Goal: Task Accomplishment & Management: Manage account settings

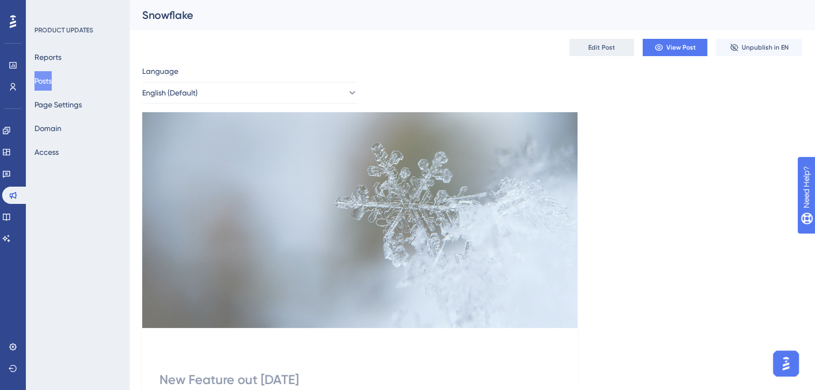
click at [606, 49] on span "Edit Post" at bounding box center [601, 47] width 27 height 9
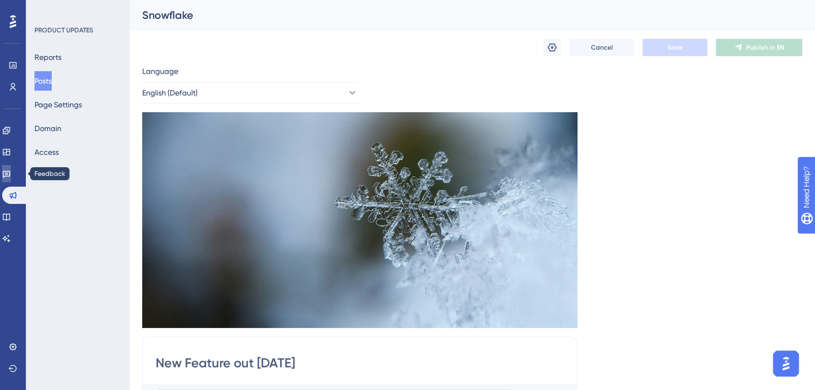
click at [10, 172] on icon at bounding box center [7, 174] width 8 height 7
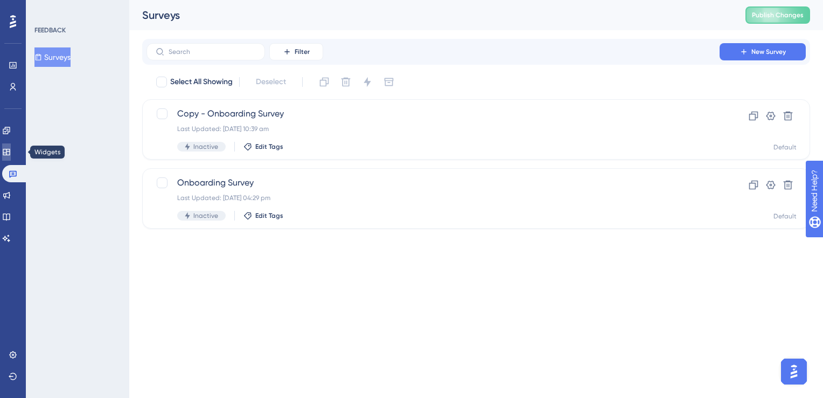
click at [11, 157] on link at bounding box center [6, 151] width 9 height 17
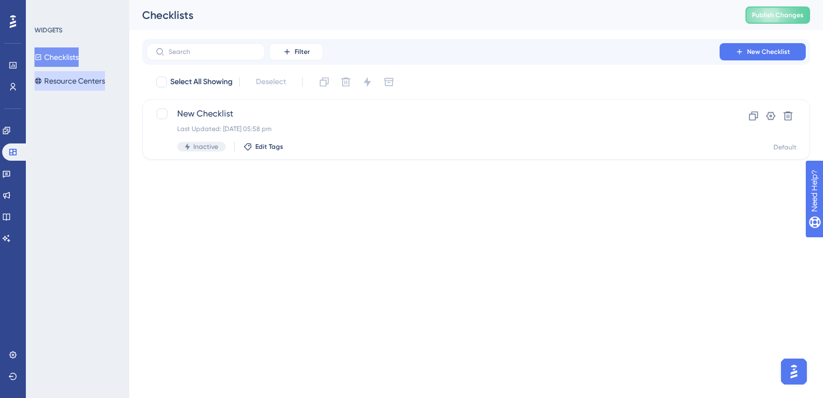
click at [62, 77] on button "Resource Centers" at bounding box center [69, 80] width 71 height 19
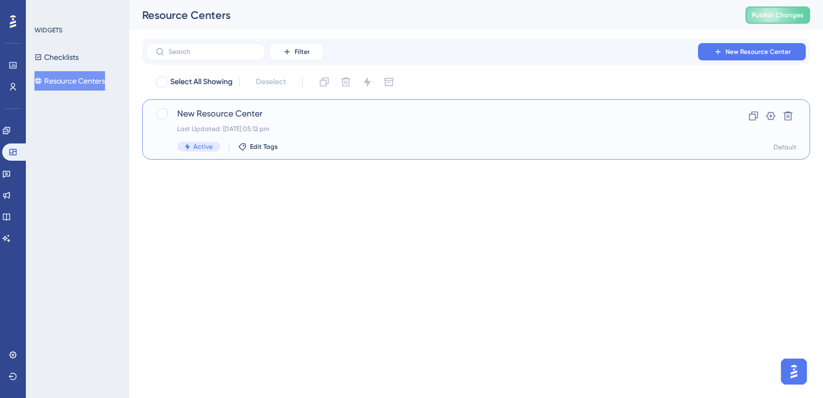
click at [274, 135] on div "New Resource Center Last Updated: [DATE] 05:12 pm Active Edit Tags" at bounding box center [433, 129] width 512 height 44
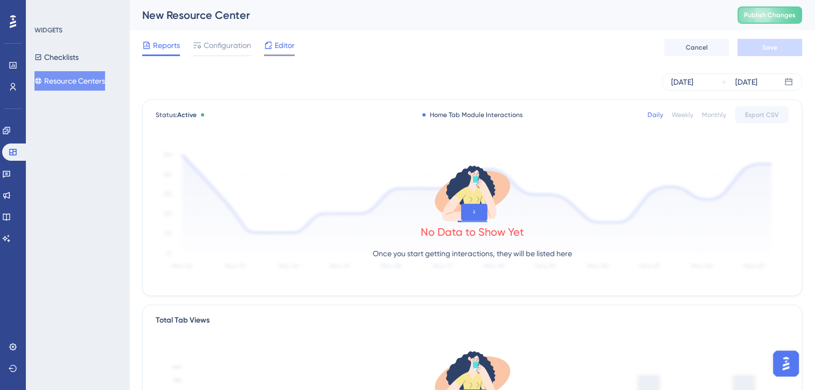
click at [279, 55] on div at bounding box center [279, 55] width 31 height 2
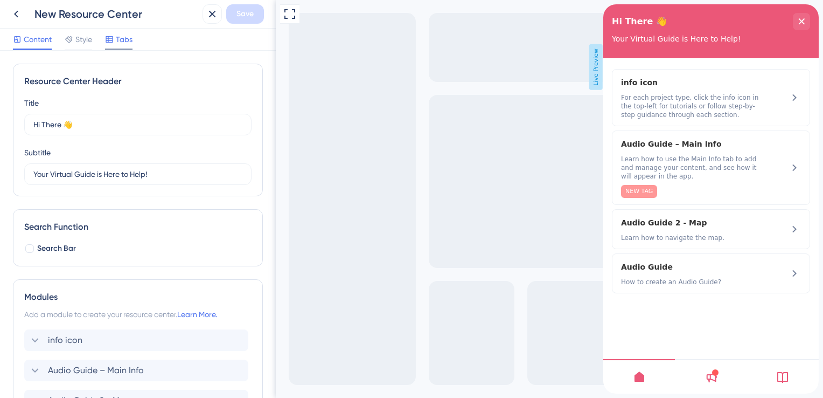
click at [117, 45] on span "Tabs" at bounding box center [124, 39] width 17 height 13
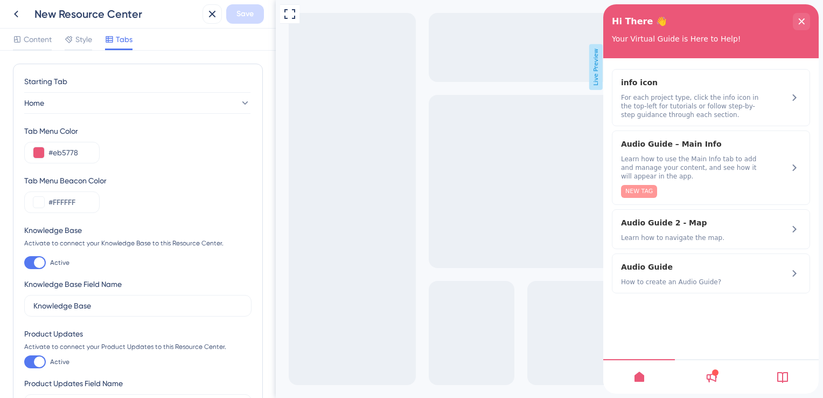
click at [721, 370] on div at bounding box center [711, 376] width 72 height 34
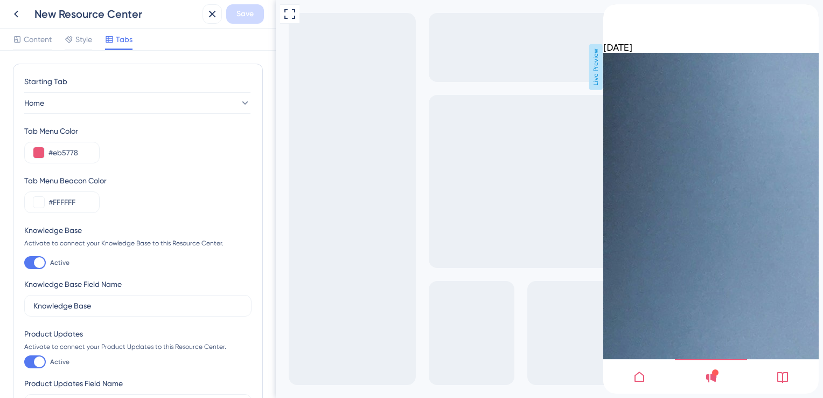
click at [782, 376] on icon at bounding box center [782, 376] width 13 height 13
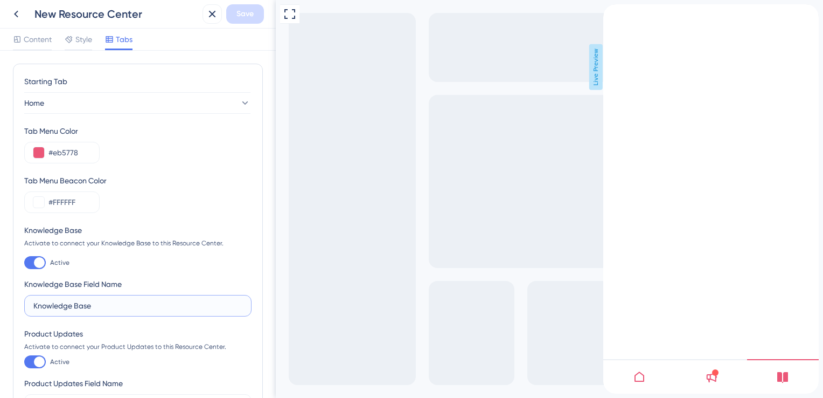
click at [103, 304] on input "Knowledge Base" at bounding box center [137, 306] width 209 height 12
click at [15, 8] on icon at bounding box center [16, 14] width 13 height 13
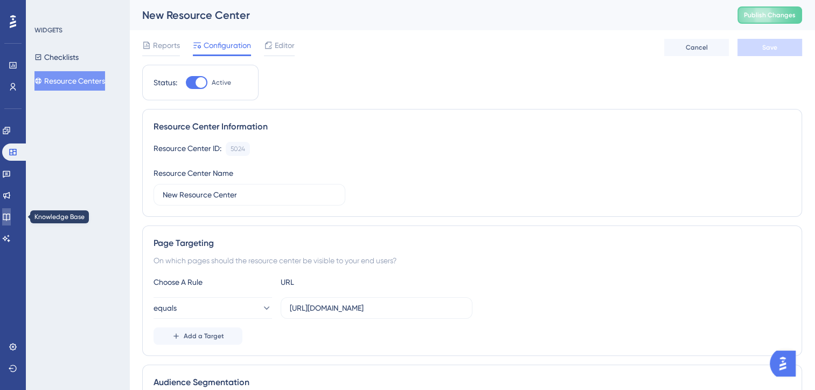
click at [10, 213] on icon at bounding box center [6, 216] width 7 height 7
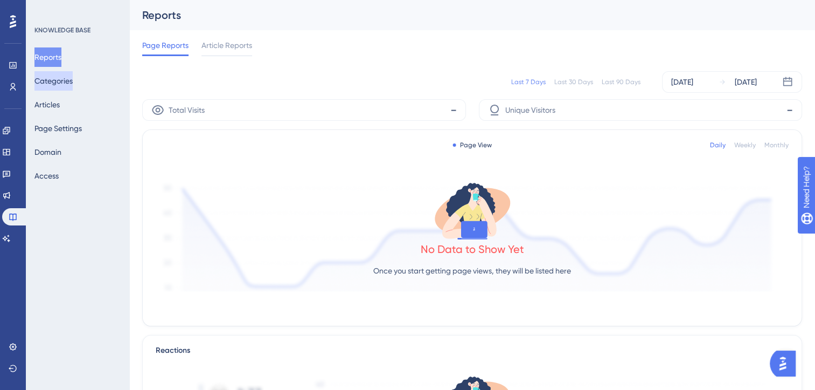
click at [57, 74] on button "Categories" at bounding box center [53, 80] width 38 height 19
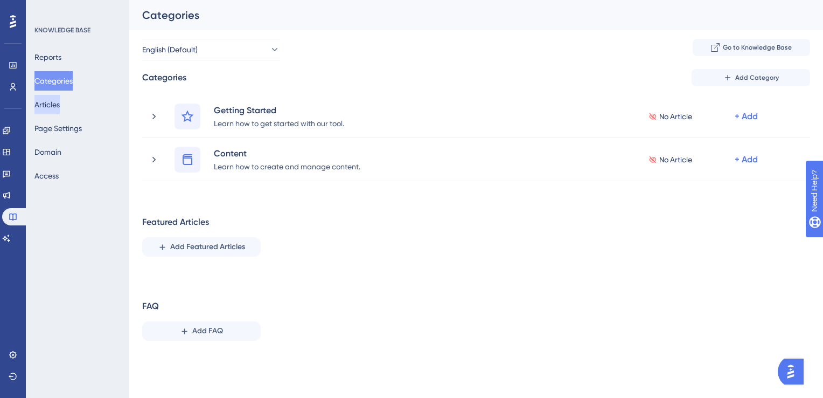
click at [58, 102] on button "Articles" at bounding box center [46, 104] width 25 height 19
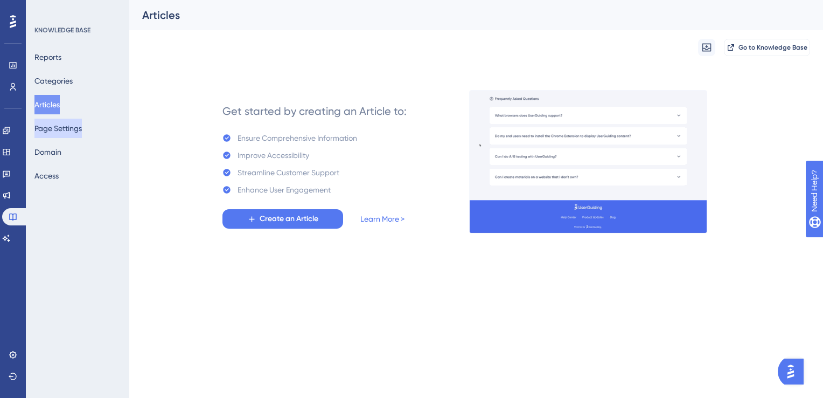
click at [58, 137] on button "Page Settings" at bounding box center [57, 128] width 47 height 19
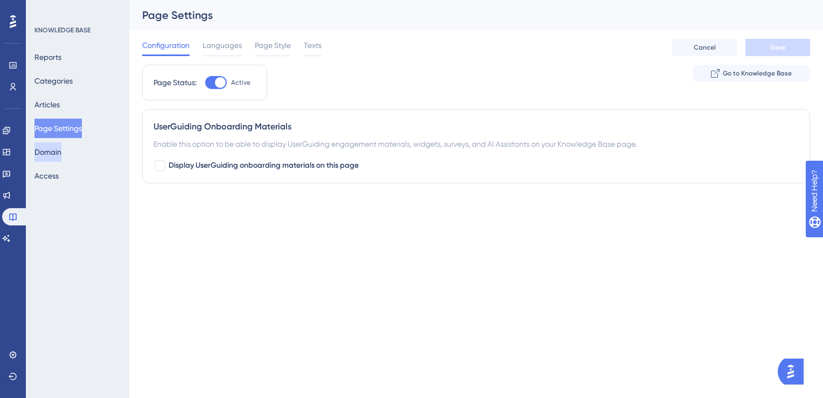
click at [53, 156] on button "Domain" at bounding box center [47, 151] width 27 height 19
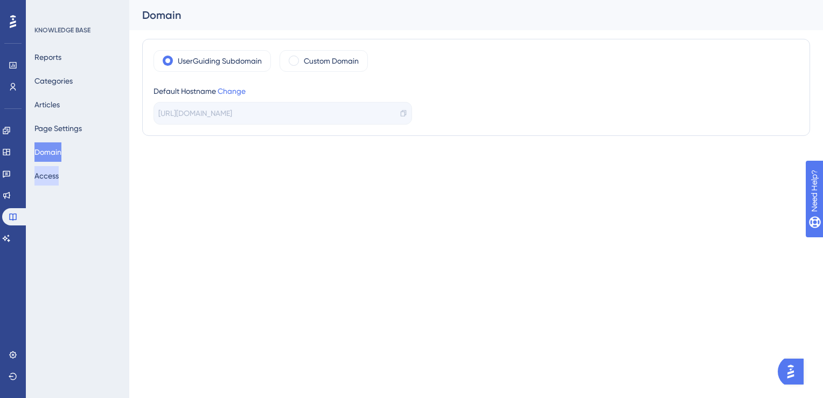
click at [50, 177] on button "Access" at bounding box center [46, 175] width 24 height 19
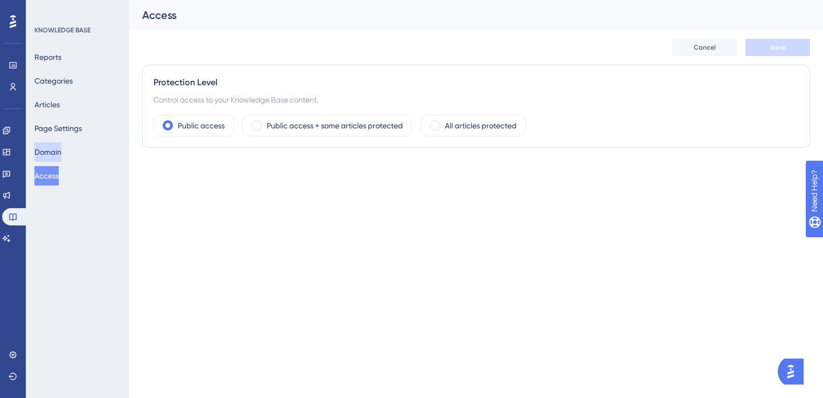
click at [50, 157] on button "Domain" at bounding box center [47, 151] width 27 height 19
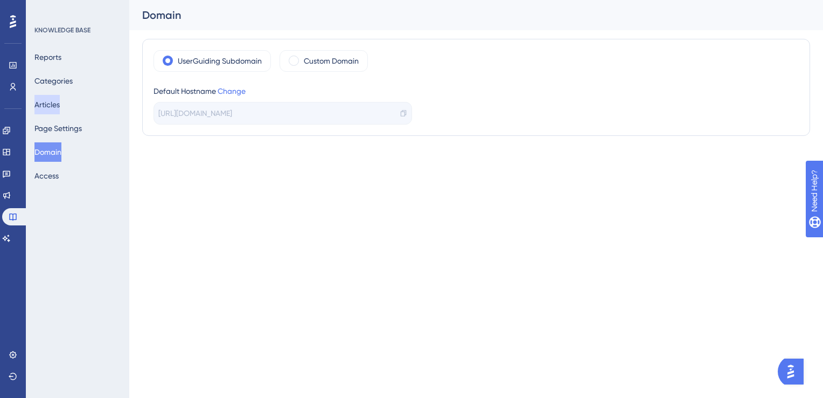
click at [60, 106] on button "Articles" at bounding box center [46, 104] width 25 height 19
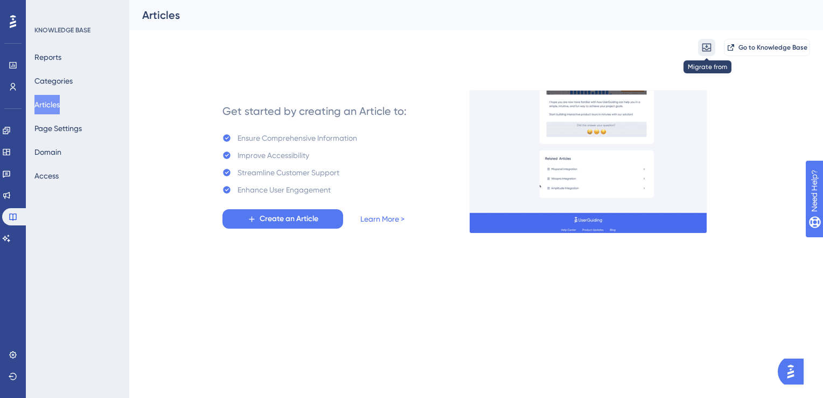
click at [710, 47] on icon at bounding box center [707, 47] width 11 height 11
click at [69, 133] on button "Page Settings" at bounding box center [57, 128] width 47 height 19
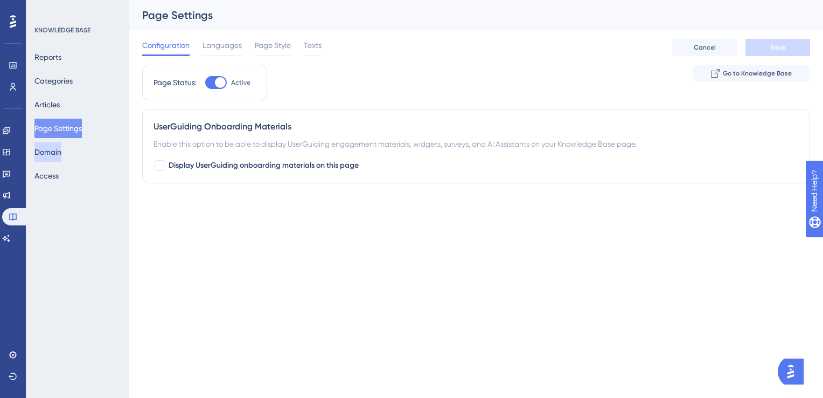
click at [61, 156] on button "Domain" at bounding box center [47, 151] width 27 height 19
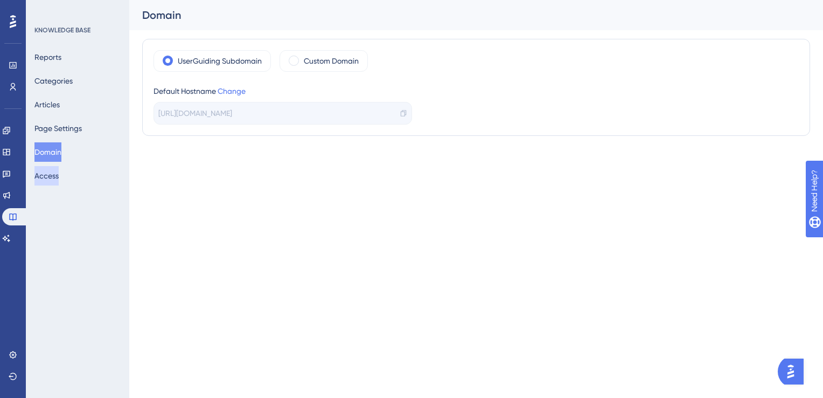
click at [59, 169] on button "Access" at bounding box center [46, 175] width 24 height 19
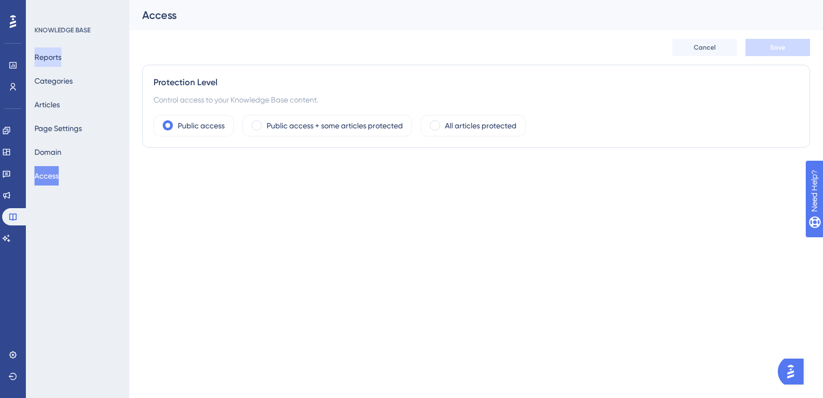
click at [58, 53] on button "Reports" at bounding box center [47, 56] width 27 height 19
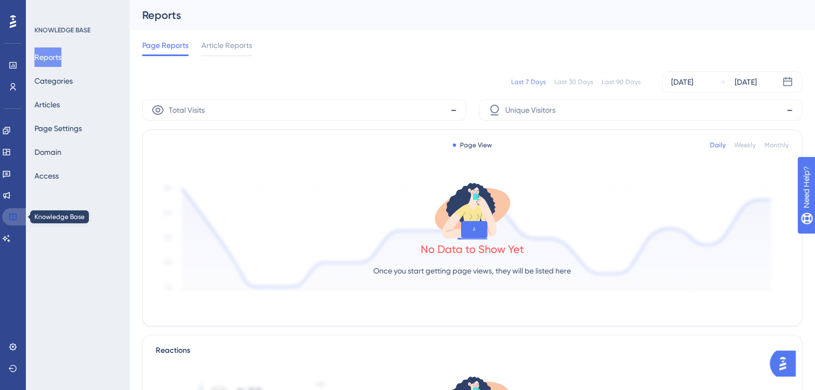
click at [24, 219] on link at bounding box center [15, 216] width 26 height 17
click at [11, 178] on link at bounding box center [6, 173] width 9 height 17
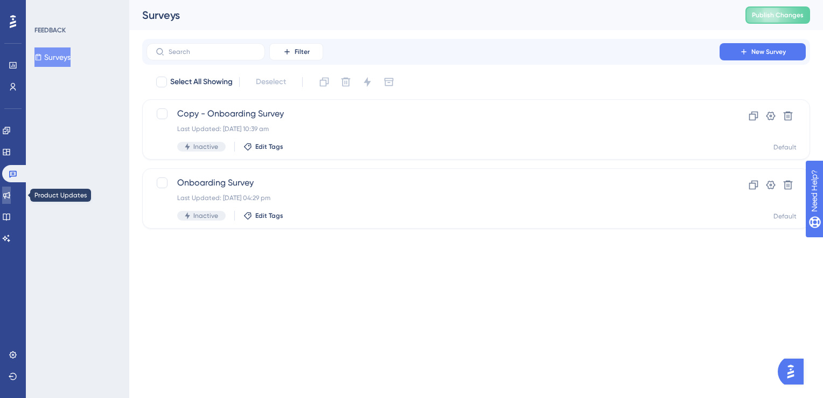
click at [11, 190] on link at bounding box center [6, 194] width 9 height 17
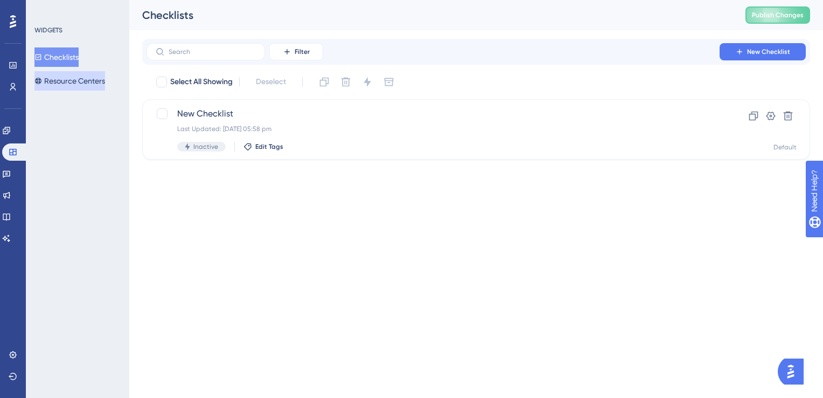
click at [90, 77] on button "Resource Centers" at bounding box center [69, 80] width 71 height 19
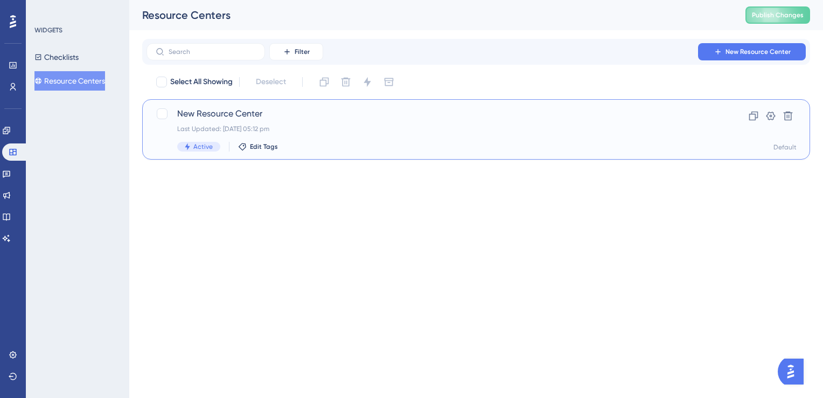
click at [379, 136] on div "New Resource Center Last Updated: [DATE] 05:12 pm Active Edit Tags" at bounding box center [433, 129] width 512 height 44
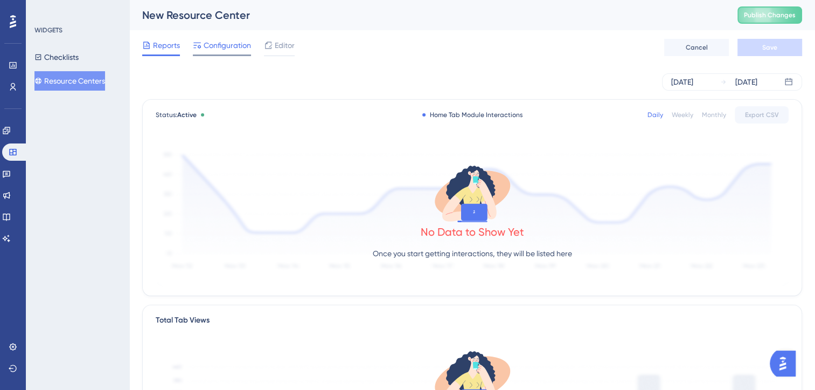
click at [214, 52] on div "Configuration" at bounding box center [222, 47] width 58 height 17
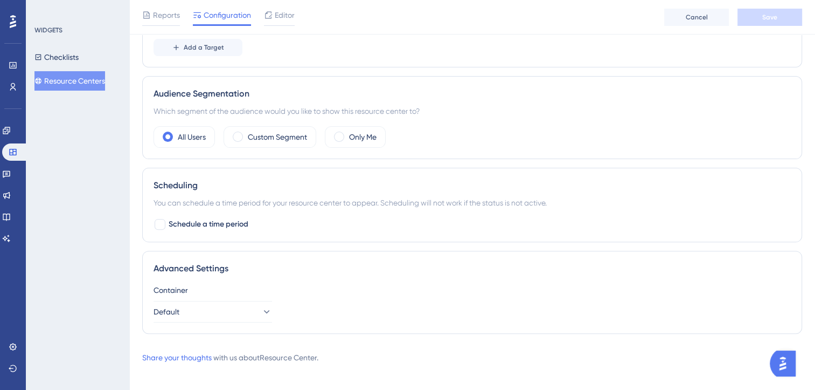
scroll to position [300, 0]
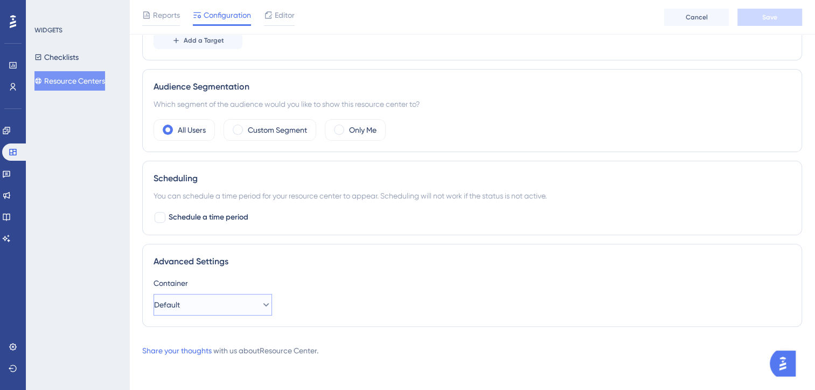
click at [235, 305] on button "Default" at bounding box center [213, 305] width 119 height 22
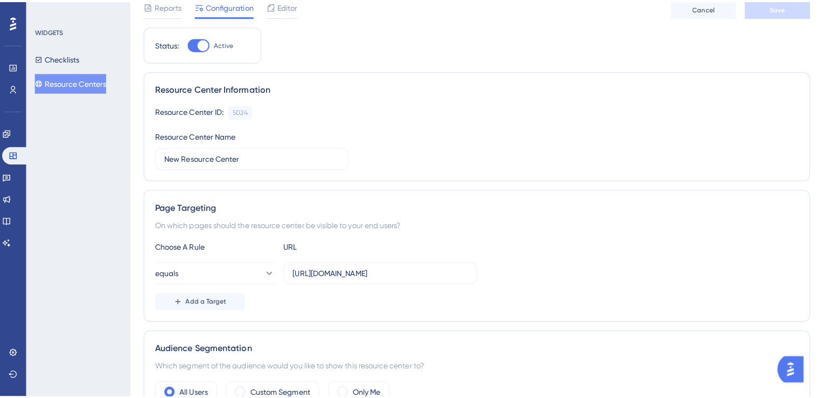
scroll to position [0, 0]
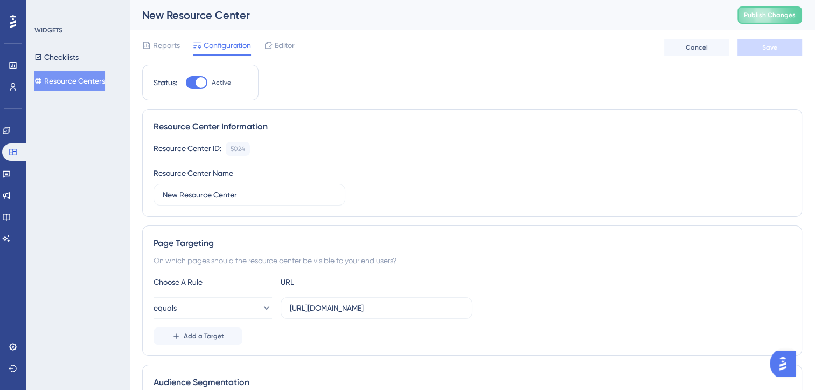
click at [267, 59] on div "Reports Configuration Editor Cancel Save" at bounding box center [472, 47] width 660 height 34
click at [275, 52] on div "Editor" at bounding box center [279, 47] width 31 height 17
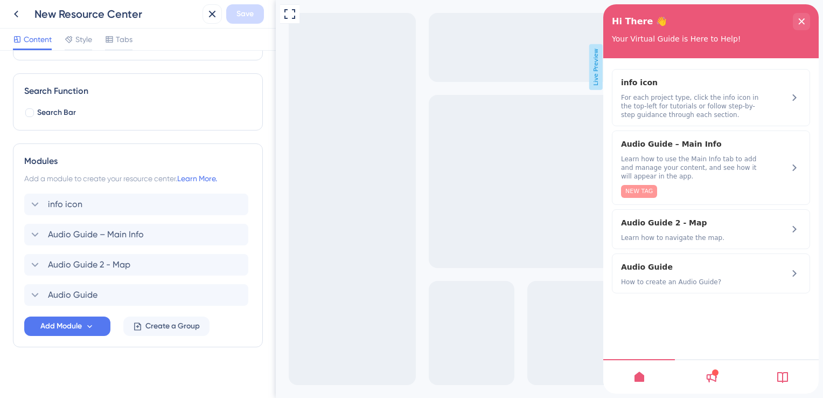
scroll to position [140, 0]
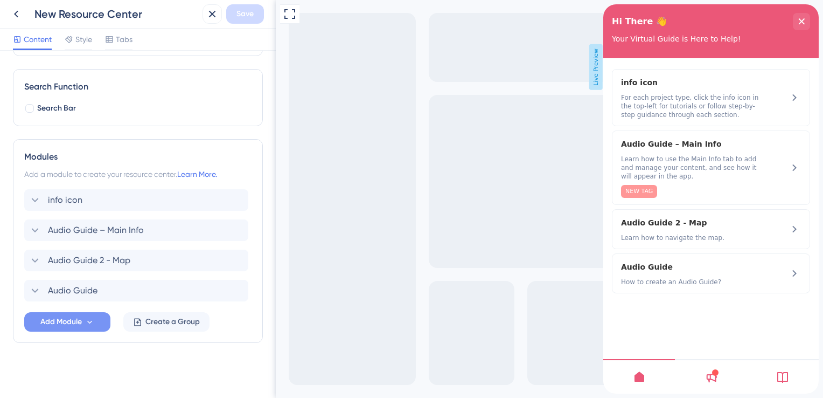
click at [107, 327] on button "Add Module" at bounding box center [67, 321] width 86 height 19
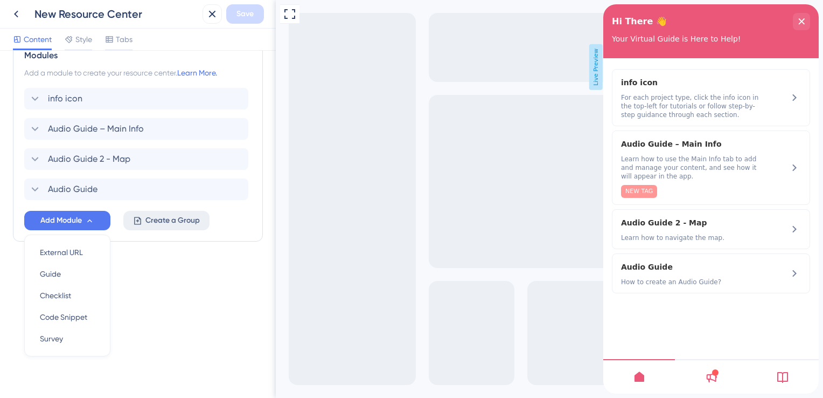
click at [163, 225] on span "Create a Group" at bounding box center [172, 220] width 54 height 13
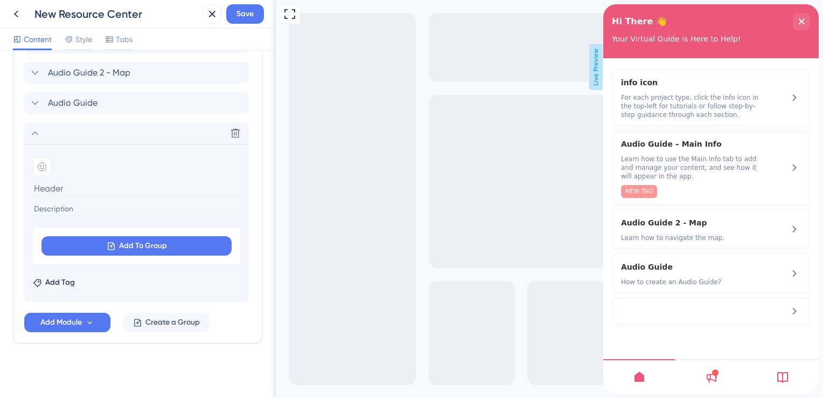
scroll to position [220, 0]
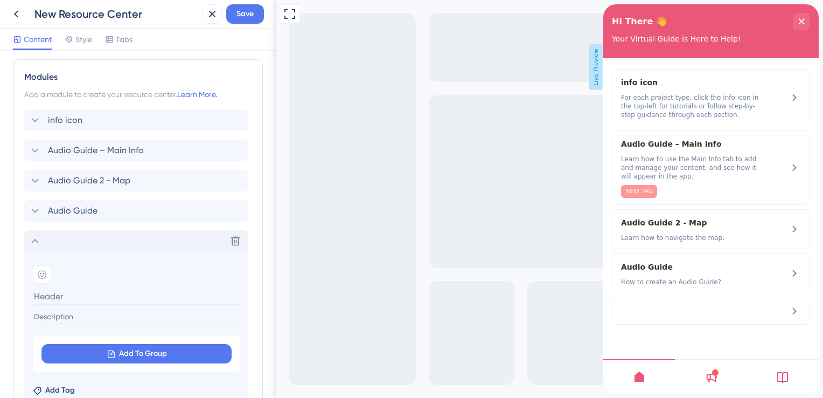
click at [28, 234] on div "Delete" at bounding box center [136, 241] width 224 height 22
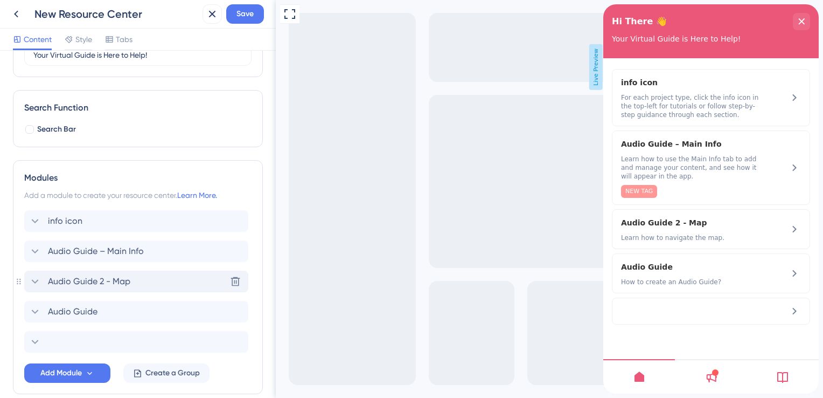
scroll to position [0, 0]
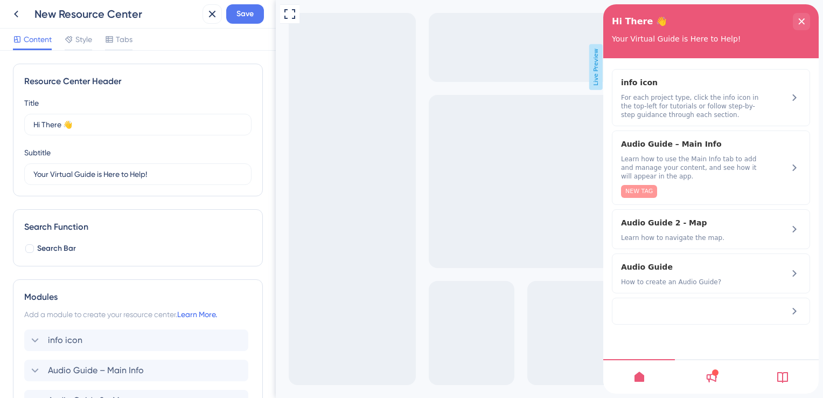
click at [210, 312] on link "Learn More." at bounding box center [197, 314] width 40 height 9
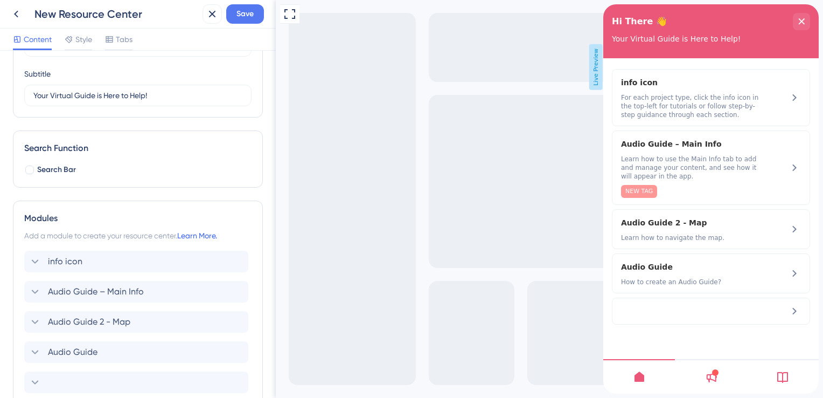
scroll to position [162, 0]
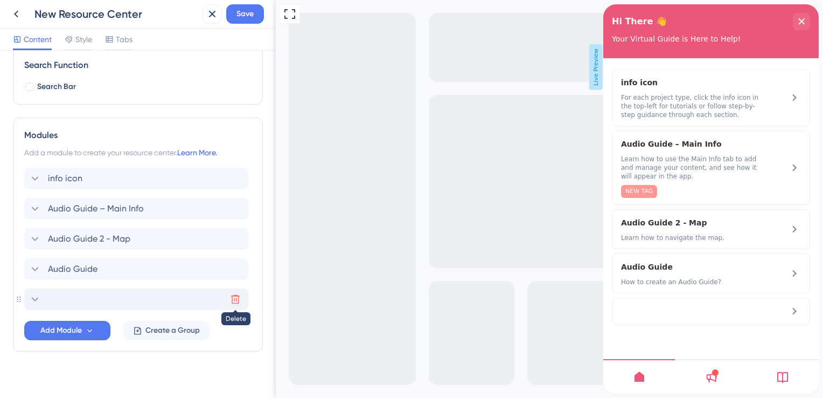
click at [232, 297] on icon at bounding box center [235, 299] width 9 height 9
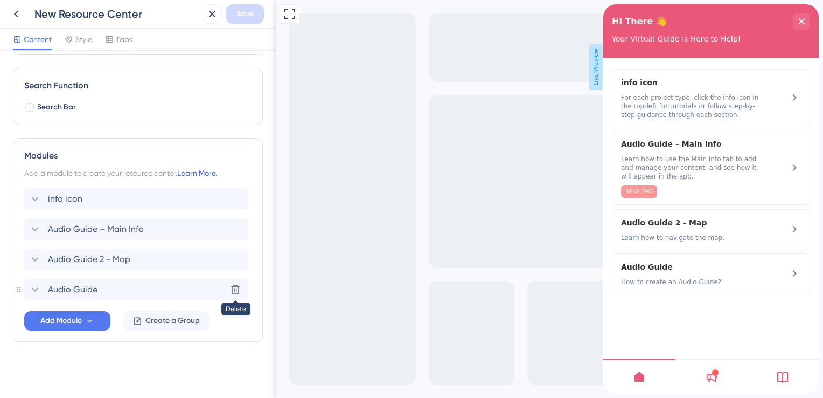
scroll to position [140, 0]
click at [165, 316] on span "Create a Group" at bounding box center [172, 321] width 54 height 13
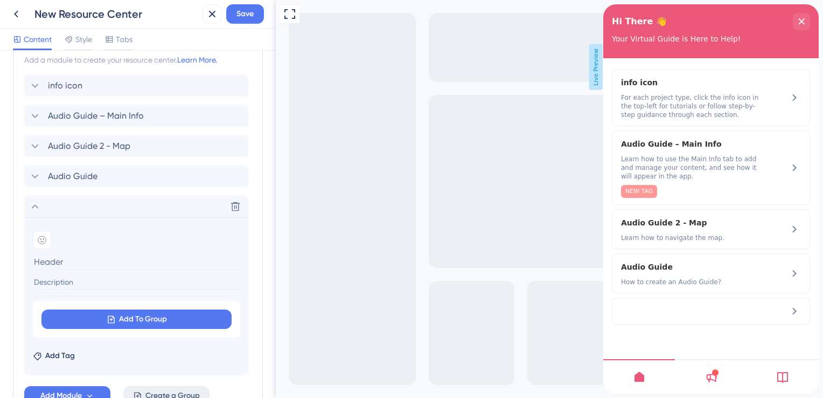
scroll to position [302, 0]
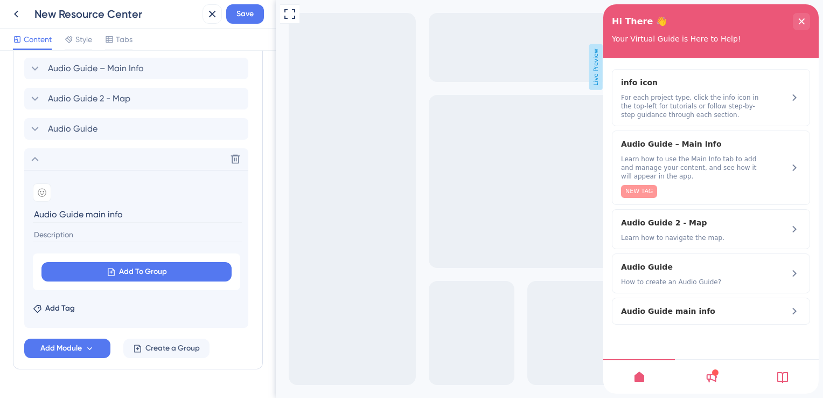
type input "Audio Guide main info"
click at [134, 231] on input at bounding box center [137, 234] width 209 height 15
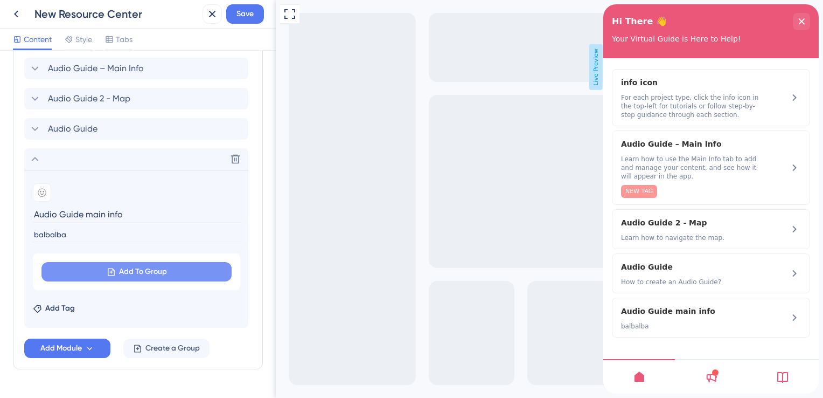
type input "balbalba"
click at [154, 268] on span "Add To Group" at bounding box center [143, 271] width 48 height 13
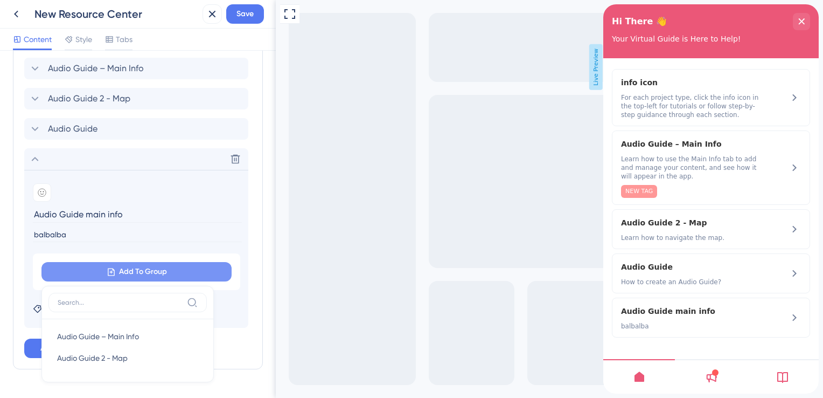
scroll to position [328, 0]
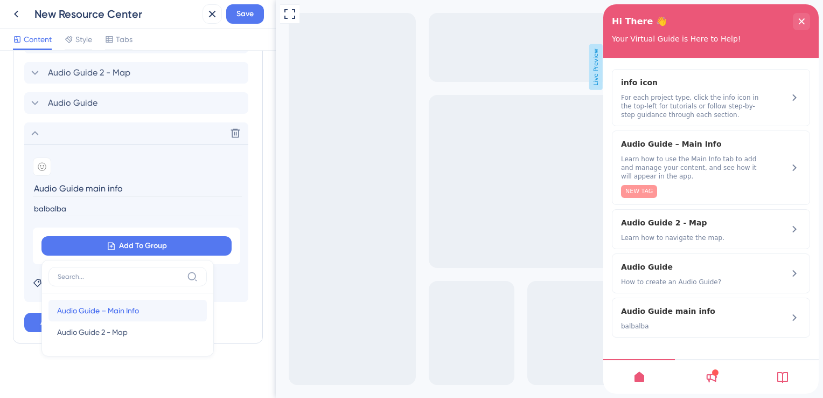
click at [100, 306] on span "Audio Guide – Main Info" at bounding box center [98, 310] width 82 height 13
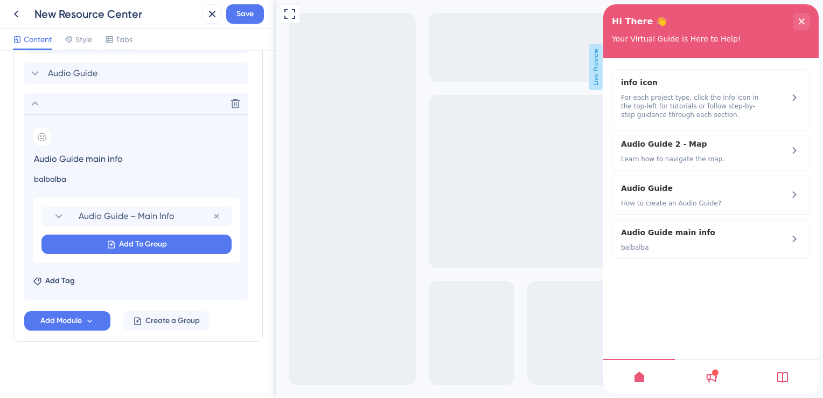
scroll to position [325, 0]
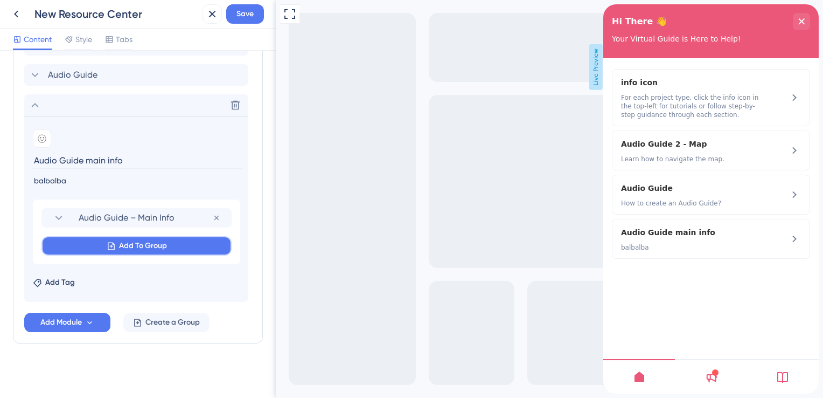
click at [131, 240] on span "Add To Group" at bounding box center [143, 245] width 48 height 13
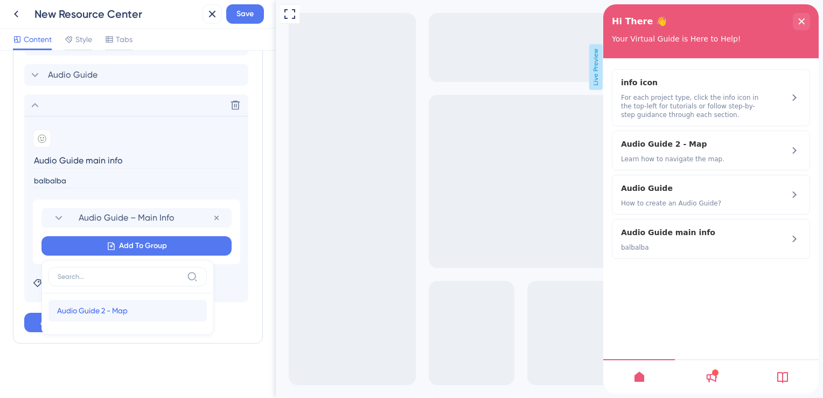
click at [106, 301] on div "Audio Guide 2 - Map Audio Guide 2 - Map" at bounding box center [127, 311] width 141 height 22
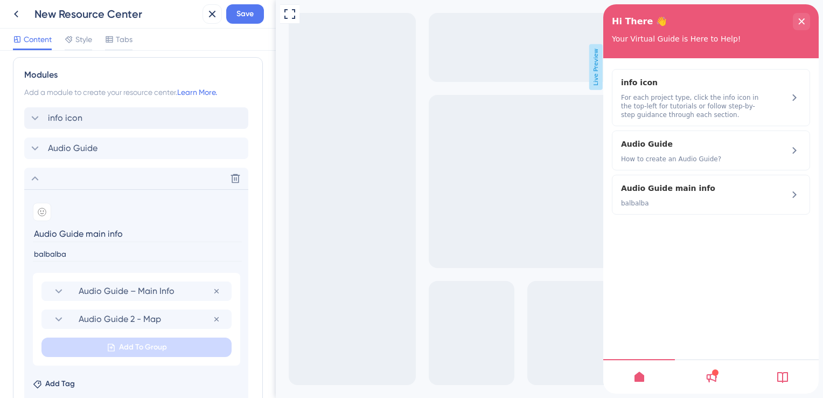
scroll to position [216, 0]
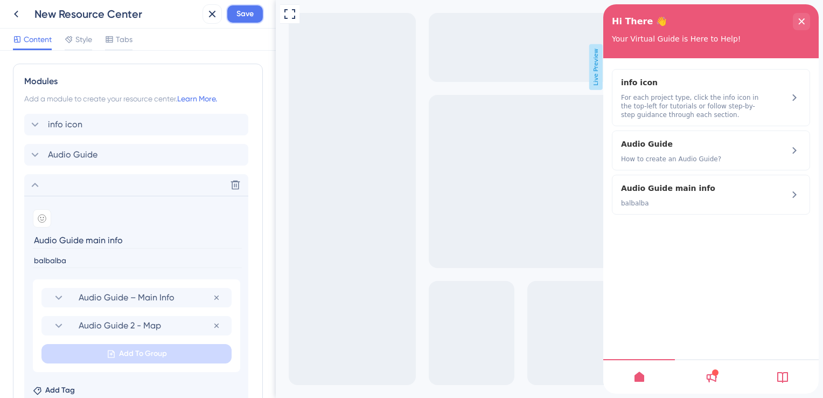
click at [237, 18] on span "Save" at bounding box center [245, 14] width 17 height 13
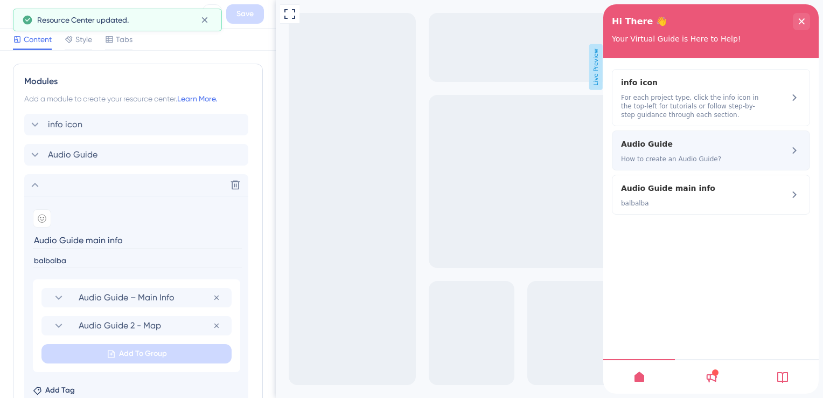
click at [725, 154] on div "Audio Guide How to create an Audio Guide?" at bounding box center [693, 150] width 144 height 26
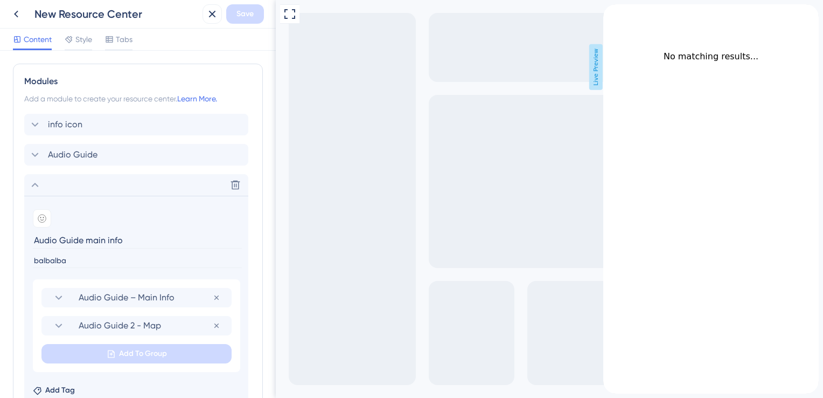
click at [612, 13] on icon "back to header" at bounding box center [607, 8] width 9 height 9
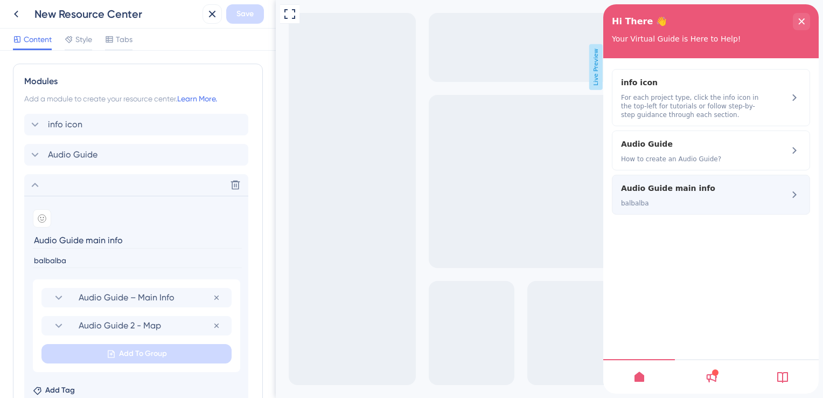
click at [675, 189] on span "Audio Guide main info" at bounding box center [684, 188] width 127 height 13
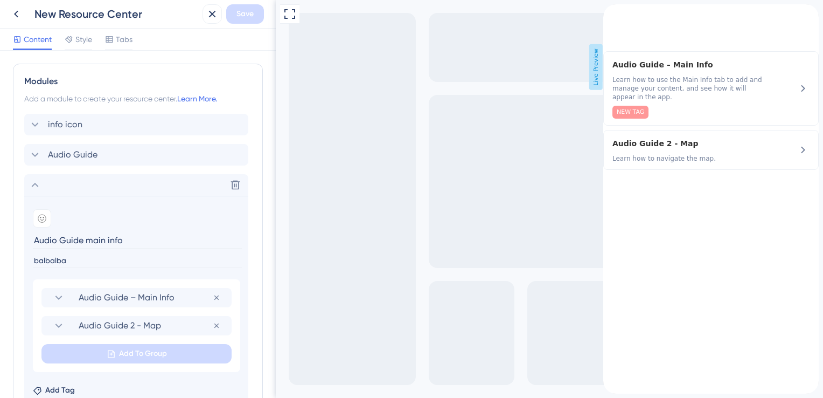
click at [616, 15] on div "back to header" at bounding box center [611, 9] width 17 height 11
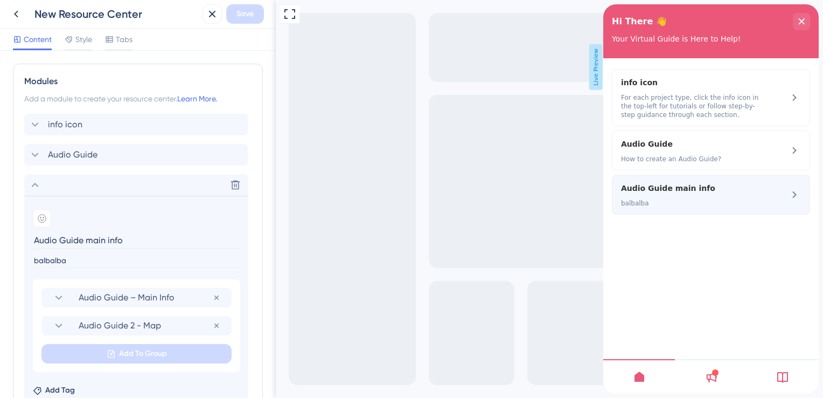
click at [655, 187] on span "Audio Guide main info" at bounding box center [684, 188] width 127 height 13
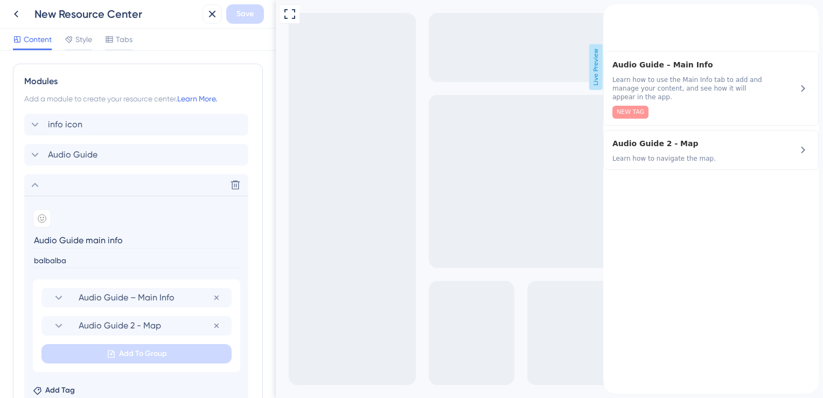
click at [621, 15] on div "back to header" at bounding box center [611, 9] width 17 height 11
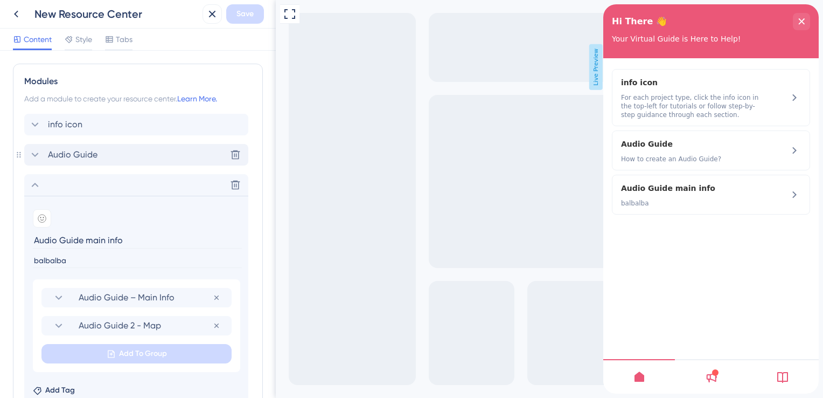
click at [148, 155] on div "Audio Guide Delete" at bounding box center [136, 155] width 224 height 22
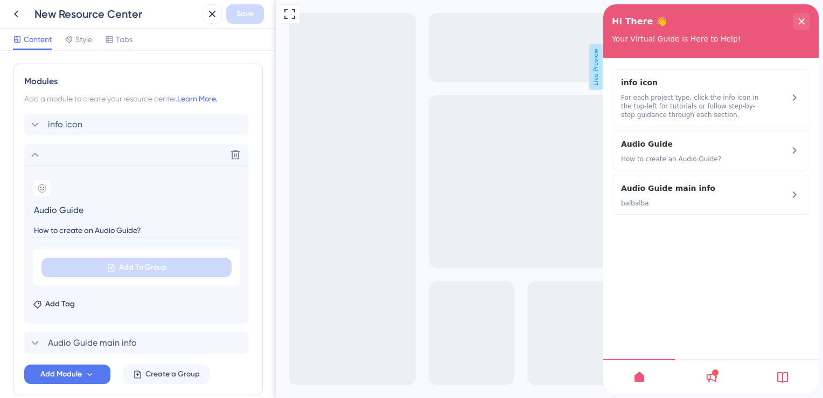
drag, startPoint x: 99, startPoint y: 206, endPoint x: 29, endPoint y: 211, distance: 69.7
click at [39, 210] on input "Audio Guide" at bounding box center [137, 210] width 209 height 17
click at [36, 208] on input "Audio Guide" at bounding box center [137, 210] width 209 height 17
drag, startPoint x: 88, startPoint y: 203, endPoint x: 32, endPoint y: 204, distance: 56.6
click at [32, 204] on section "Add emoji Audio Guide How to create an Audio Guide? Add To Group Add Tag" at bounding box center [136, 244] width 224 height 158
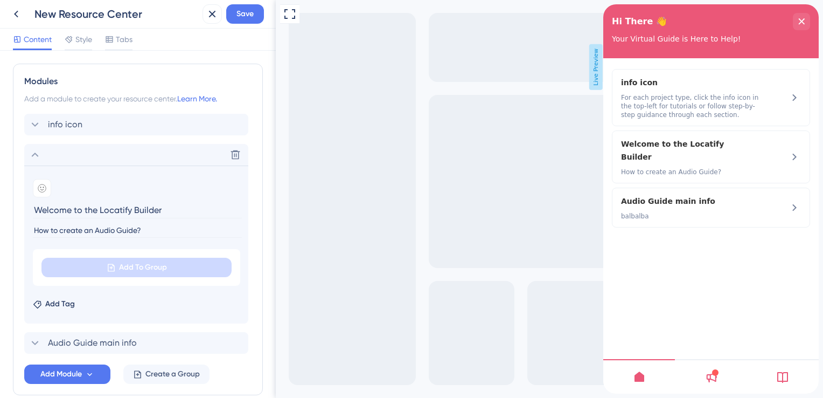
type input "Welcome to the Locatify Builder"
click at [155, 233] on input "How to create an Audio Guide?" at bounding box center [137, 230] width 209 height 15
drag, startPoint x: 64, startPoint y: 229, endPoint x: 1, endPoint y: 229, distance: 63.0
click at [1, 229] on div "Resource Center Header Title Hi There 👋 17 Hi There 👋 Subtitle Your Virtual Gui…" at bounding box center [138, 224] width 276 height 347
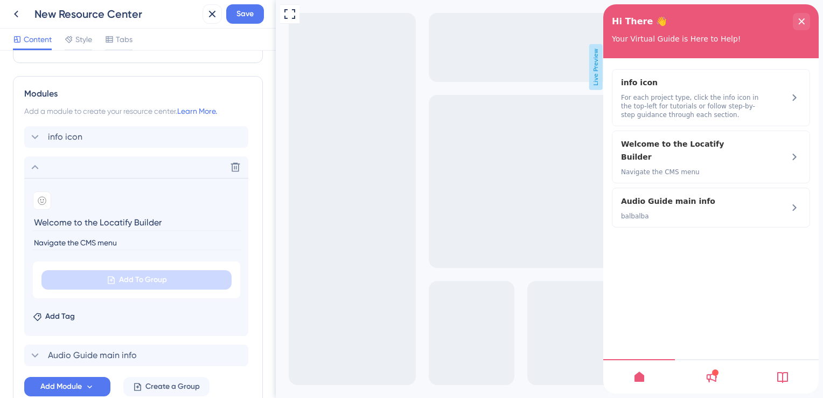
scroll to position [159, 0]
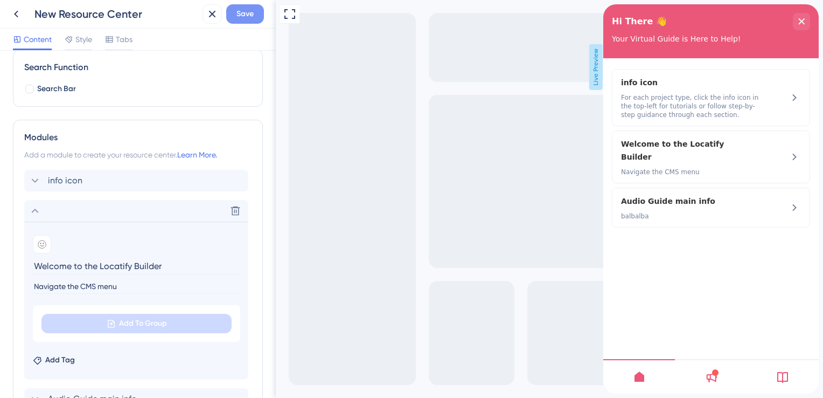
type input "Navigate the CMS menu"
click at [248, 15] on span "Save" at bounding box center [245, 14] width 17 height 13
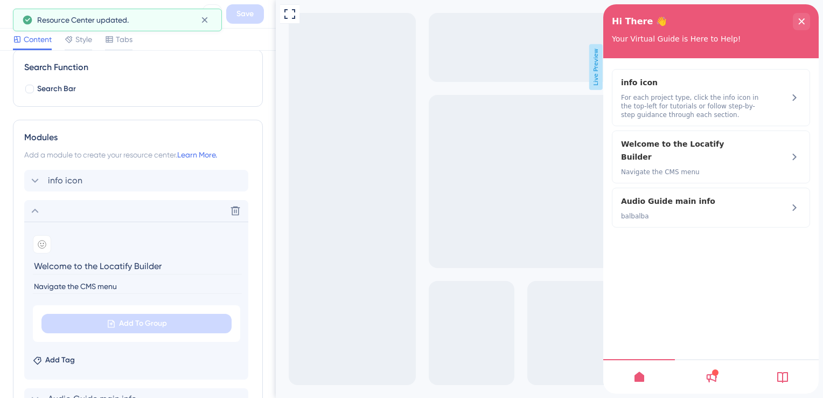
scroll to position [267, 0]
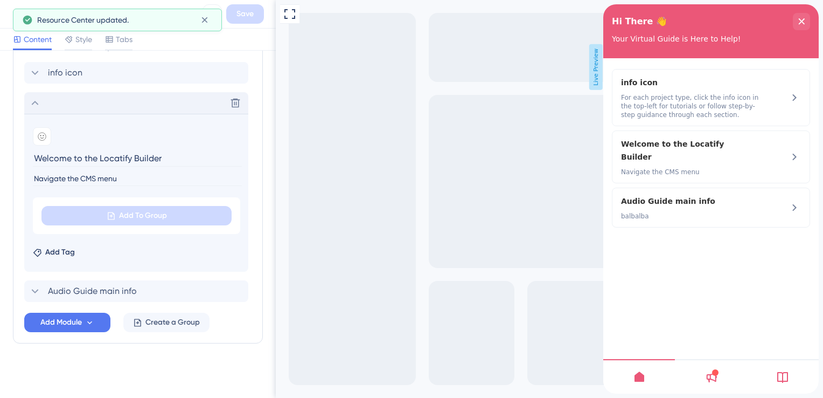
click at [43, 103] on div "Delete" at bounding box center [136, 103] width 224 height 22
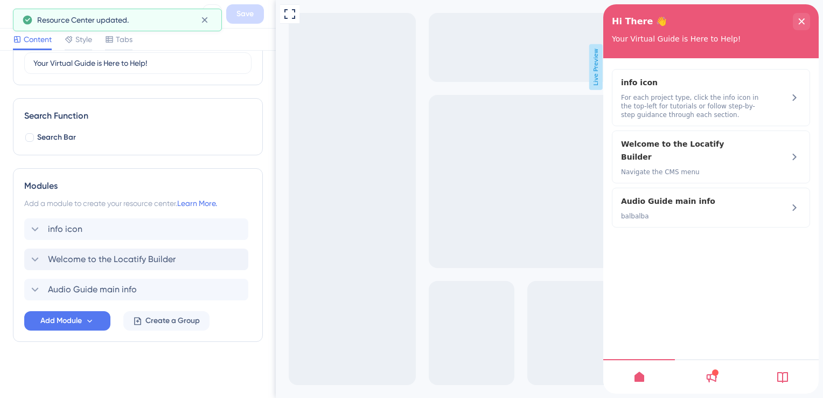
scroll to position [110, 0]
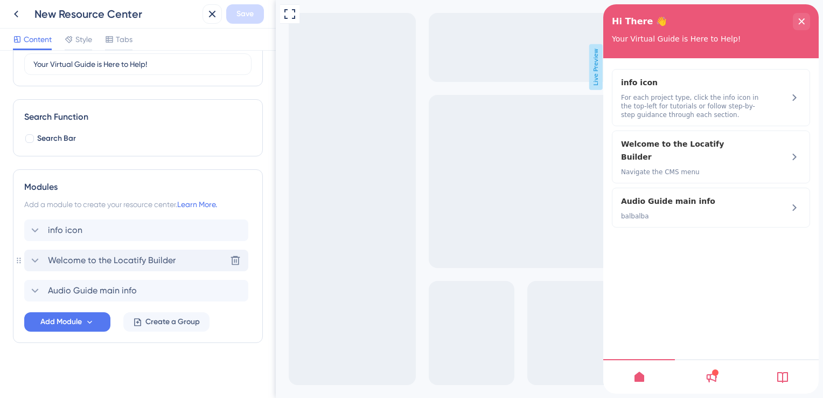
click at [86, 261] on span "Welcome to the Locatify Builder" at bounding box center [112, 260] width 128 height 13
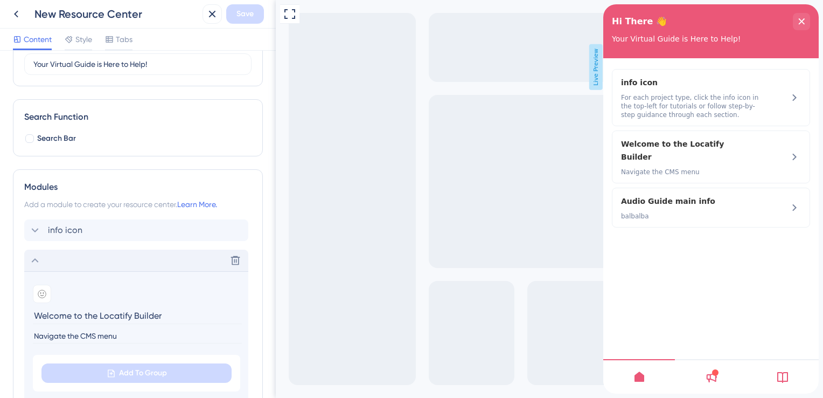
scroll to position [267, 0]
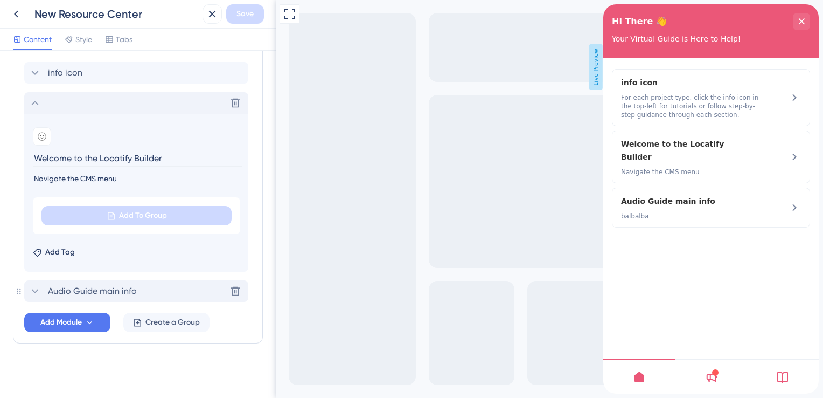
click at [108, 288] on span "Audio Guide main info" at bounding box center [92, 290] width 89 height 13
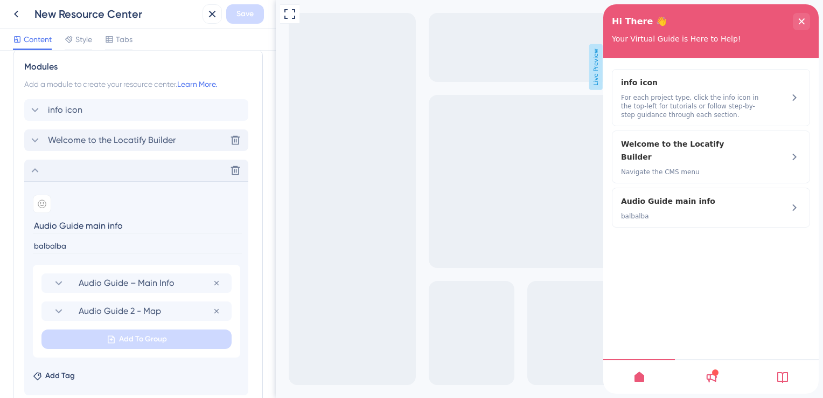
scroll to position [213, 0]
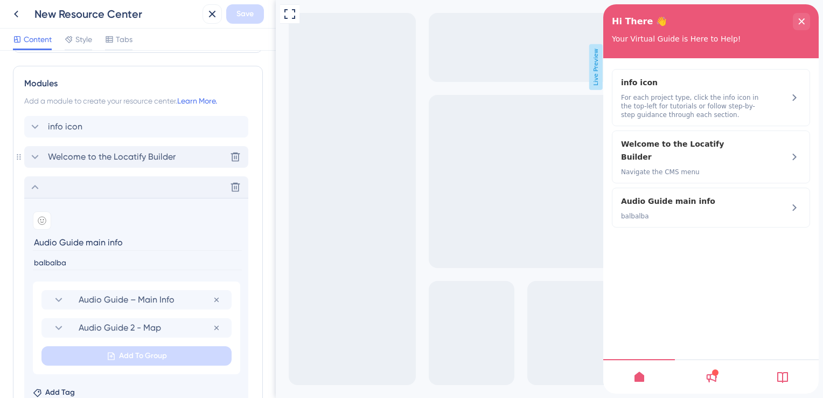
click at [147, 154] on span "Welcome to the Locatify Builder" at bounding box center [112, 156] width 128 height 13
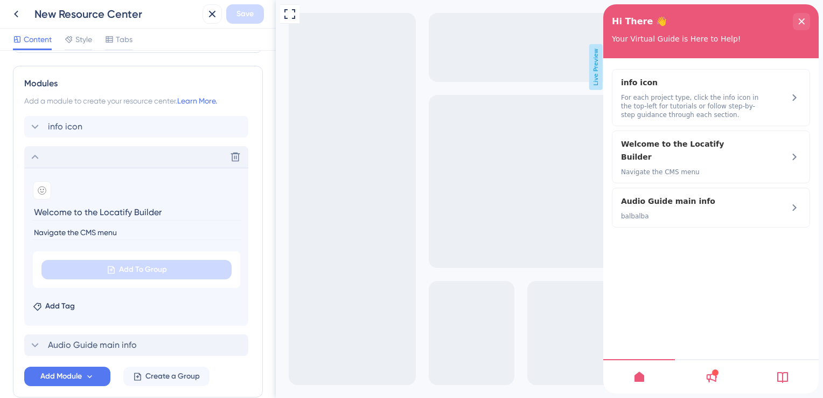
click at [39, 155] on icon at bounding box center [35, 156] width 13 height 13
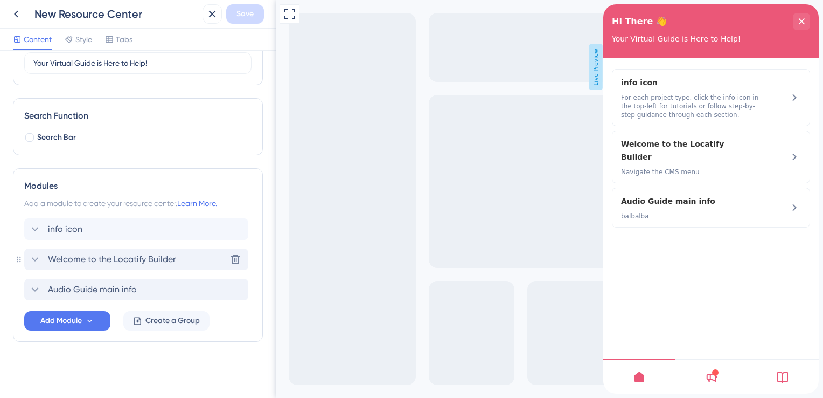
scroll to position [110, 0]
click at [177, 319] on span "Create a Group" at bounding box center [172, 321] width 54 height 13
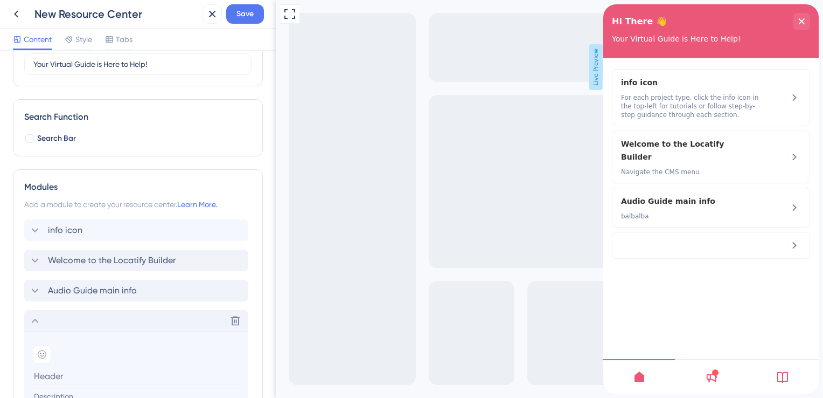
scroll to position [272, 0]
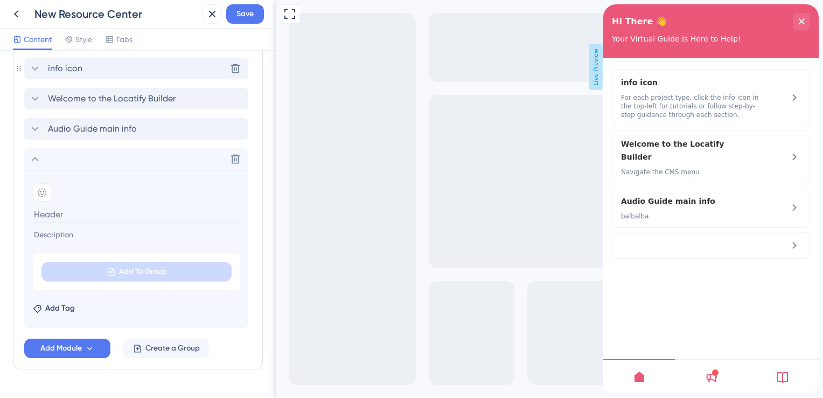
click at [148, 70] on div "info icon Delete" at bounding box center [136, 69] width 224 height 22
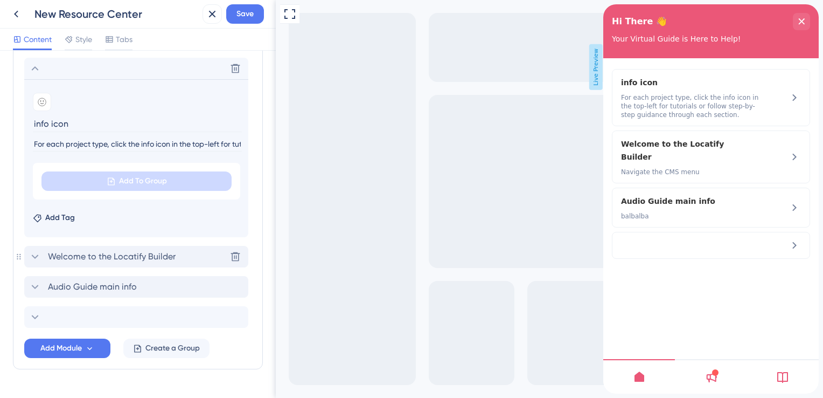
click at [98, 260] on span "Welcome to the Locatify Builder" at bounding box center [112, 256] width 128 height 13
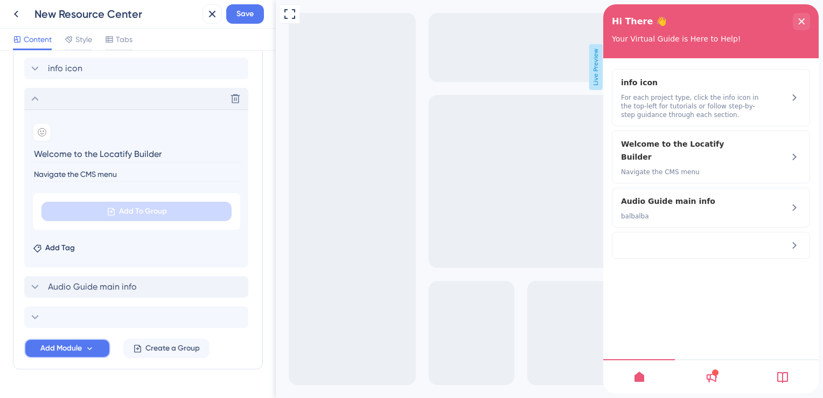
click at [96, 346] on button "Add Module" at bounding box center [67, 347] width 86 height 19
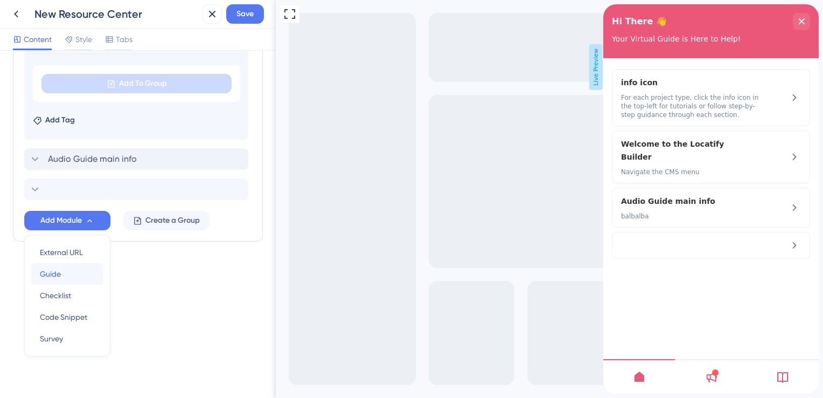
click at [59, 270] on span "Guide" at bounding box center [50, 273] width 21 height 13
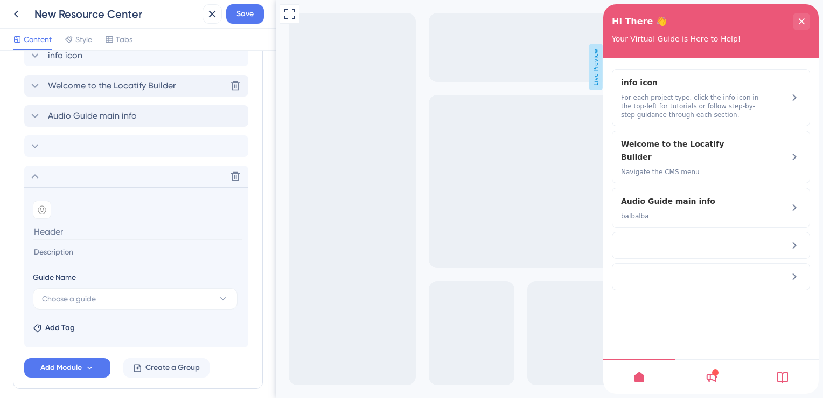
scroll to position [168, 0]
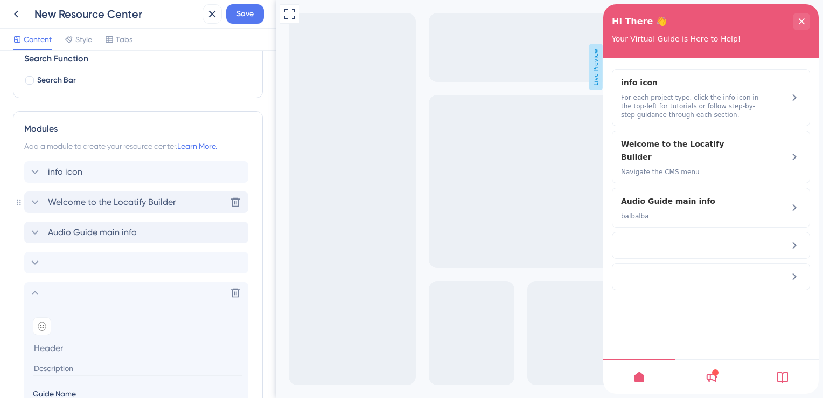
click at [79, 199] on span "Welcome to the Locatify Builder" at bounding box center [112, 202] width 128 height 13
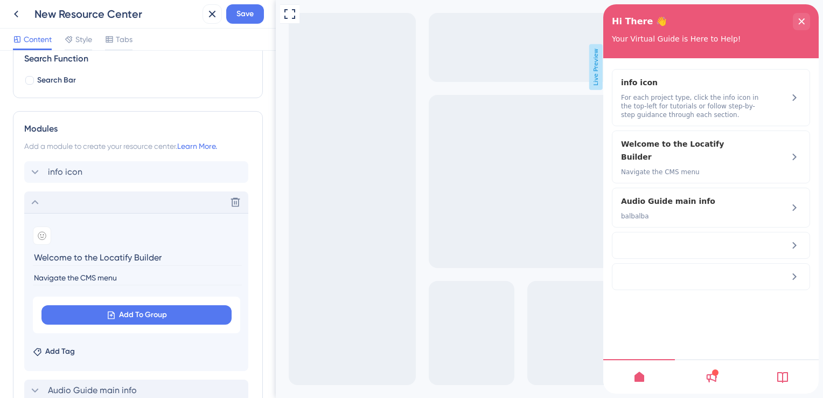
drag, startPoint x: 164, startPoint y: 256, endPoint x: 21, endPoint y: 254, distance: 143.3
click at [21, 254] on div "Modules Add a module to create your resource center. Learn More. info icon Dele…" at bounding box center [138, 307] width 250 height 392
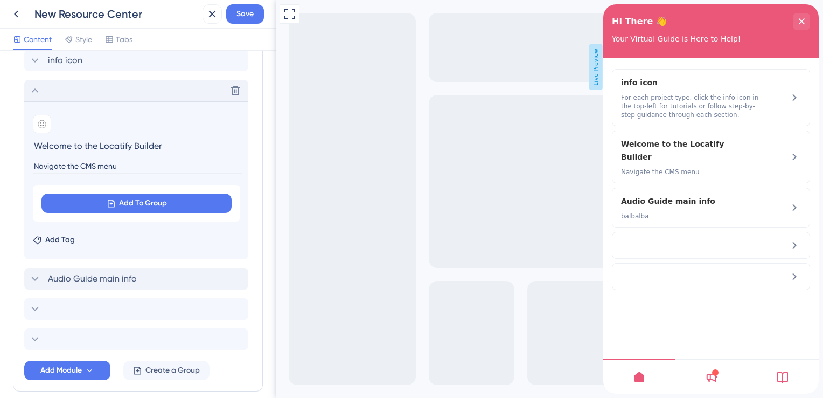
scroll to position [328, 0]
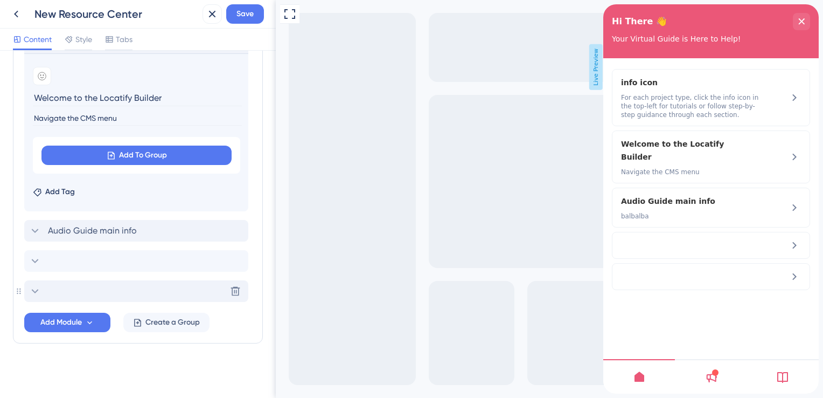
click at [82, 283] on div "Delete" at bounding box center [136, 291] width 224 height 22
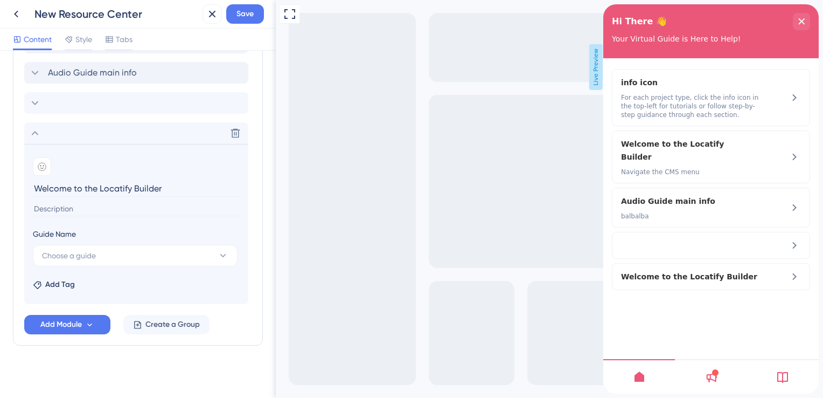
type input "Welcome to the Locatify Builder"
click at [85, 202] on input at bounding box center [137, 209] width 209 height 15
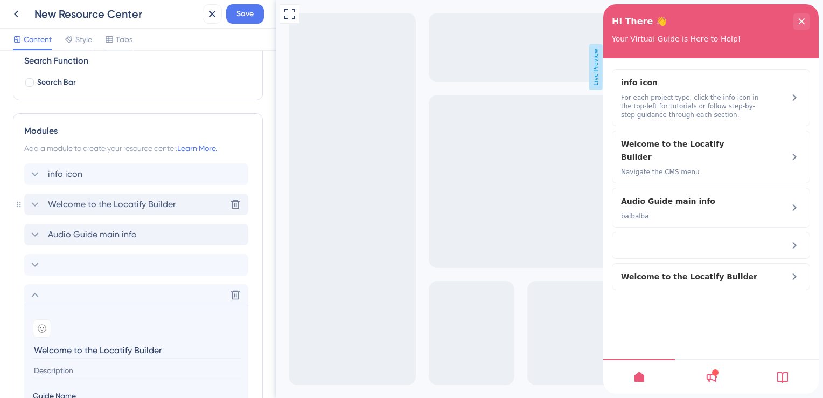
click at [110, 205] on span "Welcome to the Locatify Builder" at bounding box center [112, 204] width 128 height 13
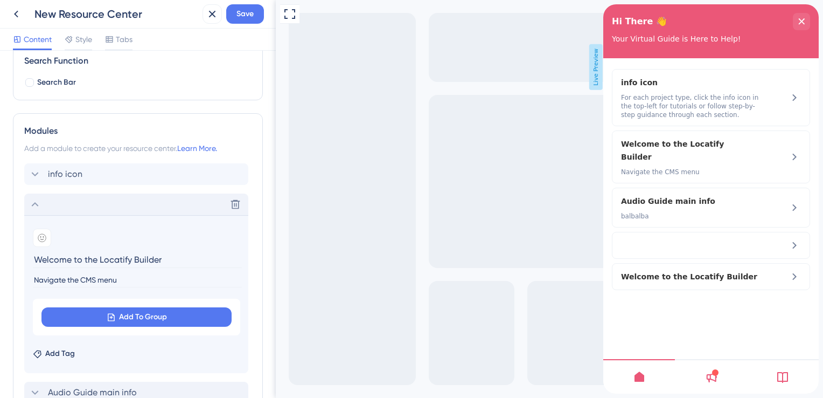
drag, startPoint x: 128, startPoint y: 279, endPoint x: 4, endPoint y: 278, distance: 123.9
click at [4, 278] on div "Resource Center Header Title Hi There 👋 17 Hi There 👋 Subtitle Your Virtual Gui…" at bounding box center [138, 224] width 276 height 347
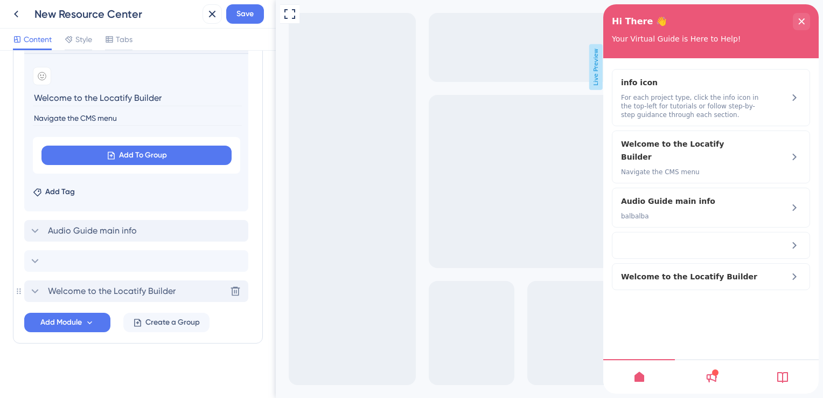
click at [70, 286] on span "Welcome to the Locatify Builder" at bounding box center [112, 290] width 128 height 13
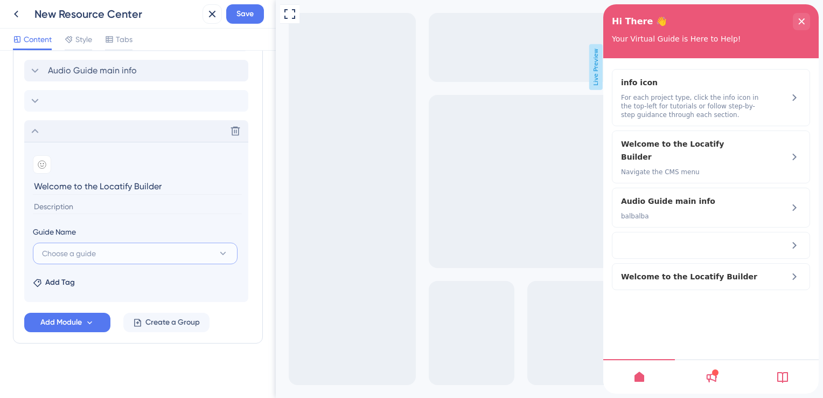
click at [82, 251] on span "Choose a guide" at bounding box center [69, 253] width 54 height 13
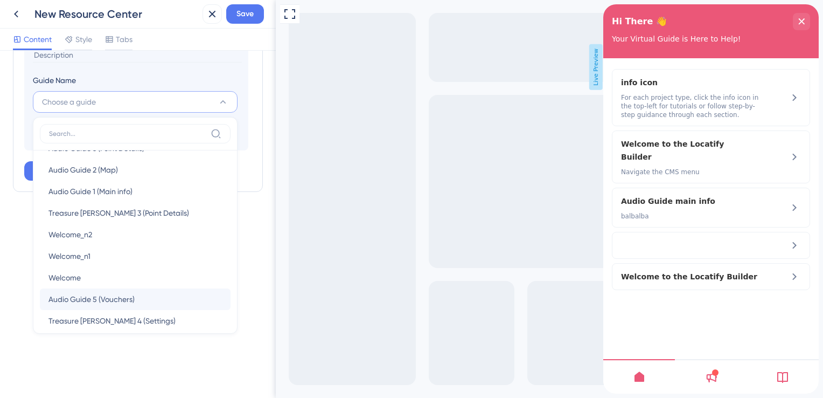
scroll to position [0, 0]
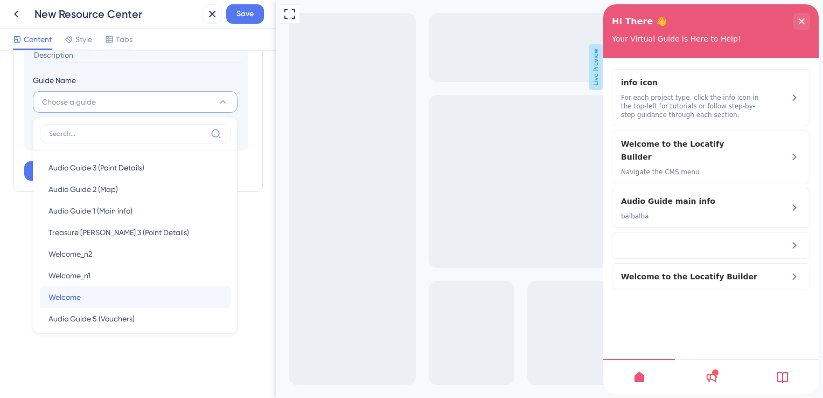
click at [82, 297] on div "Welcome Welcome" at bounding box center [134, 297] width 173 height 22
type input "Welcome"
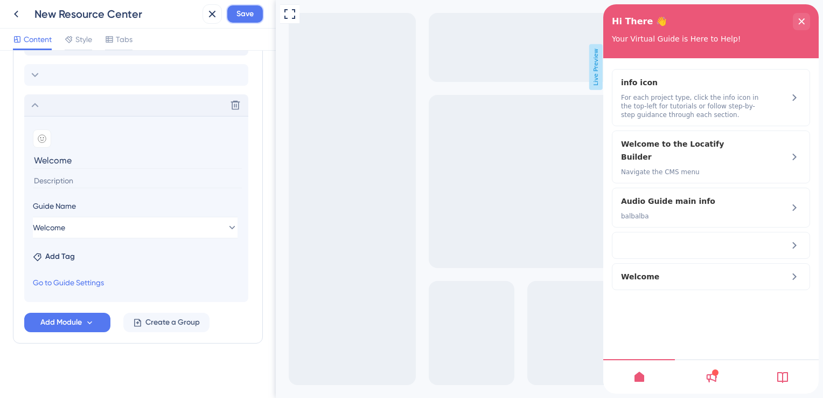
click at [247, 8] on span "Save" at bounding box center [245, 14] width 17 height 13
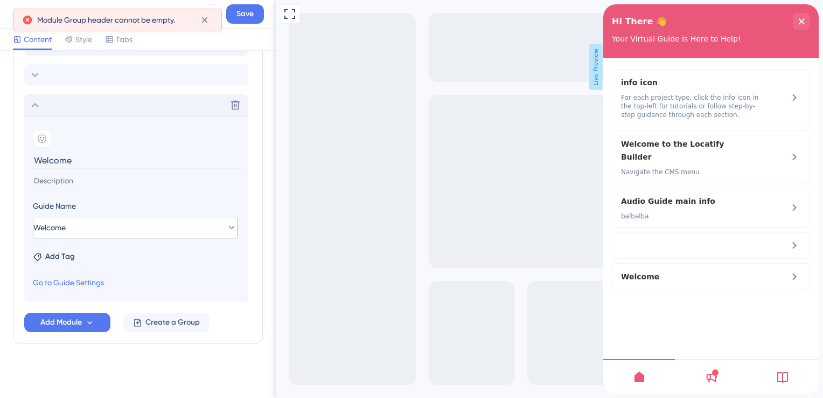
scroll to position [194, 0]
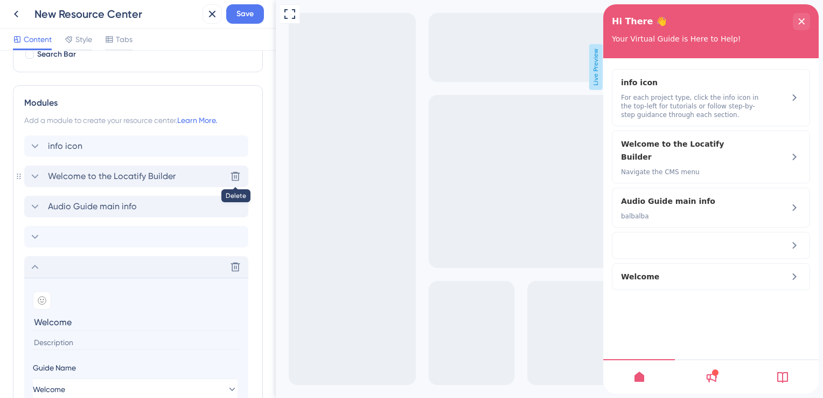
click at [235, 173] on icon at bounding box center [235, 176] width 11 height 11
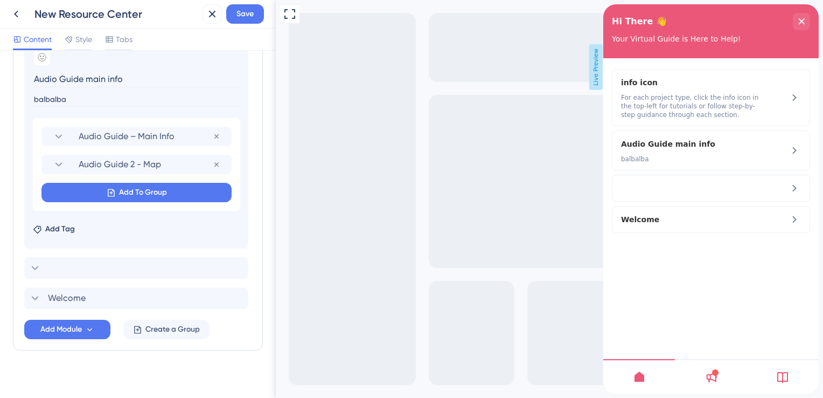
scroll to position [353, 0]
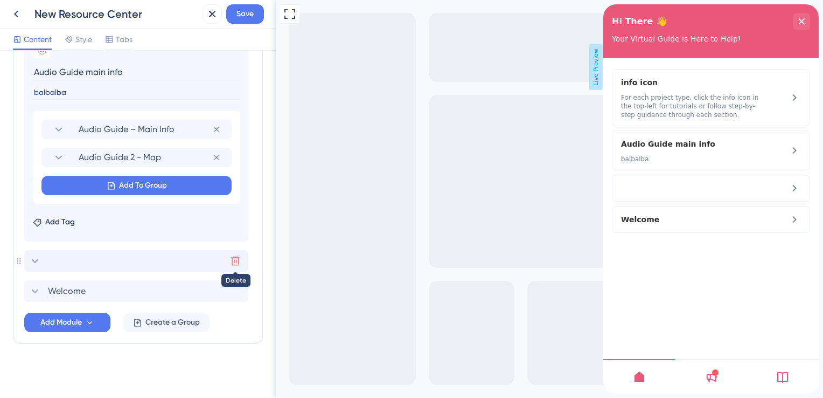
click at [228, 260] on button at bounding box center [235, 260] width 17 height 17
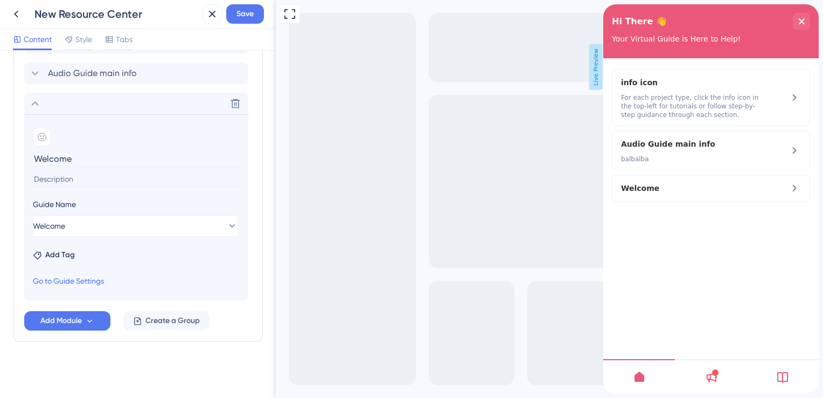
scroll to position [295, 0]
click at [38, 105] on icon at bounding box center [35, 105] width 13 height 13
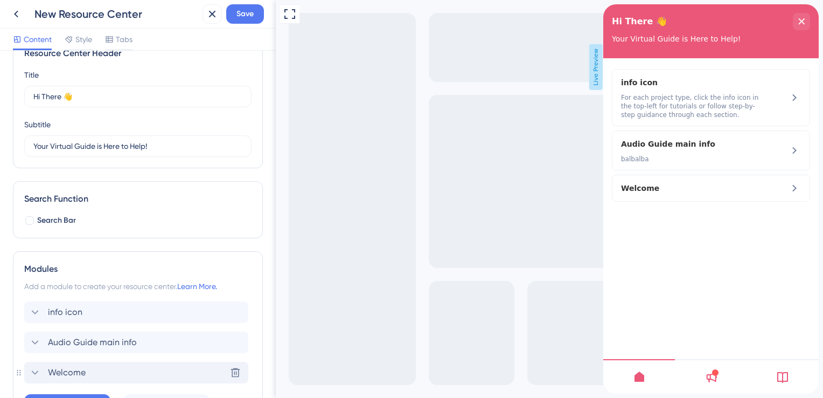
scroll to position [2, 0]
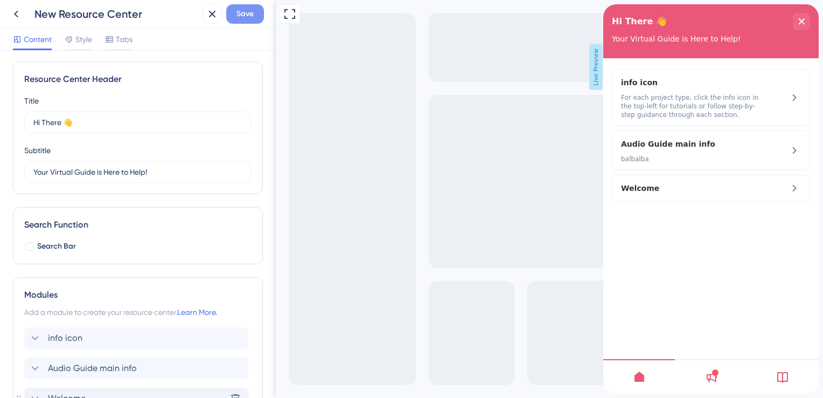
click at [252, 18] on span "Save" at bounding box center [245, 14] width 17 height 13
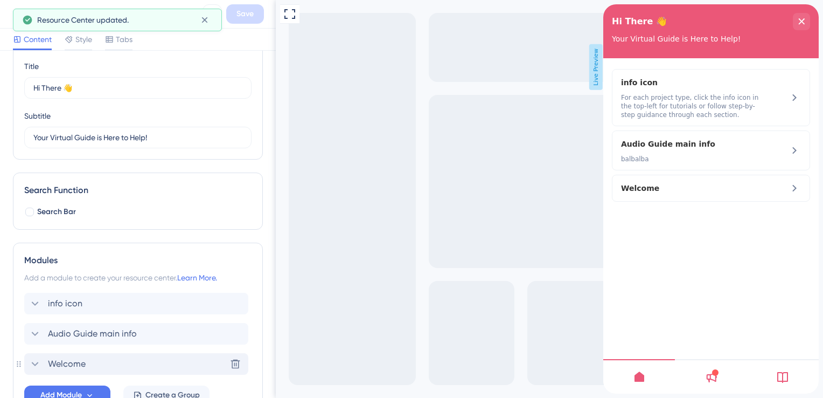
scroll to position [110, 0]
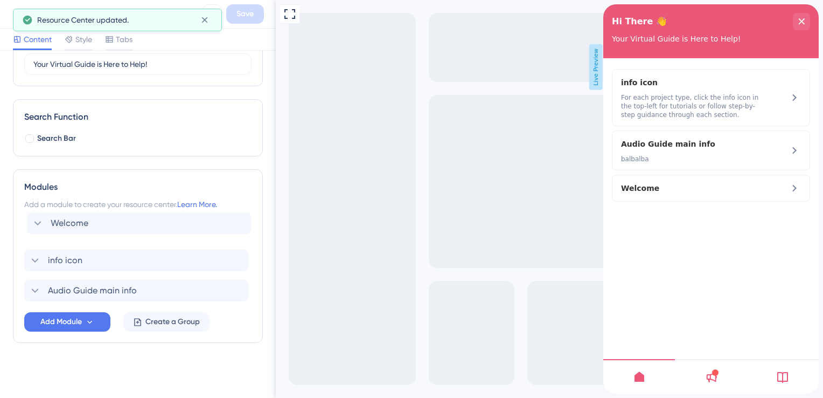
drag, startPoint x: 75, startPoint y: 290, endPoint x: 77, endPoint y: 219, distance: 71.2
click at [77, 219] on div "info icon Audio Guide main info Welcome" at bounding box center [137, 260] width 227 height 82
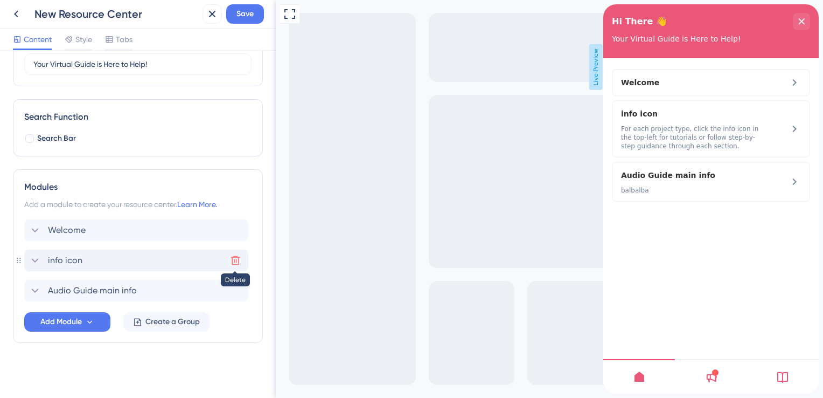
click at [229, 262] on button at bounding box center [235, 260] width 17 height 17
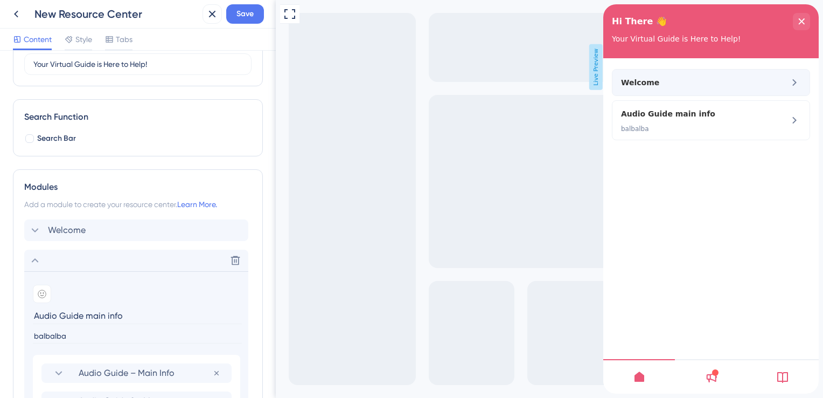
click at [673, 81] on span "Welcome" at bounding box center [693, 82] width 144 height 13
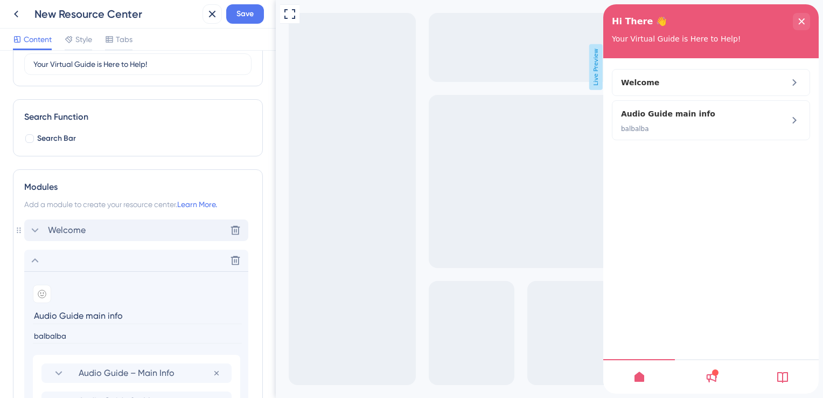
click at [96, 234] on div "Welcome Delete" at bounding box center [136, 230] width 224 height 22
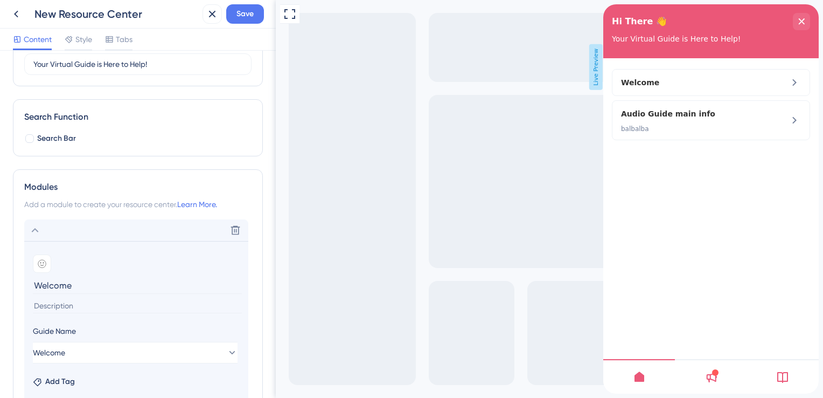
type input "Welcome"
click at [90, 310] on input at bounding box center [137, 306] width 209 height 15
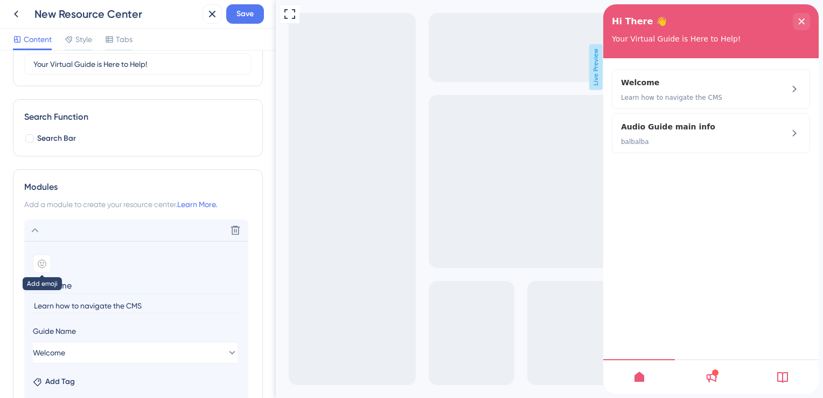
type input "Learn how to navigate the CMS"
click at [47, 259] on div at bounding box center [42, 263] width 18 height 18
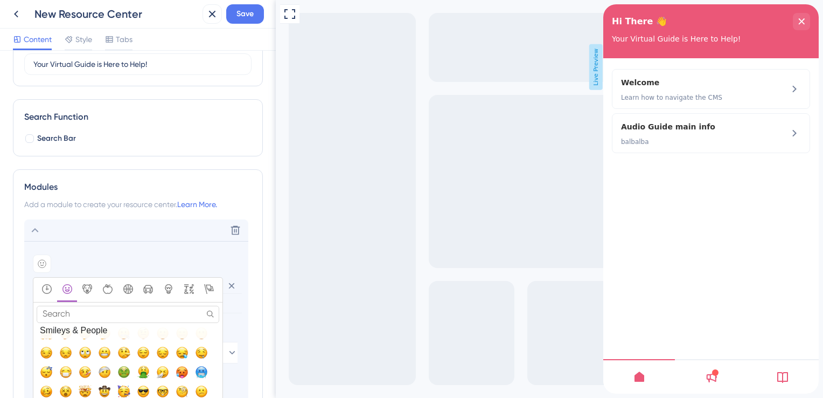
scroll to position [0, 0]
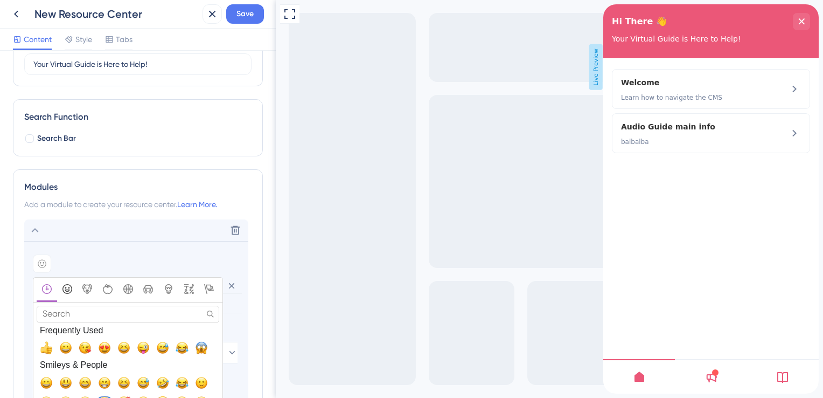
click at [67, 288] on icon "Smileys & People" at bounding box center [67, 289] width 5 height 5
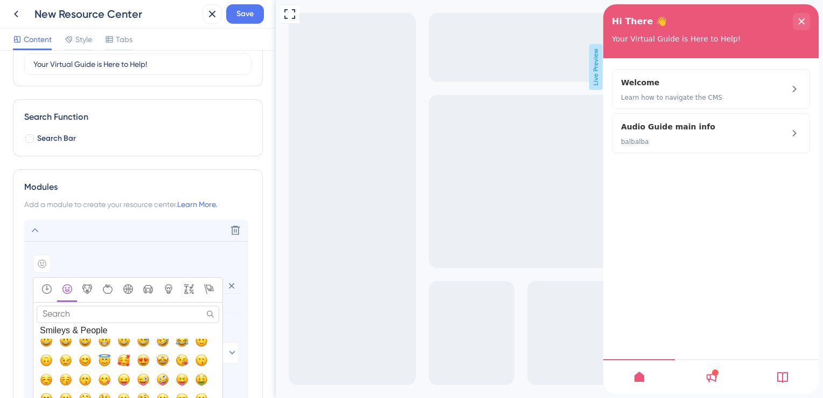
scroll to position [35, 0]
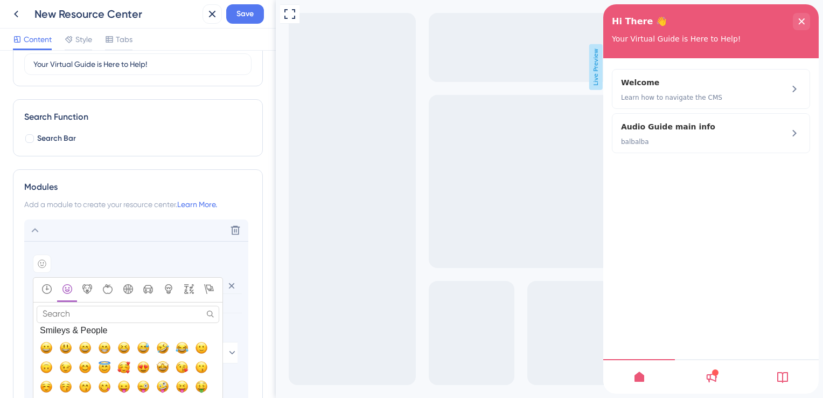
click at [100, 313] on input "Search" at bounding box center [128, 314] width 183 height 17
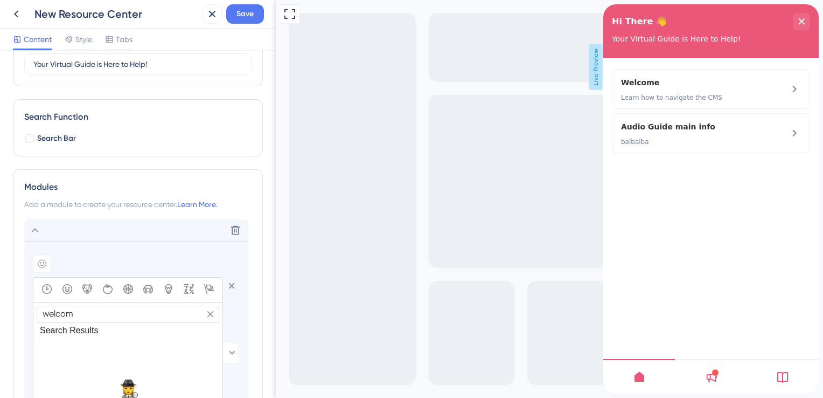
type input "welcome"
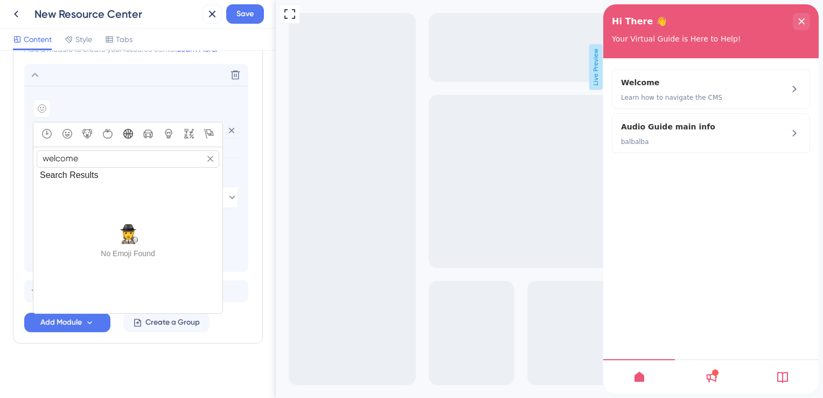
scroll to position [157, 0]
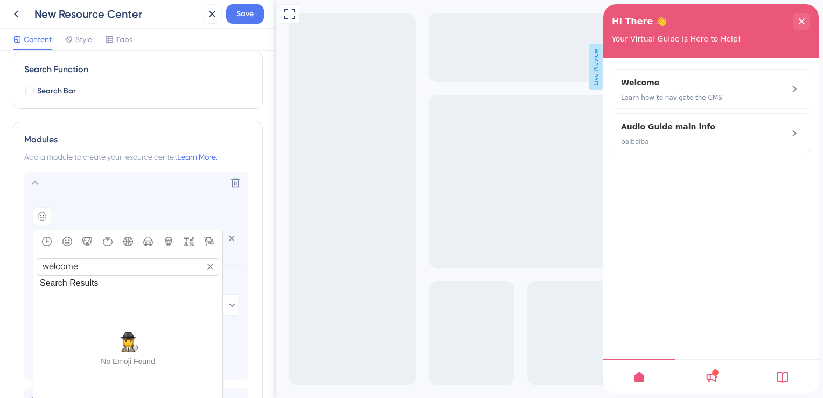
drag, startPoint x: 82, startPoint y: 269, endPoint x: 28, endPoint y: 260, distance: 55.3
click at [28, 260] on section "Add emoji welcome Search Search Results No Emoji Found Frequently Used Smileys …" at bounding box center [136, 286] width 224 height 186
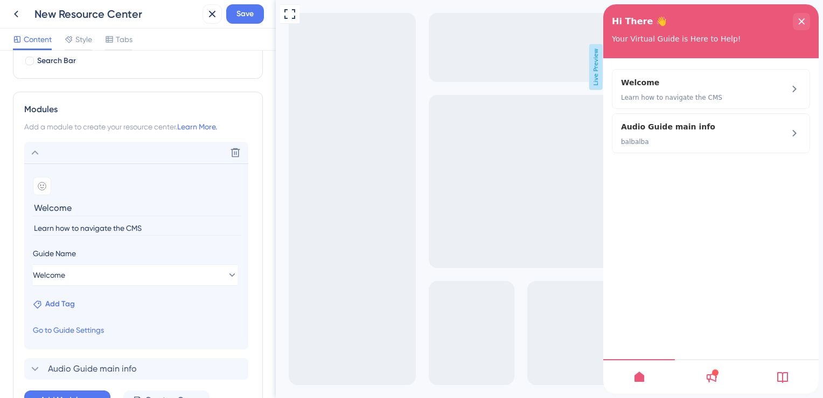
scroll to position [211, 0]
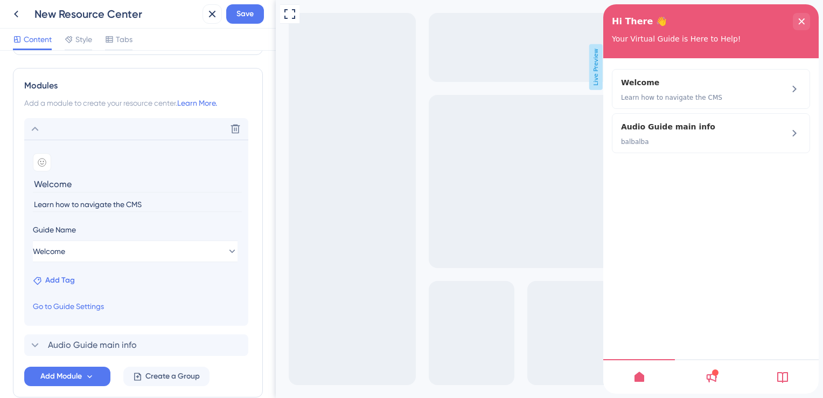
click at [70, 280] on span "Add Tag" at bounding box center [60, 280] width 30 height 13
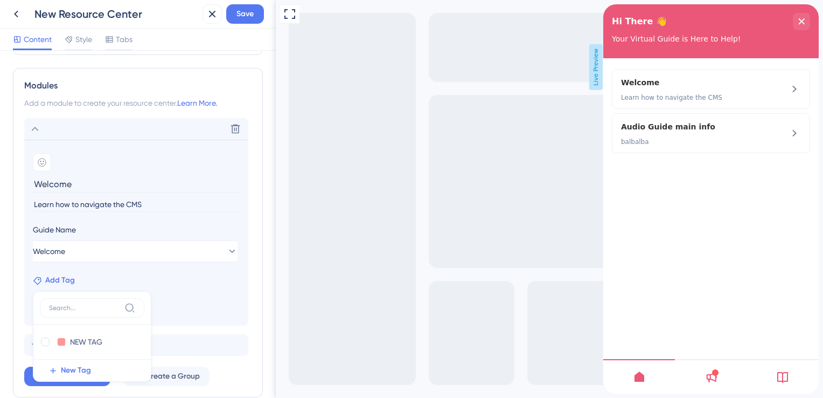
scroll to position [265, 0]
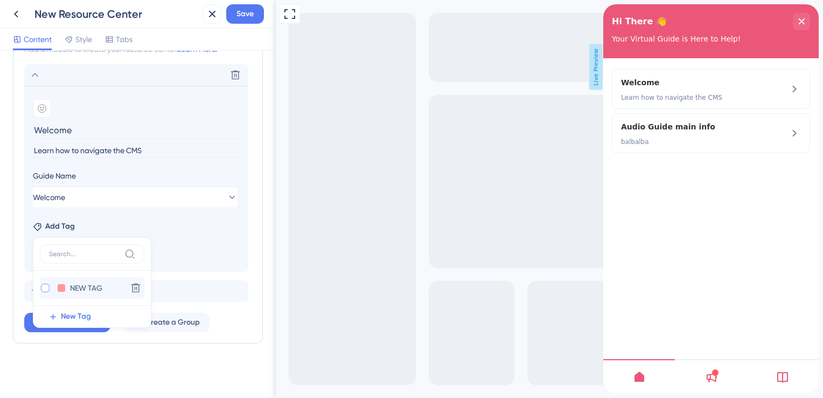
click at [45, 290] on div at bounding box center [45, 287] width 9 height 9
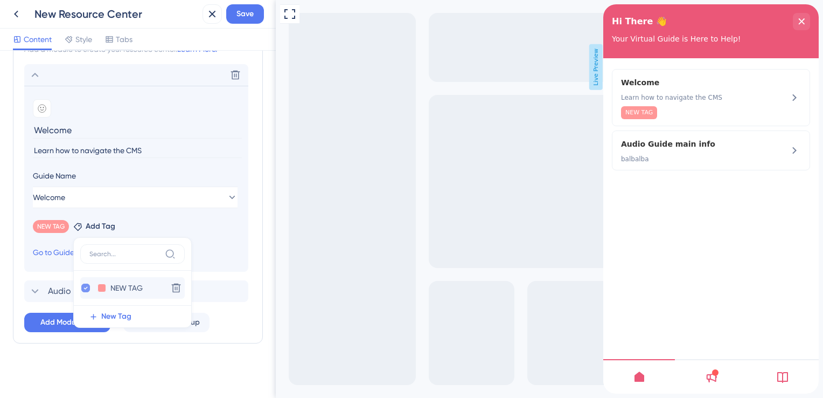
click at [87, 284] on icon at bounding box center [86, 288] width 4 height 8
checkbox input "false"
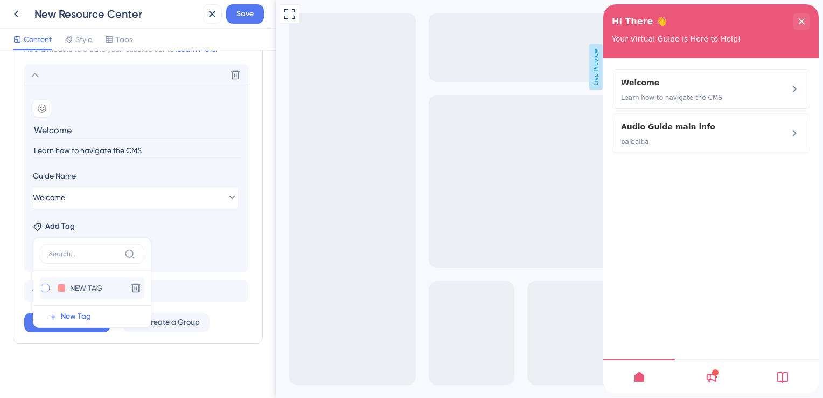
click at [191, 231] on div "Add Tag NEW TAG NEW TAG Delete New Tag" at bounding box center [136, 224] width 207 height 17
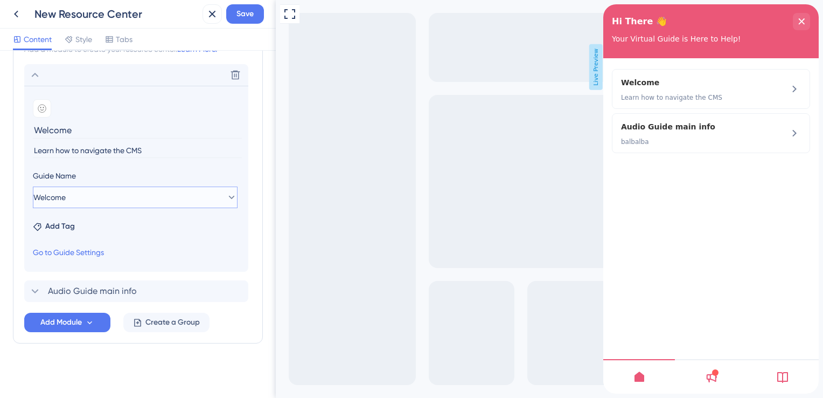
click at [141, 191] on button "Welcome" at bounding box center [135, 197] width 205 height 22
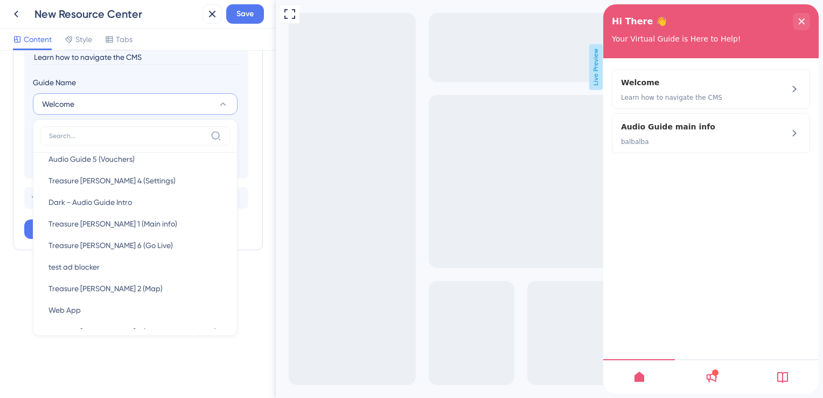
scroll to position [216, 0]
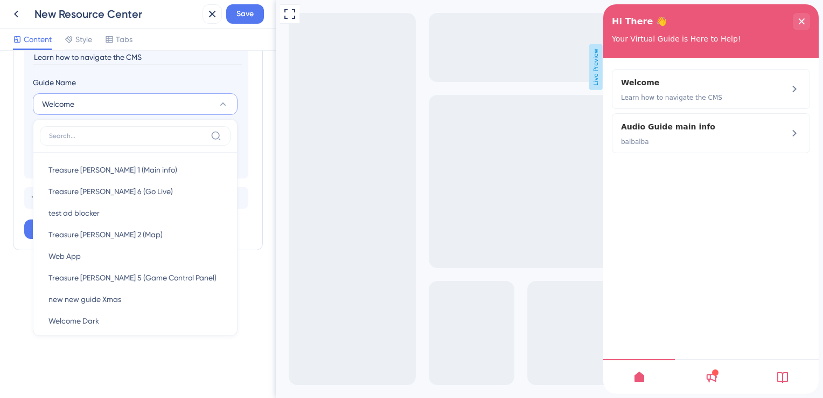
click at [714, 379] on icon at bounding box center [711, 376] width 13 height 13
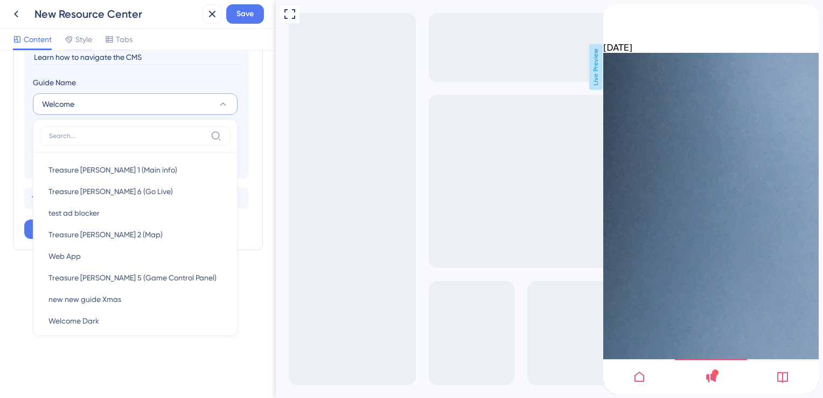
click at [798, 367] on div at bounding box center [783, 376] width 72 height 34
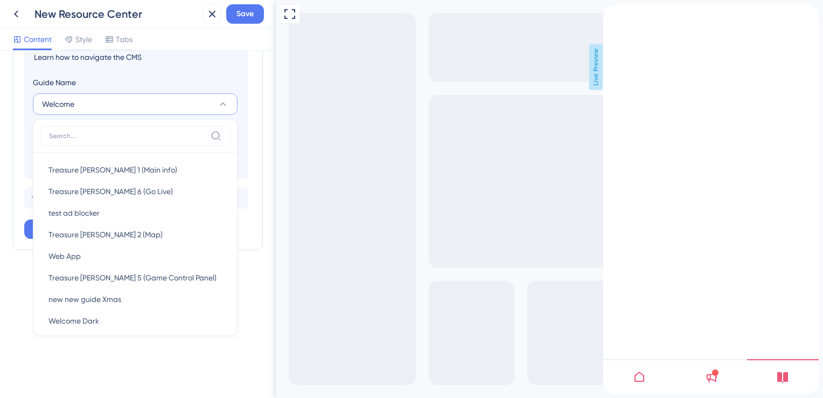
click at [717, 376] on icon at bounding box center [712, 377] width 11 height 10
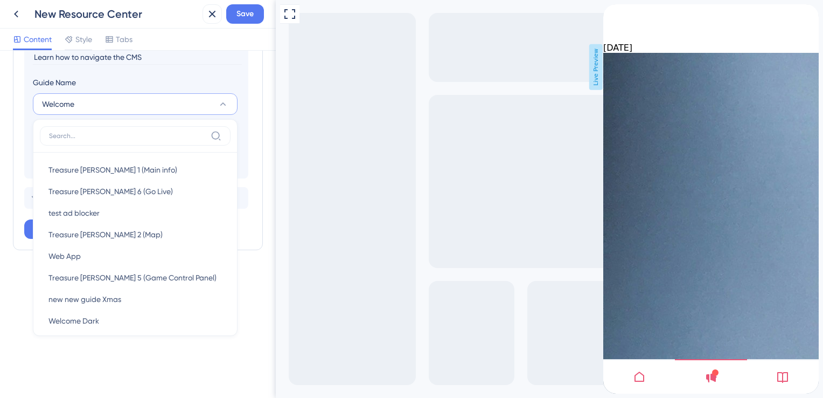
click at [625, 15] on link "Resource Center Header" at bounding box center [620, 10] width 9 height 10
click at [625, 13] on icon "Resource Center Header" at bounding box center [620, 8] width 9 height 9
click at [612, 13] on icon "back to header" at bounding box center [607, 8] width 9 height 9
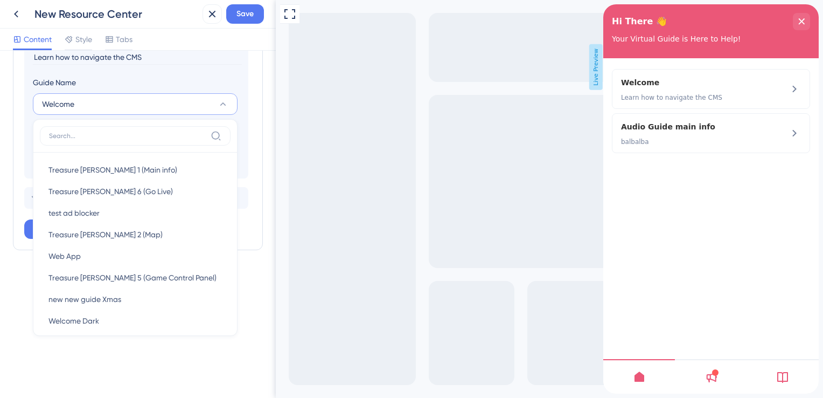
click at [785, 383] on icon at bounding box center [782, 376] width 13 height 13
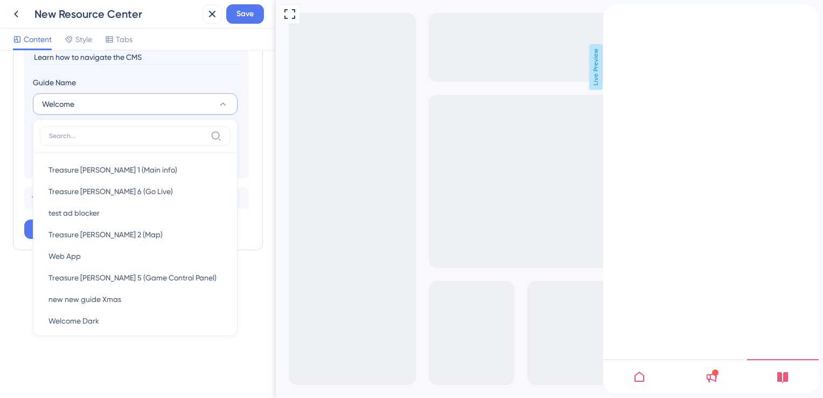
click at [612, 13] on icon "back to header" at bounding box center [608, 8] width 8 height 9
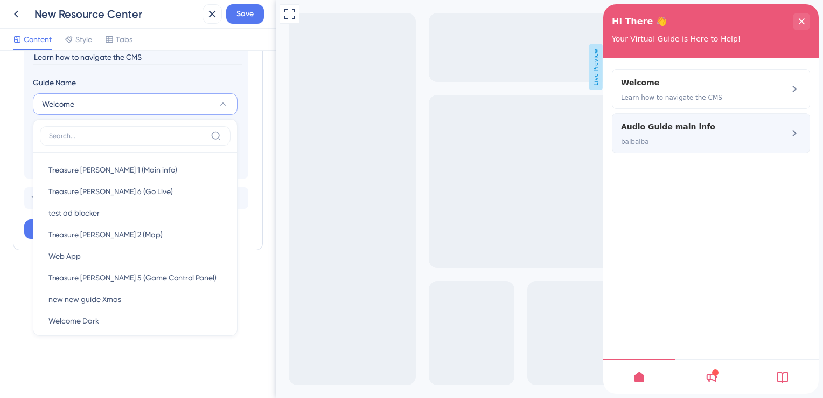
click at [700, 135] on div "Audio Guide main info balbalba" at bounding box center [693, 133] width 144 height 26
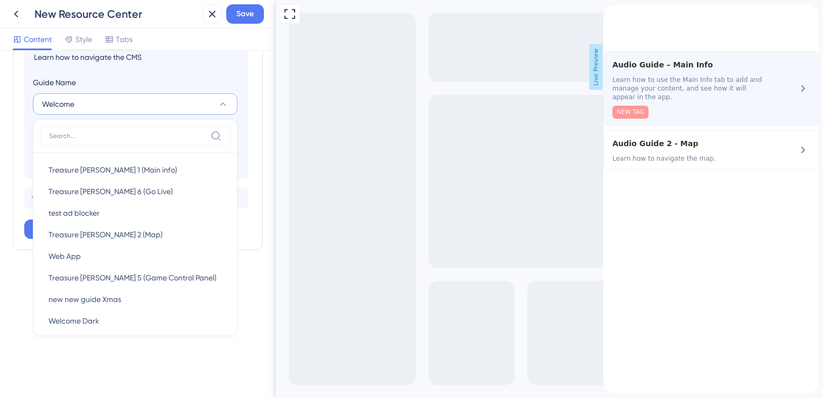
click at [700, 119] on div "NEW TAG" at bounding box center [692, 112] width 158 height 13
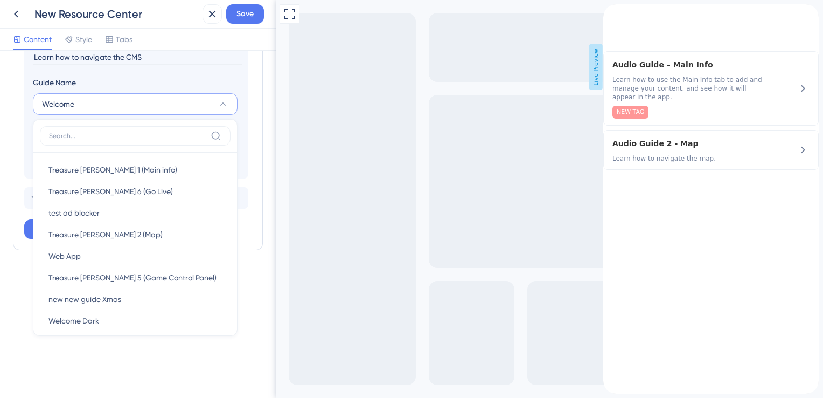
click at [616, 15] on div "back to header" at bounding box center [611, 9] width 17 height 11
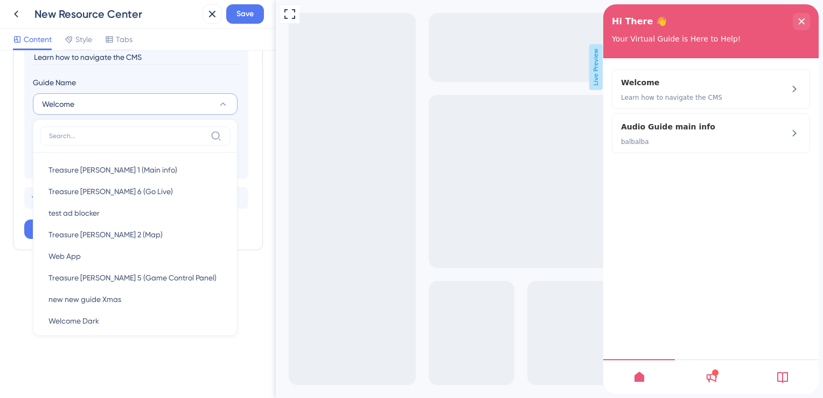
click at [12, 145] on div "Resource Center Header Title Hi There 👋 17 Hi There 👋 Subtitle Your Virtual Gui…" at bounding box center [138, 224] width 276 height 347
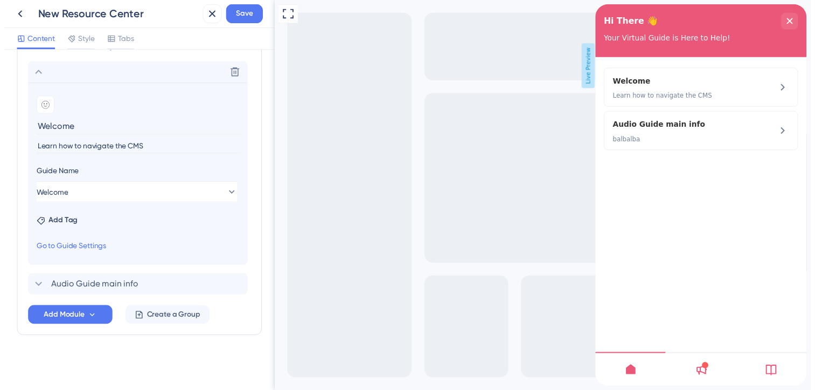
scroll to position [265, 0]
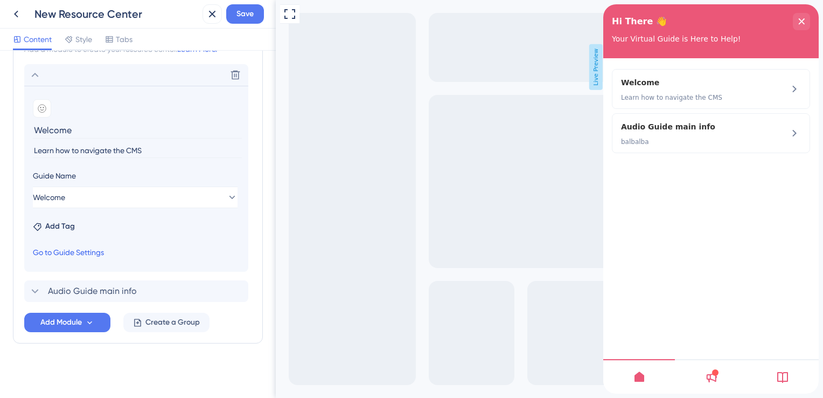
click at [65, 256] on link "Go to Guide Settings" at bounding box center [68, 252] width 71 height 13
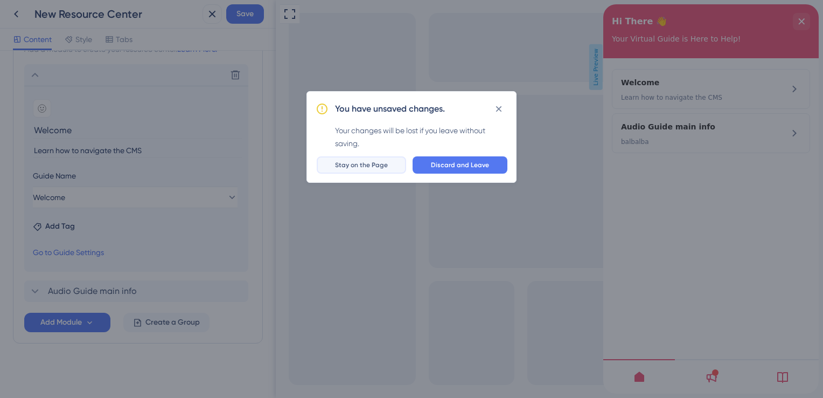
click at [384, 158] on button "Stay on the Page" at bounding box center [361, 164] width 89 height 17
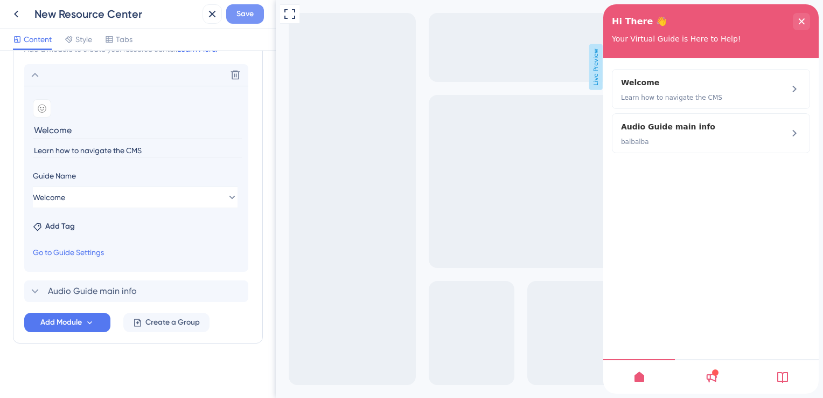
click at [235, 12] on button "Save" at bounding box center [245, 13] width 38 height 19
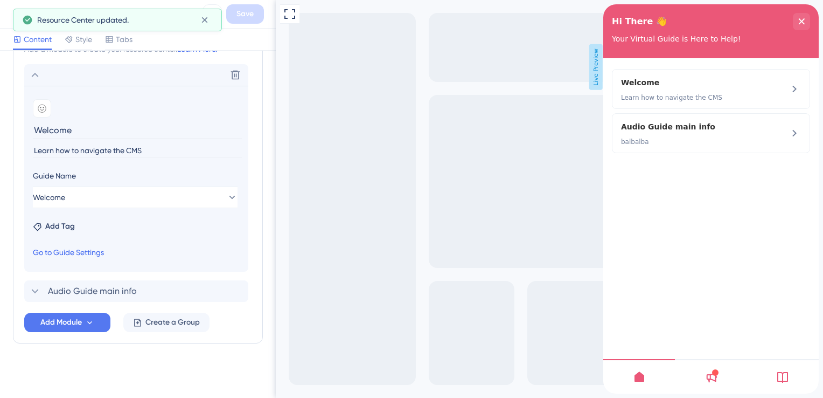
click at [95, 249] on link "Go to Guide Settings" at bounding box center [68, 252] width 71 height 13
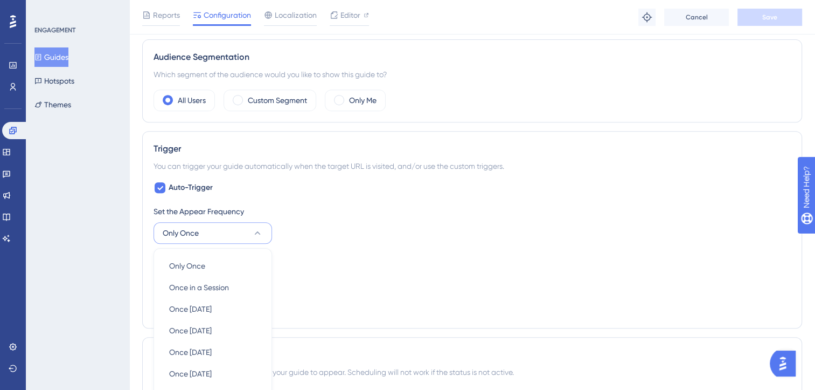
scroll to position [586, 0]
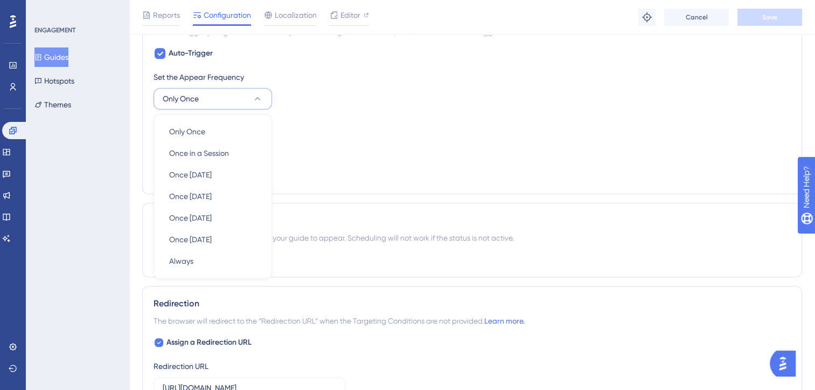
click at [306, 175] on div "Set the Appear Frequency Only Once Only Once Only Once Once in a Session Once i…" at bounding box center [472, 127] width 637 height 112
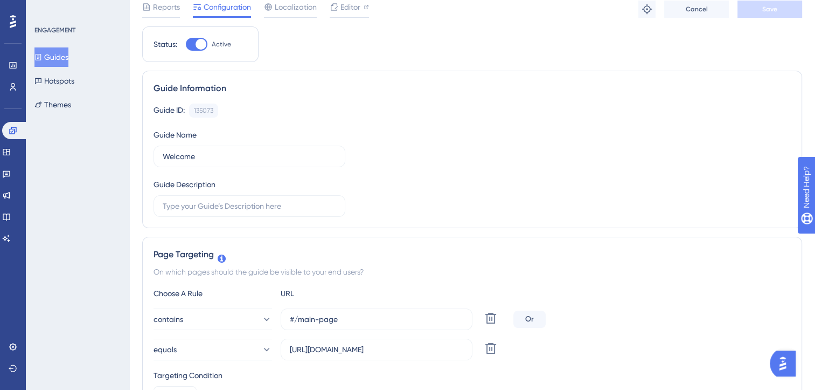
scroll to position [0, 0]
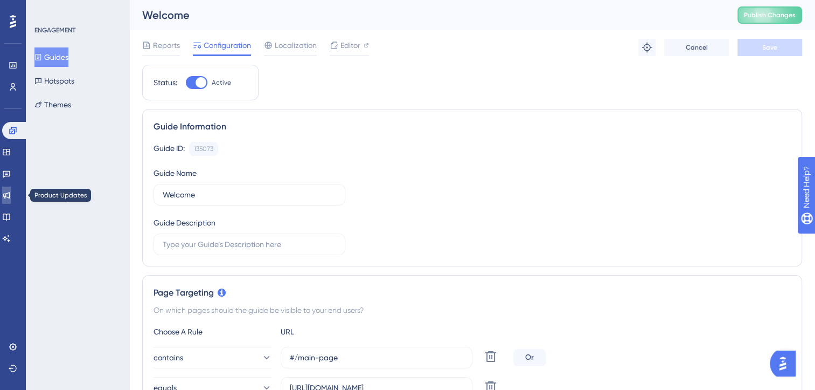
click at [11, 193] on icon at bounding box center [6, 195] width 9 height 9
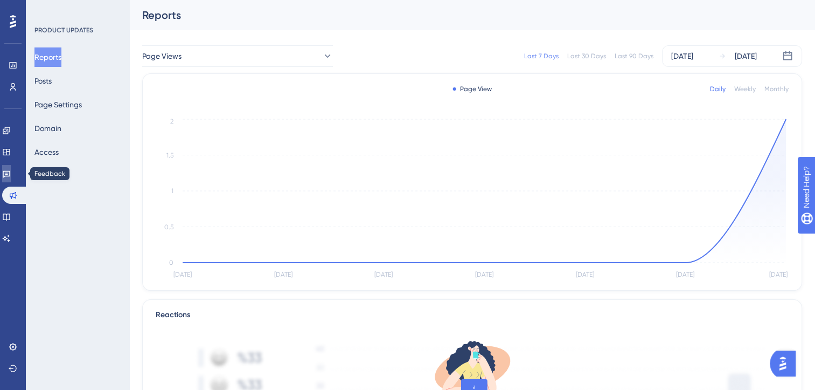
click at [11, 173] on link at bounding box center [6, 173] width 9 height 17
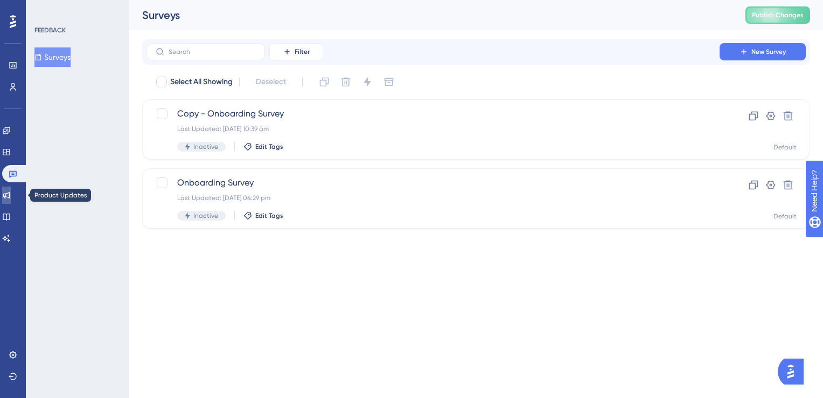
click at [11, 189] on link at bounding box center [6, 194] width 9 height 17
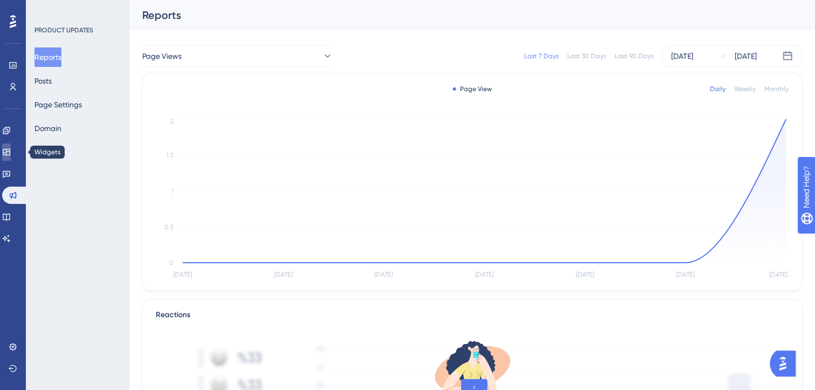
click at [11, 152] on icon at bounding box center [6, 152] width 9 height 9
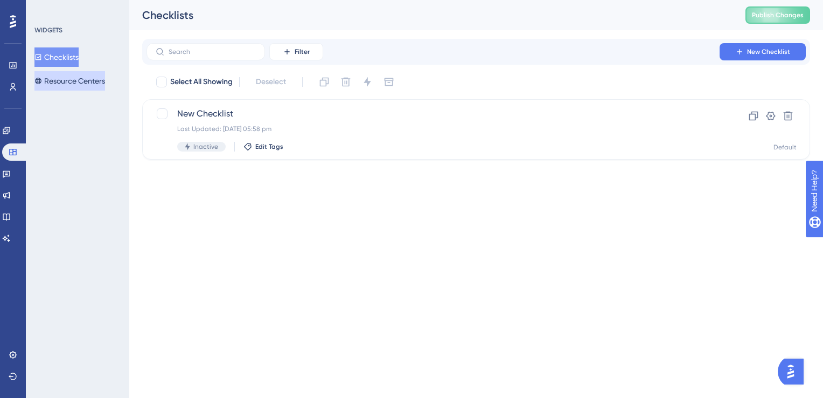
click at [97, 90] on button "Resource Centers" at bounding box center [69, 80] width 71 height 19
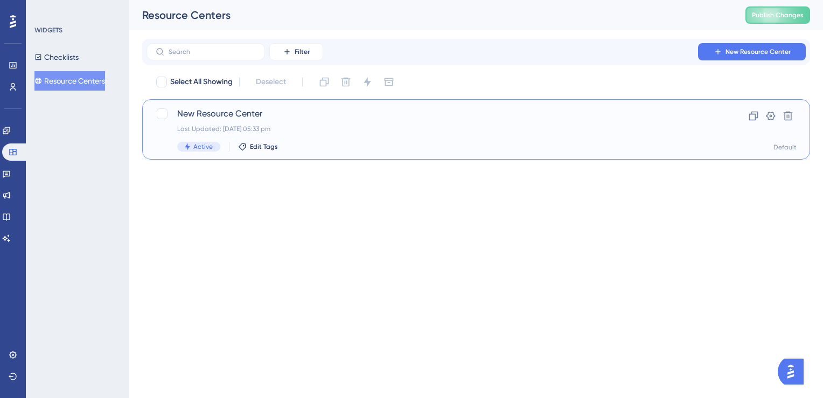
click at [219, 117] on span "New Resource Center" at bounding box center [433, 113] width 512 height 13
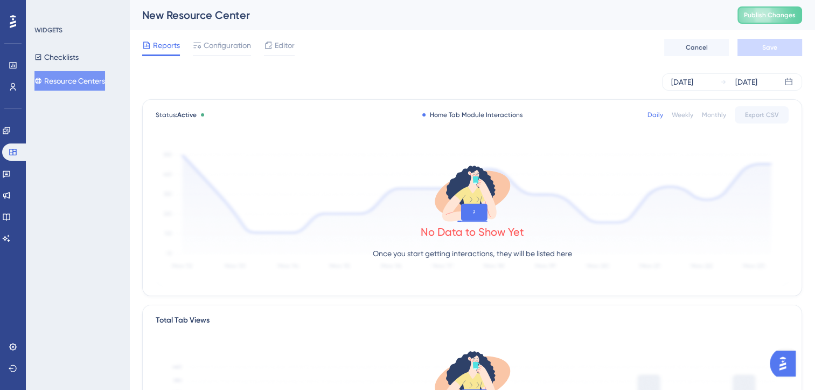
click at [217, 38] on div "Reports Configuration Editor Cancel Save" at bounding box center [472, 47] width 660 height 34
click at [217, 46] on span "Configuration" at bounding box center [227, 45] width 47 height 13
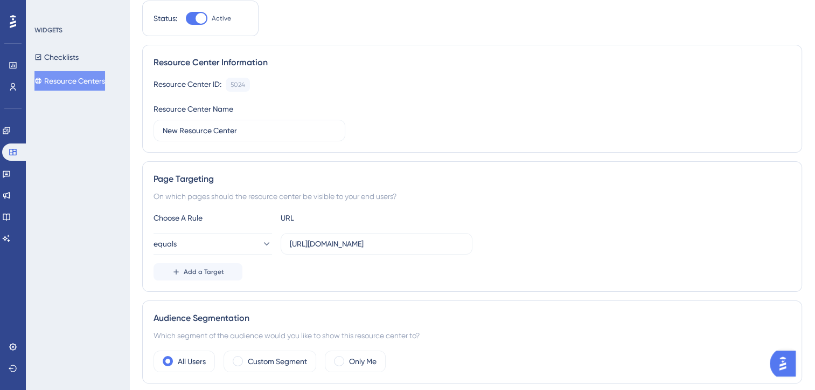
scroll to position [108, 0]
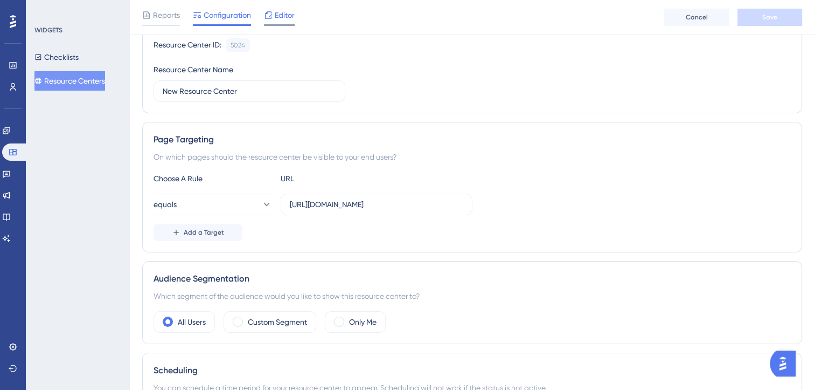
click at [289, 20] on span "Editor" at bounding box center [285, 15] width 20 height 13
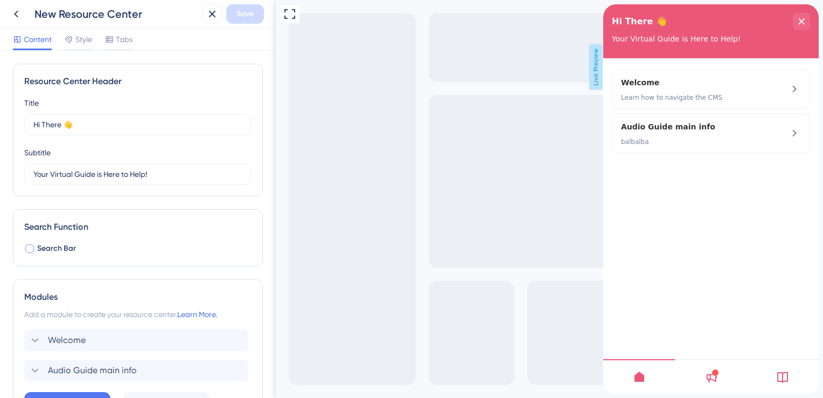
click at [38, 246] on span "Search Bar" at bounding box center [56, 248] width 39 height 13
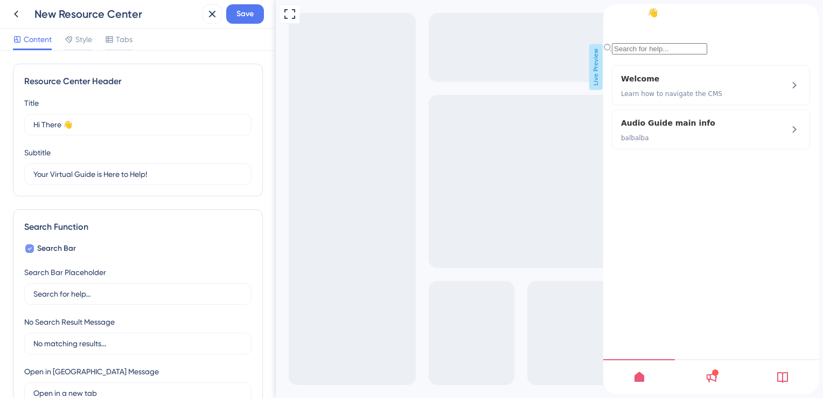
click at [38, 246] on span "Search Bar" at bounding box center [56, 248] width 39 height 13
checkbox input "false"
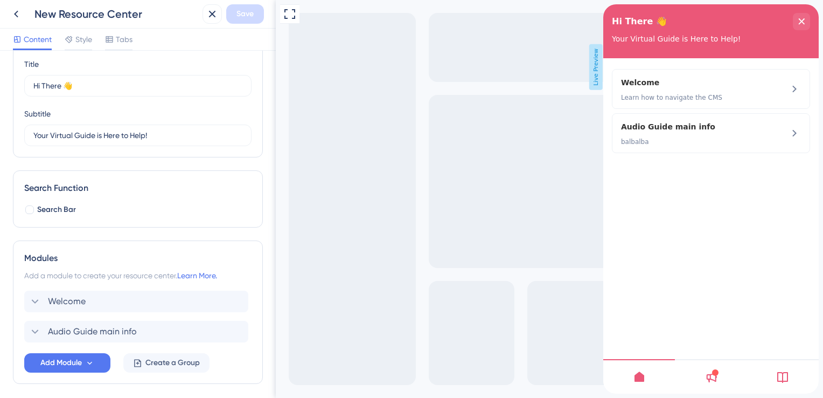
scroll to position [80, 0]
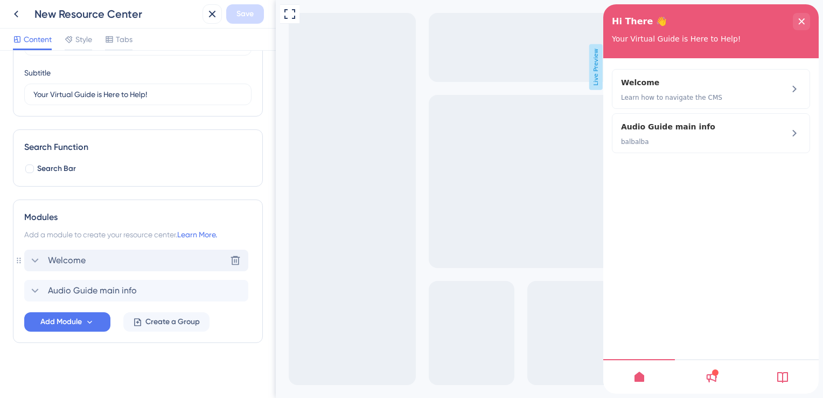
click at [92, 262] on div "Welcome Delete" at bounding box center [136, 260] width 224 height 22
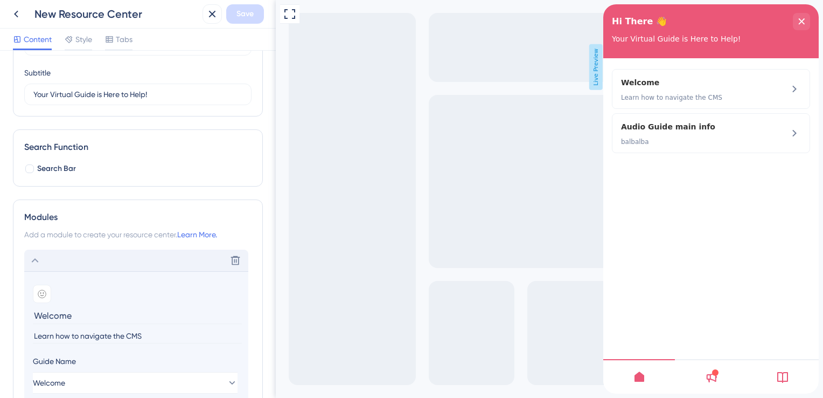
scroll to position [188, 0]
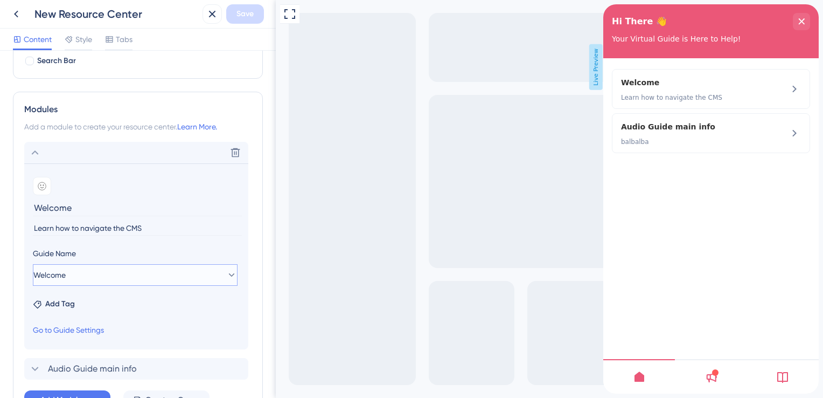
click at [93, 273] on button "Welcome" at bounding box center [135, 275] width 205 height 22
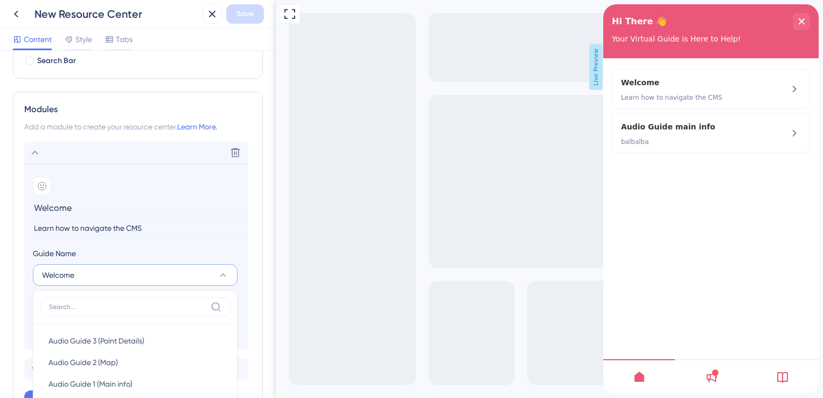
scroll to position [360, 0]
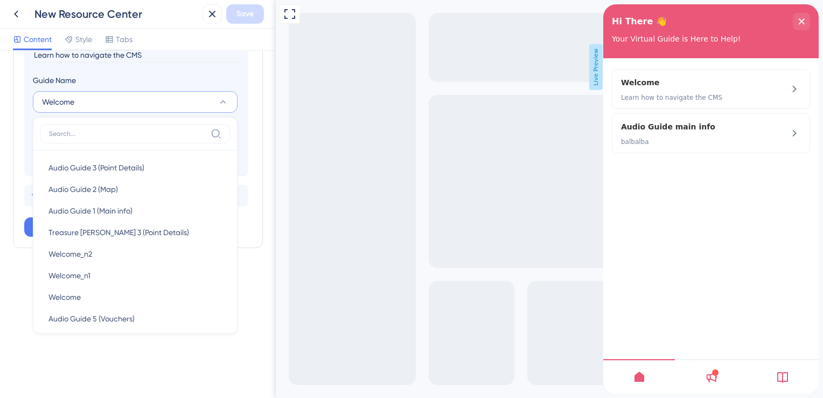
click at [236, 107] on button "Welcome" at bounding box center [135, 102] width 205 height 22
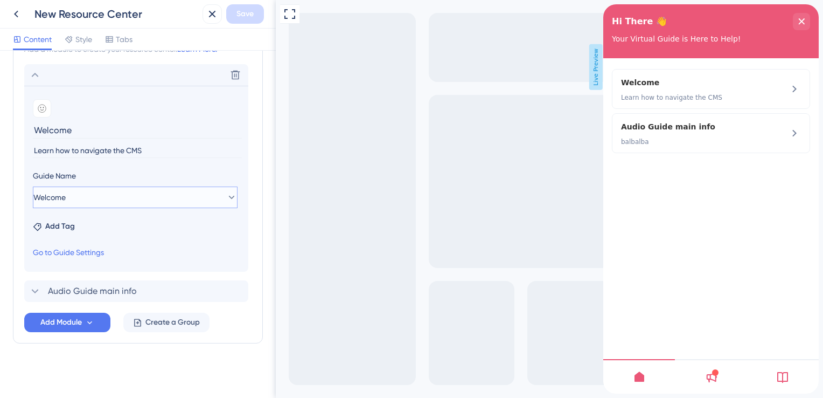
click at [99, 195] on button "Welcome" at bounding box center [135, 197] width 205 height 22
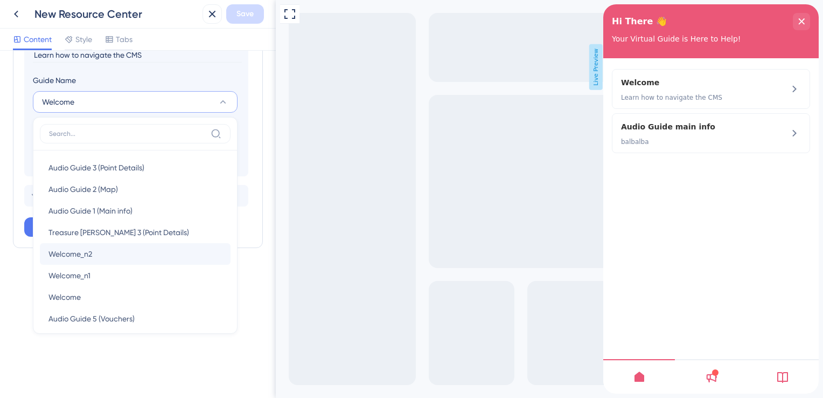
scroll to position [253, 0]
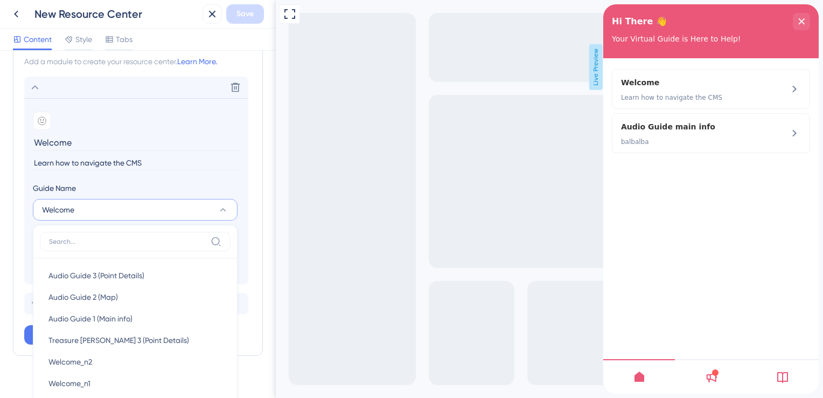
click at [32, 230] on section "Add emoji Welcome Learn how to navigate the CMS Guide Name Welcome Audio Guide …" at bounding box center [136, 191] width 224 height 186
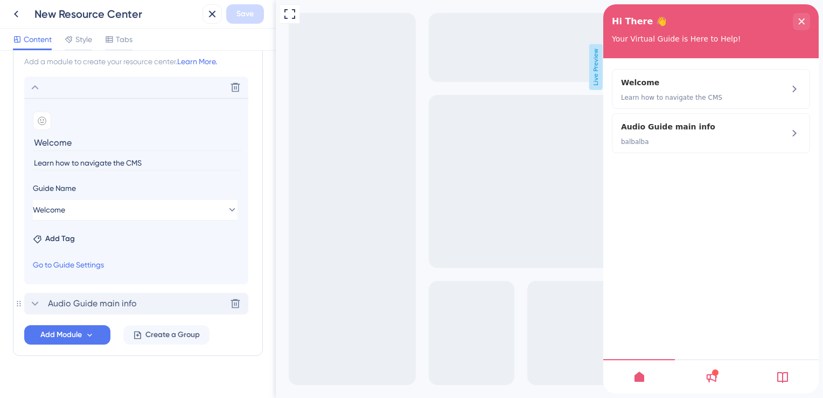
click at [65, 293] on div "Audio Guide main info Delete" at bounding box center [136, 304] width 224 height 22
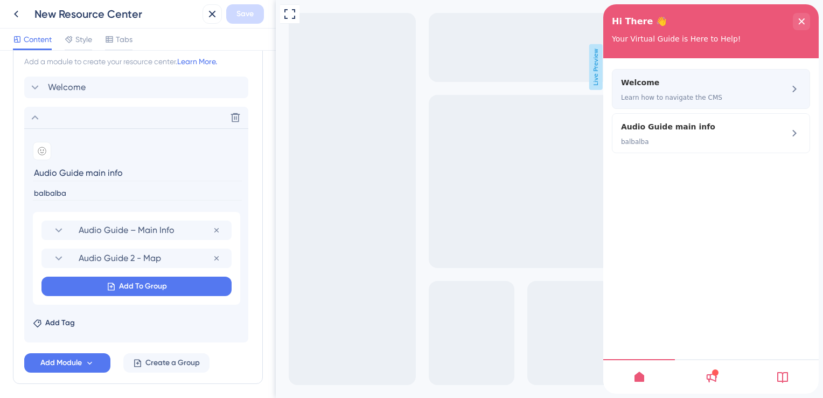
click at [796, 87] on icon at bounding box center [794, 88] width 13 height 13
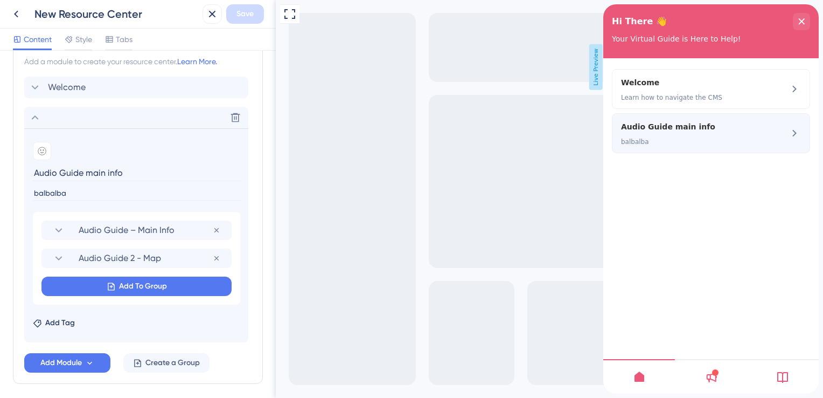
click at [797, 131] on icon at bounding box center [794, 133] width 13 height 13
click at [212, 19] on icon at bounding box center [212, 14] width 13 height 13
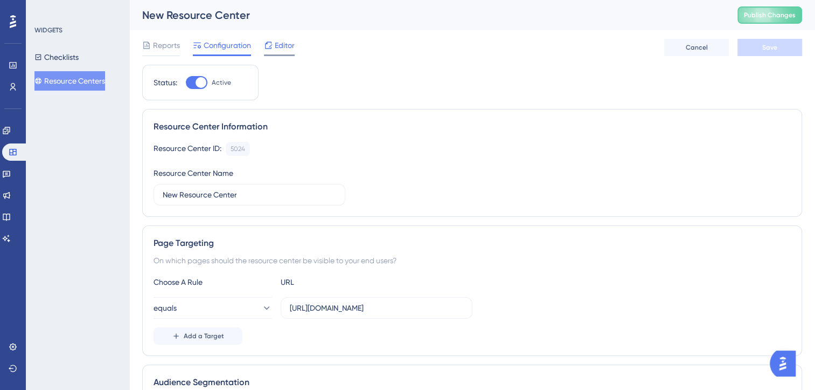
click at [291, 39] on span "Editor" at bounding box center [285, 45] width 20 height 13
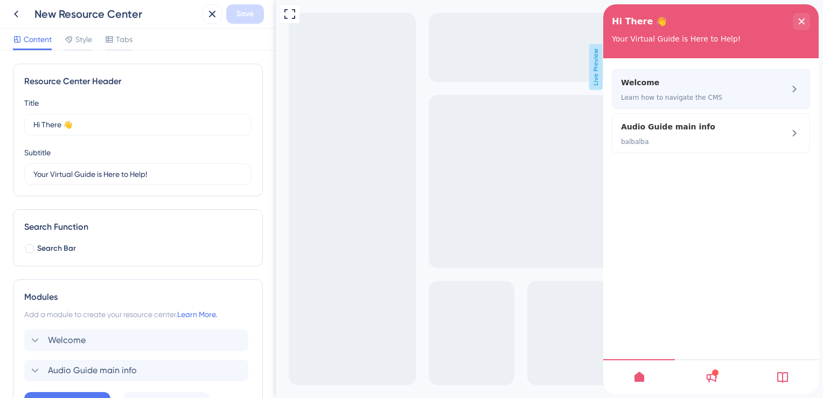
click at [789, 87] on icon at bounding box center [794, 88] width 13 height 13
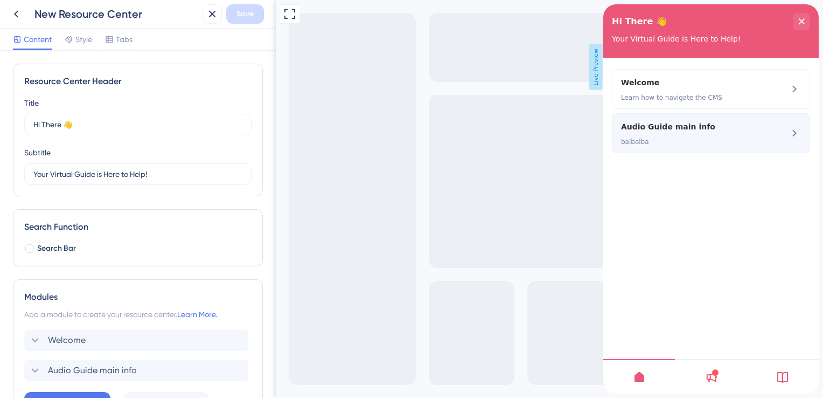
click at [788, 130] on icon at bounding box center [794, 133] width 13 height 13
click at [640, 142] on span "balbalba" at bounding box center [693, 141] width 144 height 9
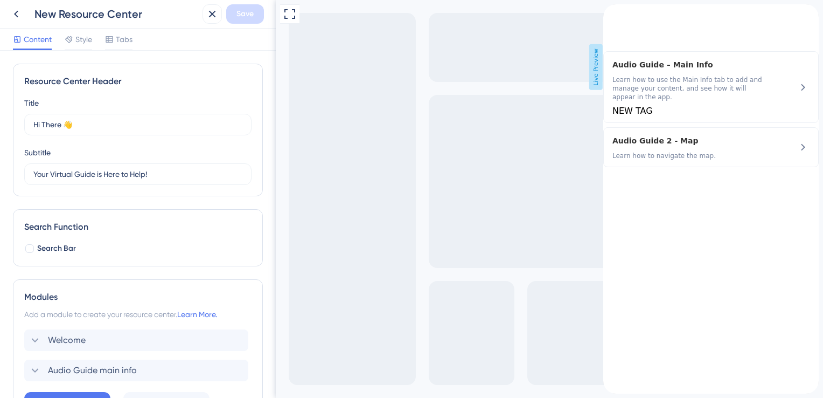
click at [612, 13] on icon "back to header" at bounding box center [607, 8] width 9 height 9
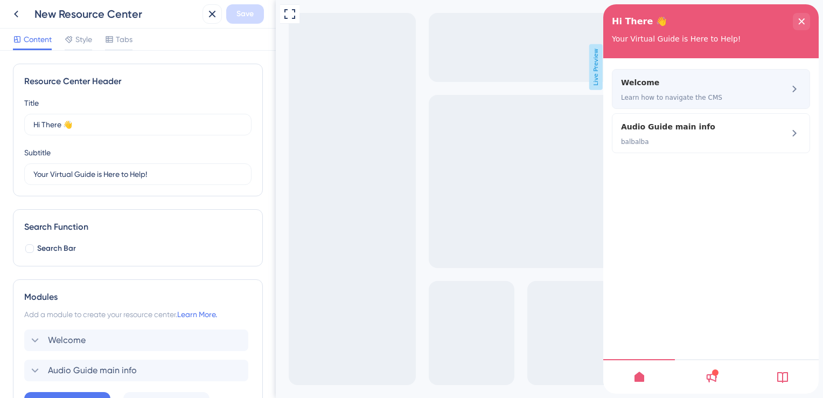
click at [651, 87] on span "Welcome" at bounding box center [693, 82] width 144 height 13
click at [795, 82] on icon at bounding box center [794, 88] width 13 height 13
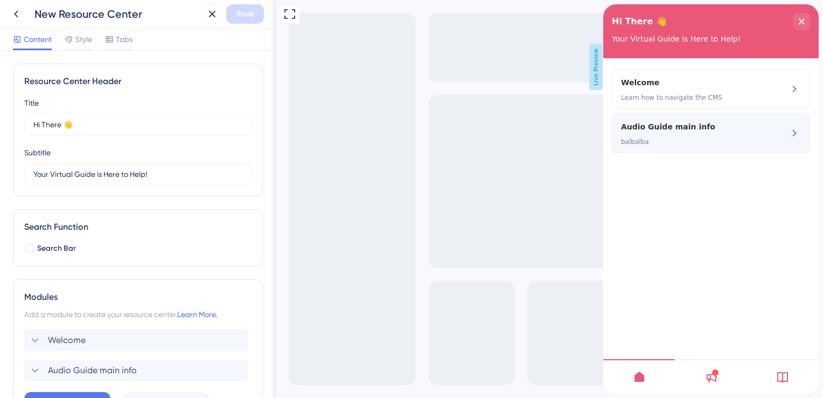
click at [656, 143] on span "balbalba" at bounding box center [693, 141] width 144 height 9
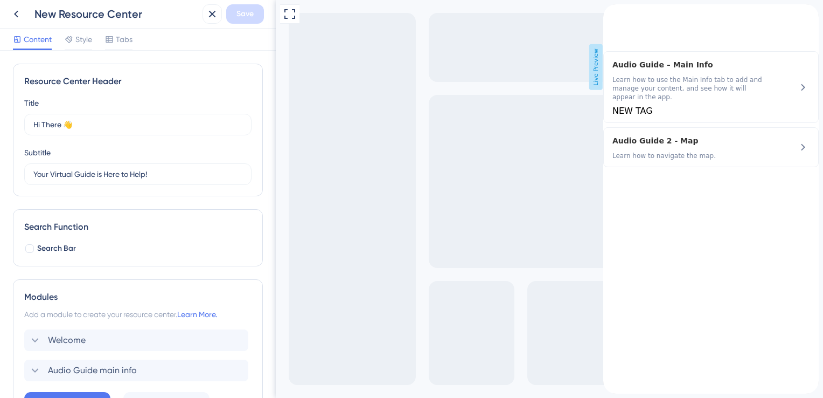
click at [612, 13] on icon "back to header" at bounding box center [607, 8] width 9 height 9
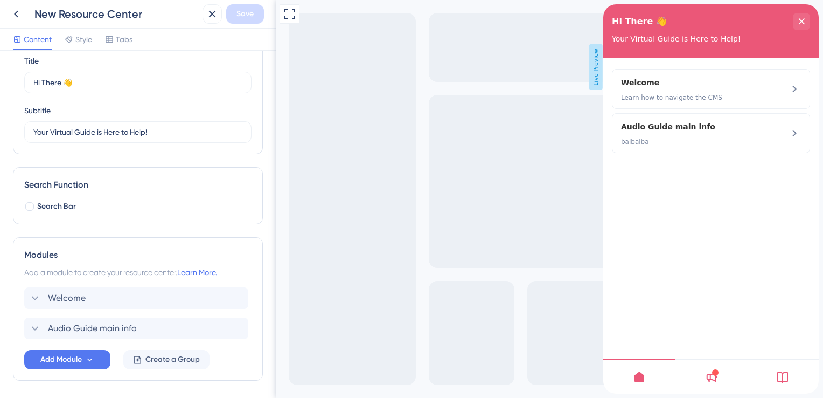
scroll to position [80, 0]
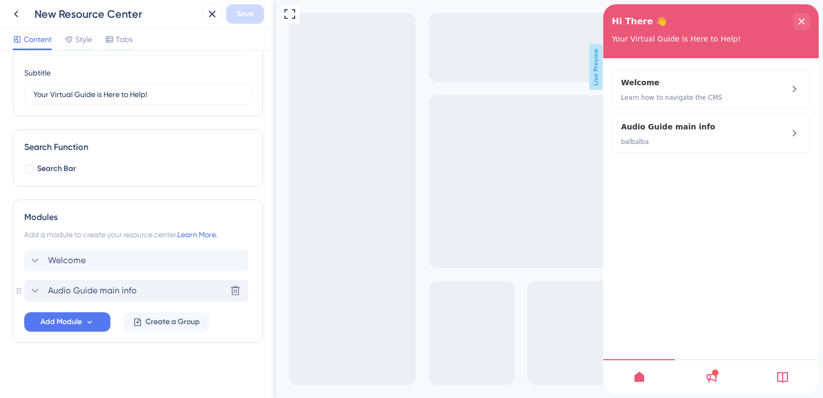
click at [111, 286] on span "Audio Guide main info" at bounding box center [92, 290] width 89 height 13
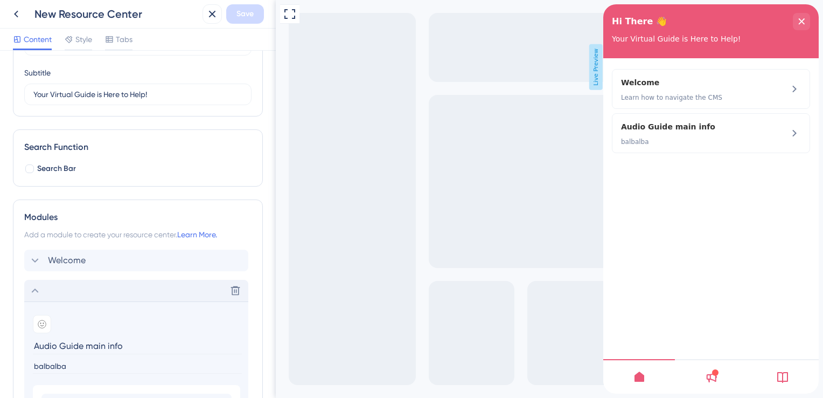
scroll to position [241, 0]
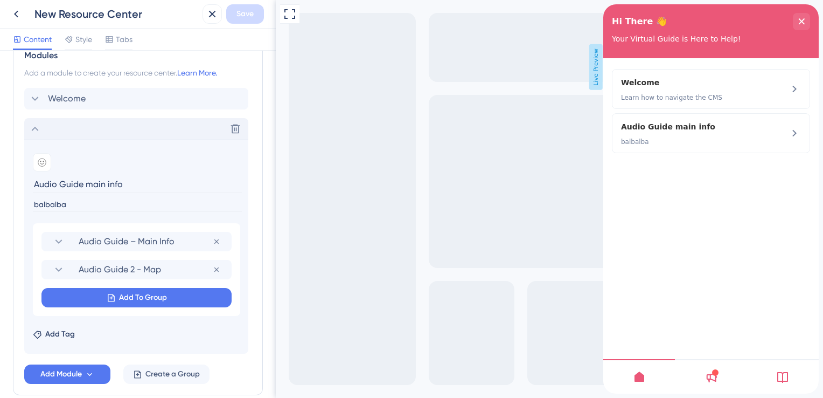
click at [129, 180] on input "Audio Guide main info" at bounding box center [137, 184] width 209 height 17
click at [148, 246] on span "Audio Guide – Main Info" at bounding box center [146, 241] width 134 height 13
type input "Audio Guide"
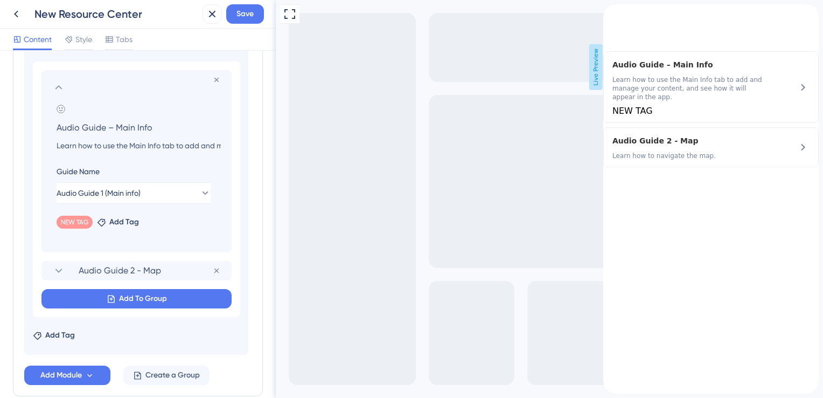
scroll to position [295, 0]
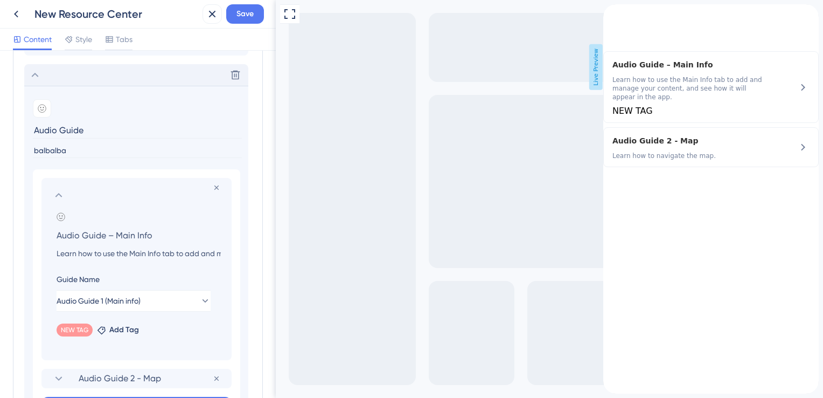
click at [59, 195] on icon at bounding box center [58, 195] width 13 height 13
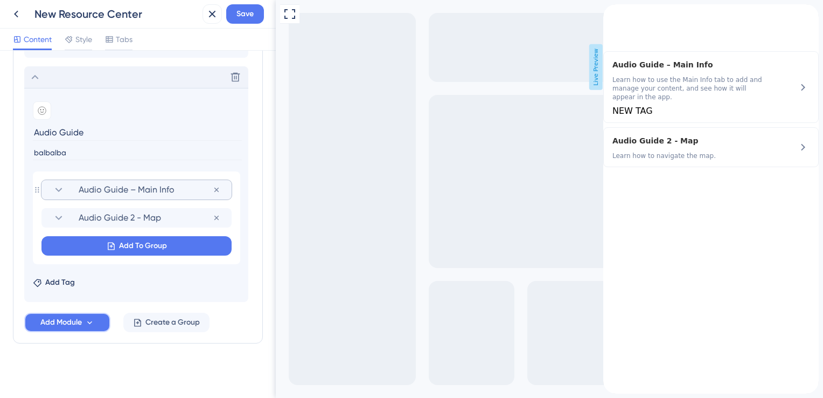
click at [95, 318] on button "Add Module" at bounding box center [67, 322] width 86 height 19
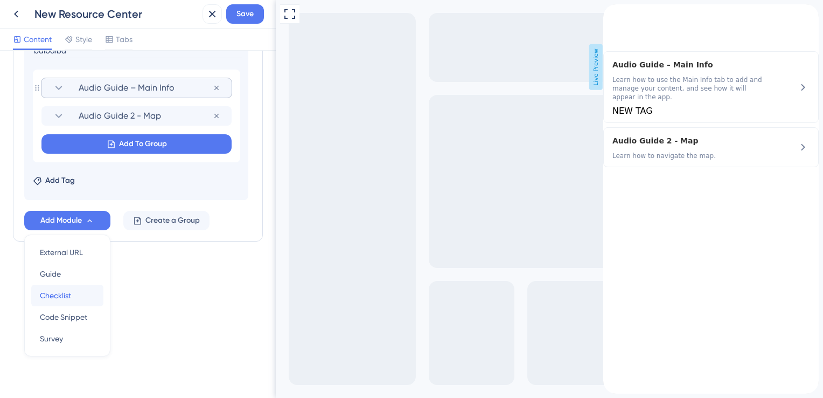
click at [65, 294] on span "Checklist" at bounding box center [55, 295] width 31 height 13
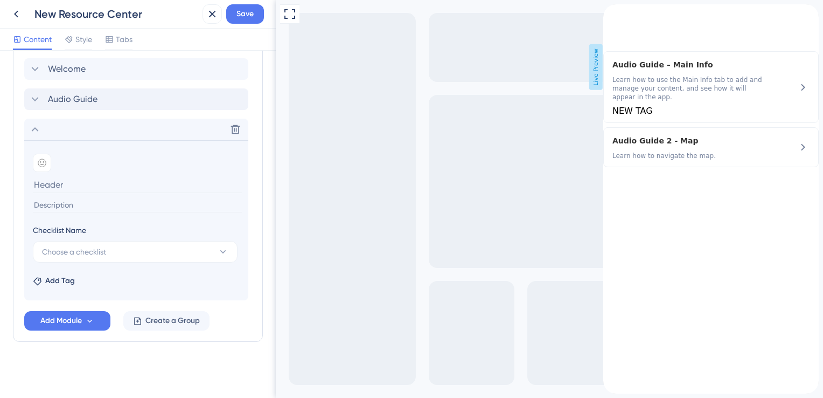
scroll to position [269, 0]
click at [101, 255] on span "Choose a checklist" at bounding box center [74, 253] width 64 height 13
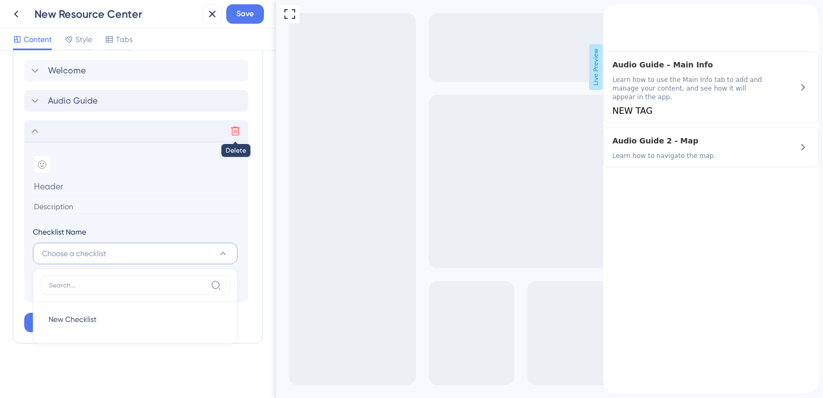
click at [227, 130] on button at bounding box center [235, 130] width 17 height 17
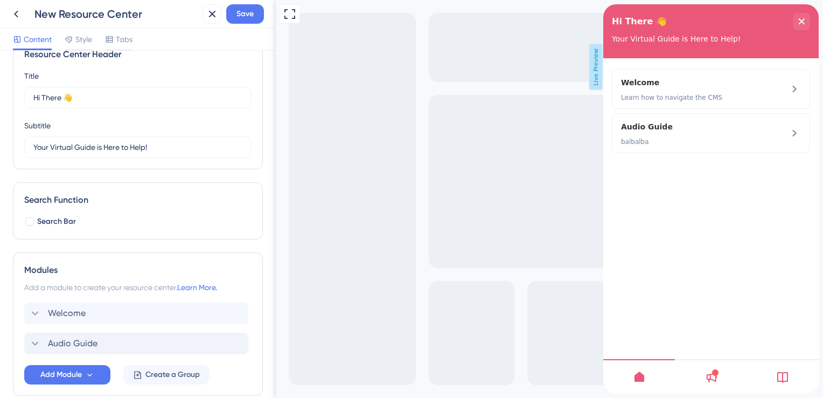
scroll to position [0, 0]
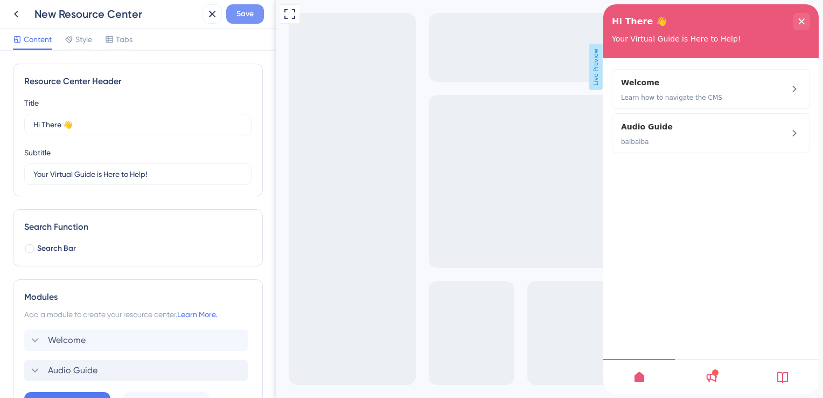
click at [244, 17] on span "Save" at bounding box center [245, 14] width 17 height 13
click at [19, 13] on icon at bounding box center [16, 14] width 13 height 13
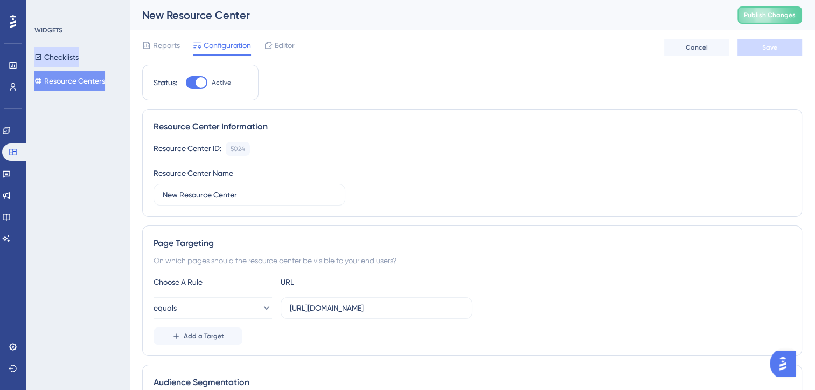
click at [73, 57] on button "Checklists" at bounding box center [56, 56] width 44 height 19
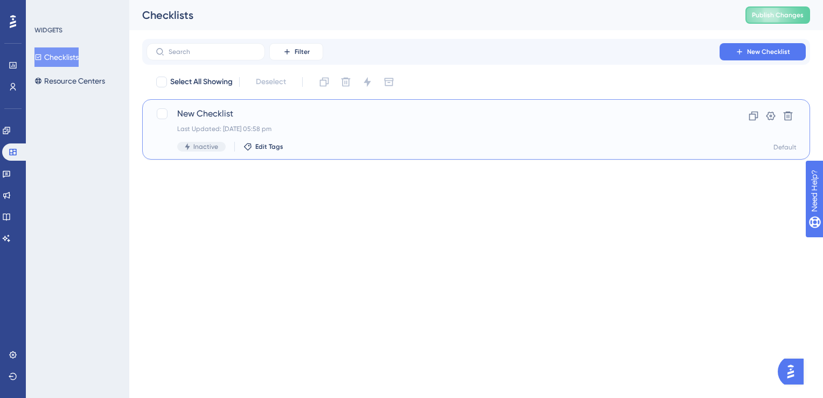
click at [226, 135] on div "New Checklist Last Updated: [DATE] 05:58 pm Inactive Edit Tags" at bounding box center [433, 129] width 512 height 44
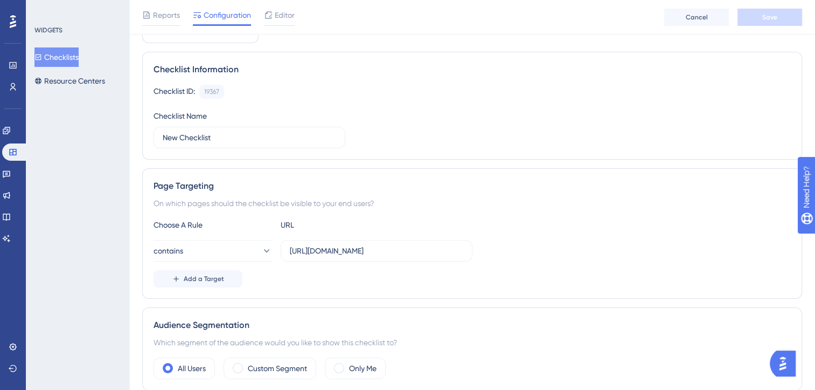
scroll to position [269, 0]
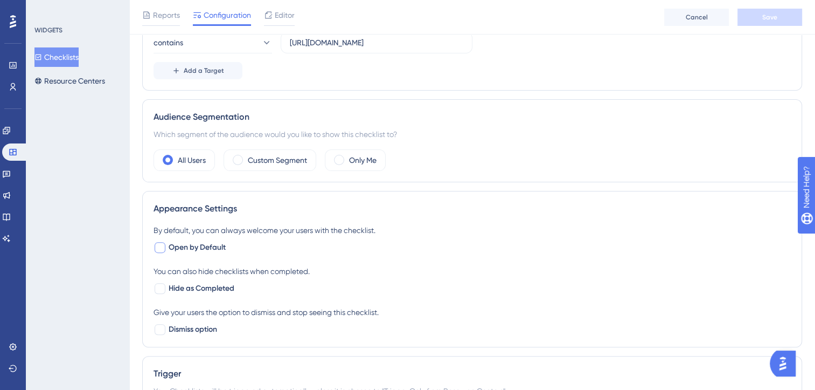
click at [159, 249] on div at bounding box center [160, 247] width 11 height 11
checkbox input "true"
click at [162, 330] on div at bounding box center [160, 329] width 11 height 11
checkbox input "true"
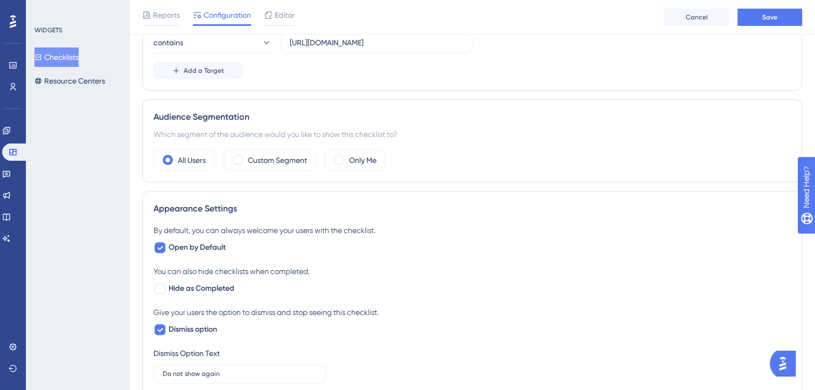
scroll to position [431, 0]
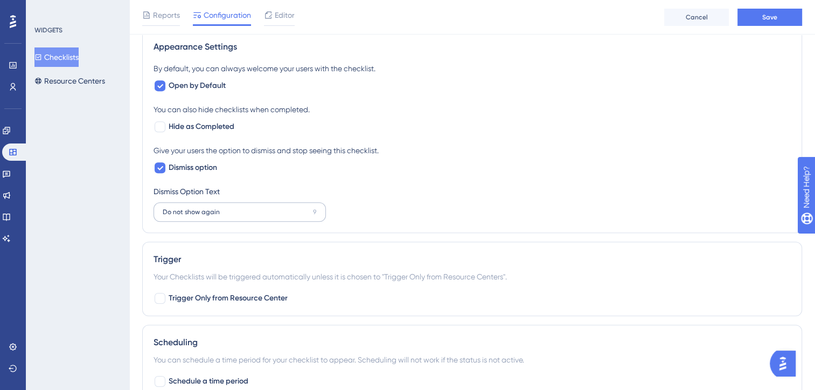
click at [244, 204] on label "Do not show again 9" at bounding box center [240, 211] width 172 height 19
click at [244, 208] on input "Do not show again" at bounding box center [236, 212] width 146 height 8
click at [299, 213] on input "Do not show again" at bounding box center [236, 212] width 146 height 8
click at [163, 296] on div at bounding box center [160, 298] width 11 height 11
checkbox input "true"
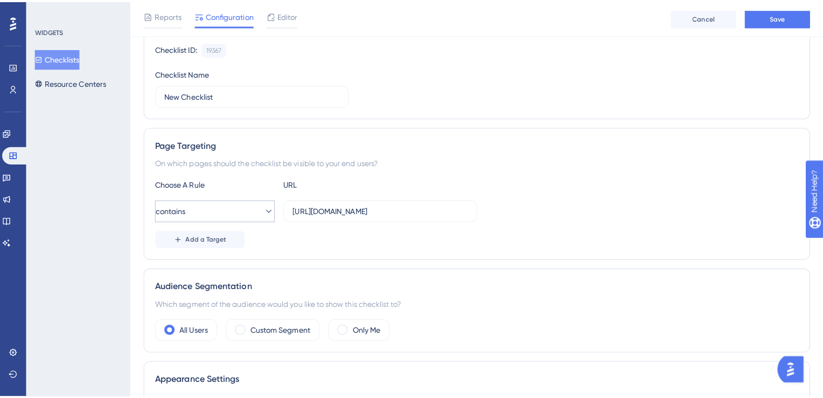
scroll to position [0, 0]
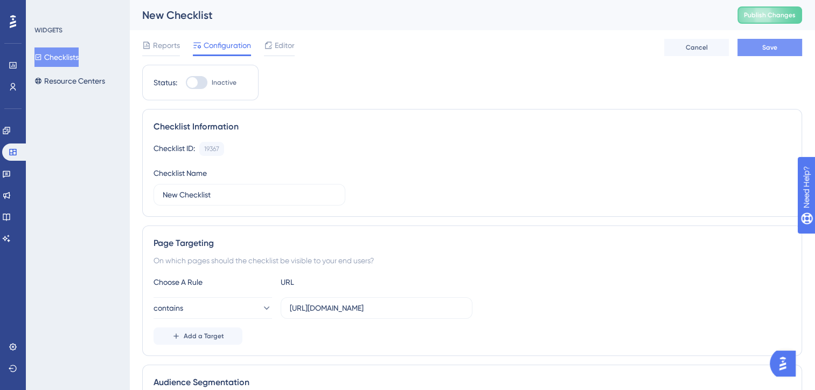
click at [791, 44] on button "Save" at bounding box center [770, 47] width 65 height 17
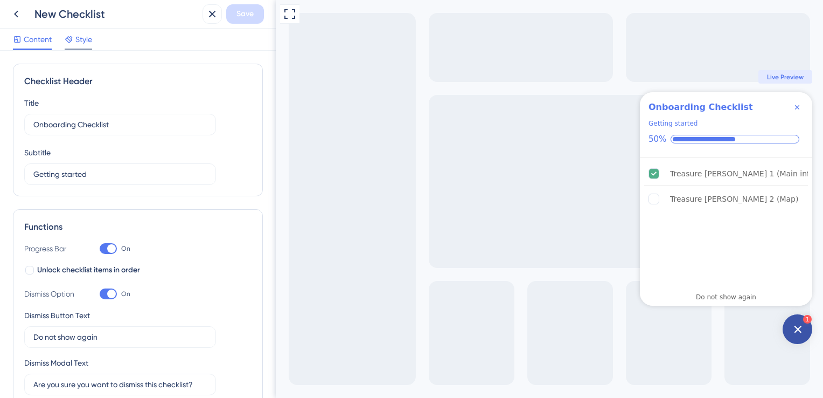
click at [83, 48] on div at bounding box center [78, 49] width 27 height 2
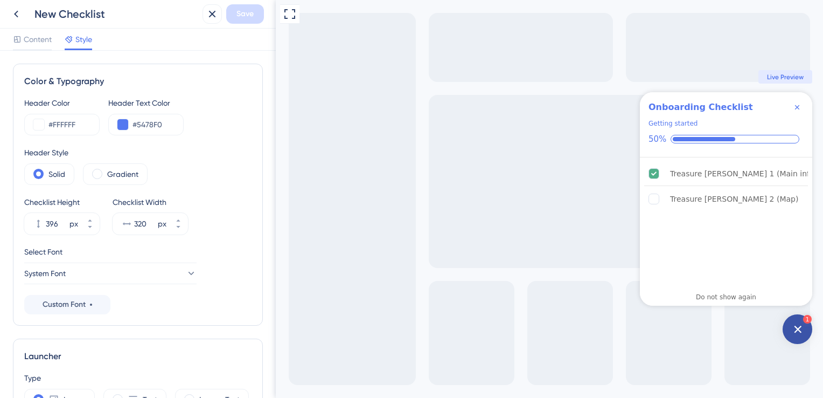
scroll to position [162, 0]
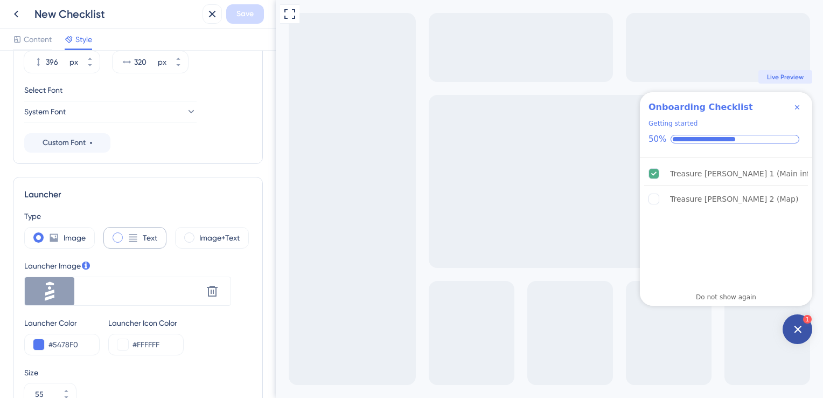
click at [123, 236] on div "Text" at bounding box center [134, 238] width 63 height 22
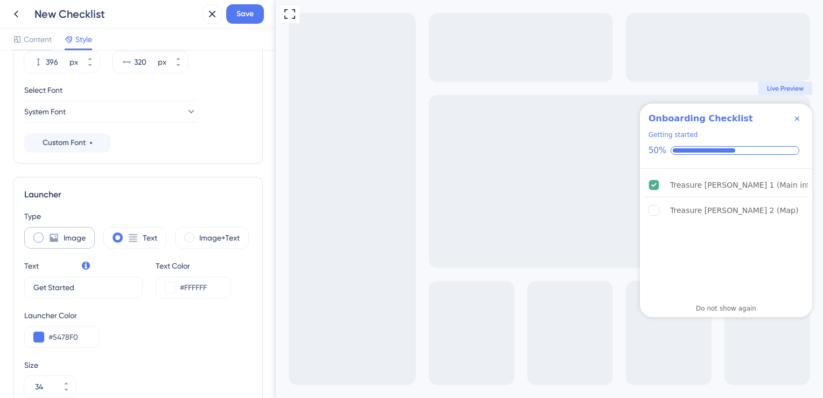
click at [42, 235] on span at bounding box center [38, 237] width 10 height 10
click at [47, 234] on input "radio" at bounding box center [47, 234] width 0 height 0
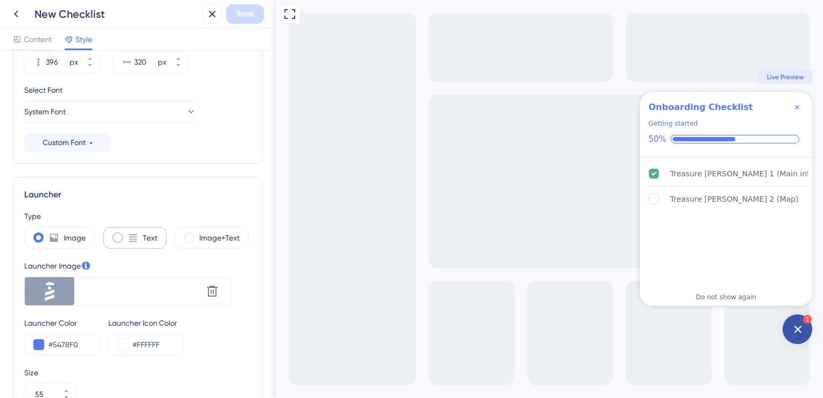
click at [116, 238] on span at bounding box center [118, 237] width 10 height 10
click at [126, 234] on input "radio" at bounding box center [126, 234] width 0 height 0
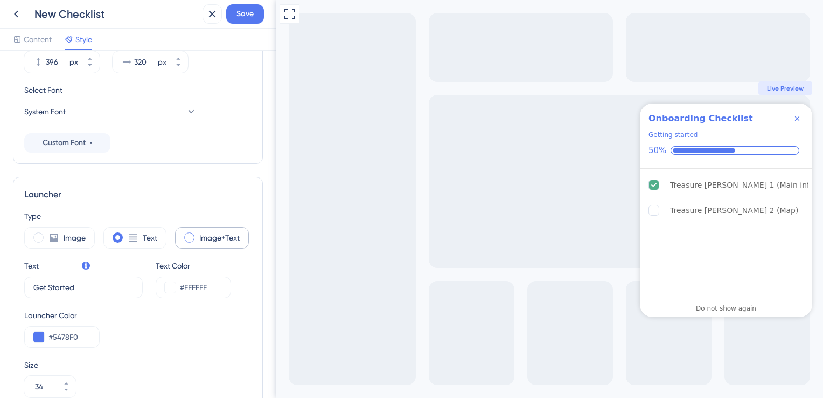
click at [192, 240] on span at bounding box center [189, 237] width 10 height 10
click at [198, 234] on input "radio" at bounding box center [198, 234] width 0 height 0
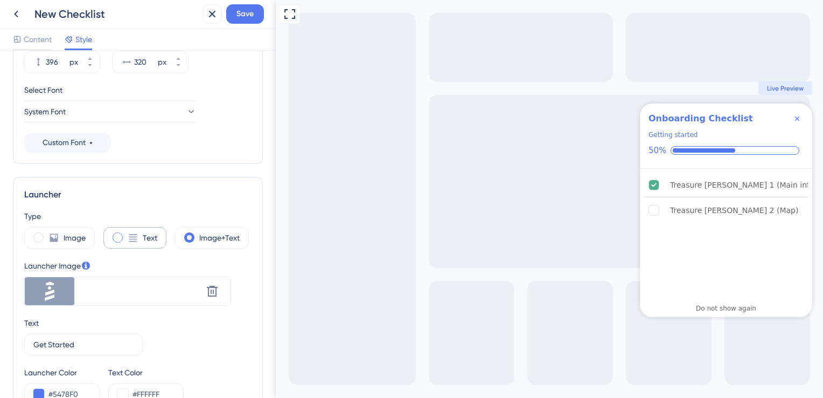
click at [120, 238] on span at bounding box center [118, 237] width 10 height 10
click at [126, 234] on input "radio" at bounding box center [126, 234] width 0 height 0
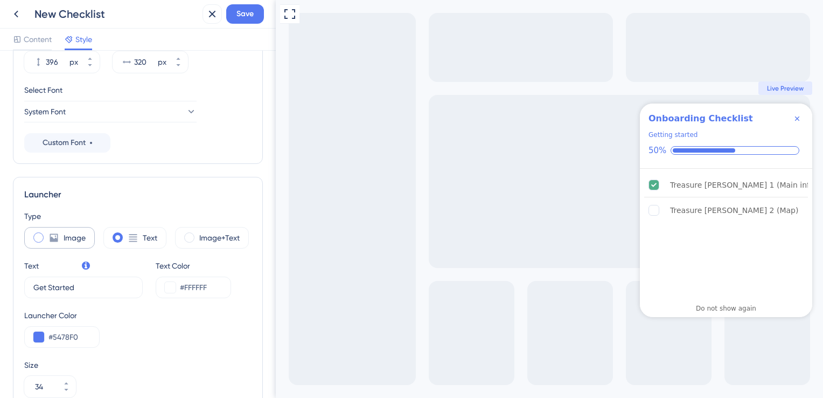
click at [41, 240] on span at bounding box center [38, 237] width 10 height 10
click at [47, 234] on input "radio" at bounding box center [47, 234] width 0 height 0
type input "55"
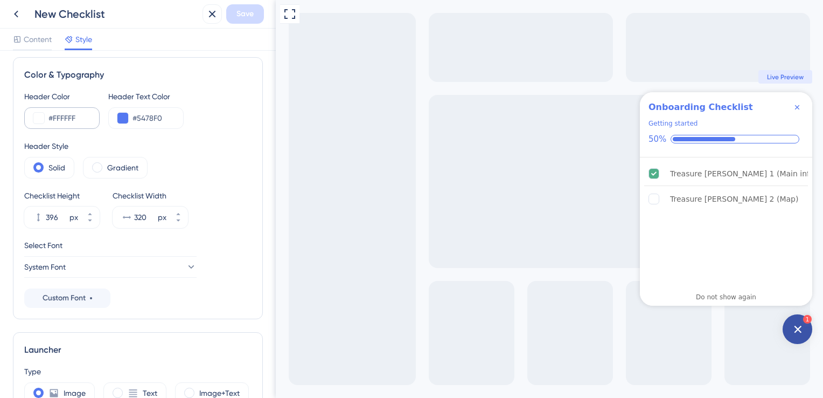
scroll to position [0, 0]
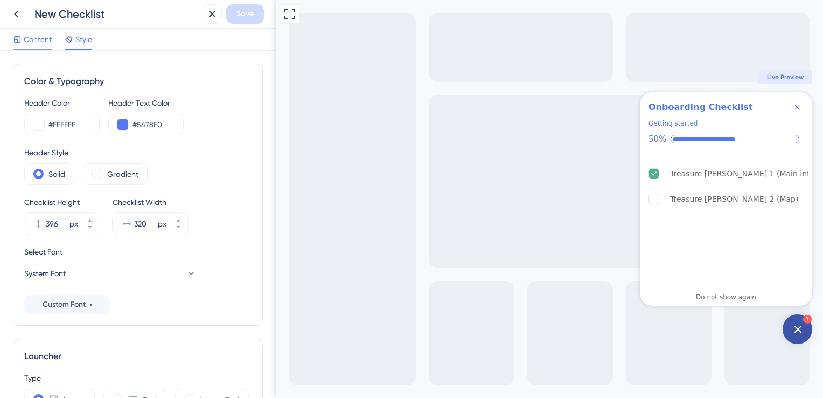
click at [43, 37] on span "Content" at bounding box center [38, 39] width 28 height 13
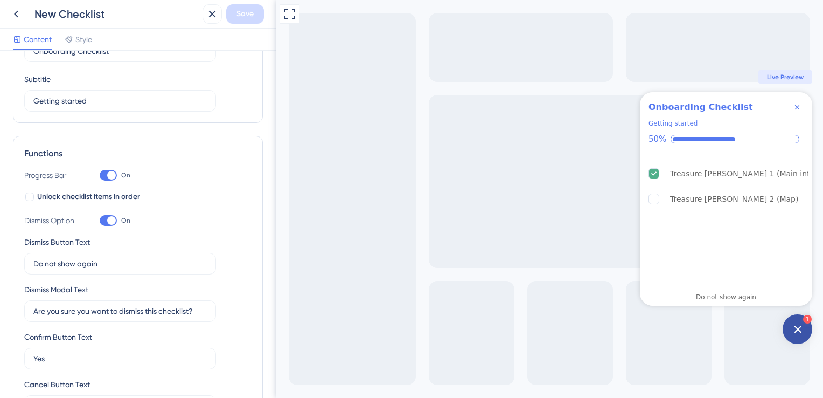
scroll to position [108, 0]
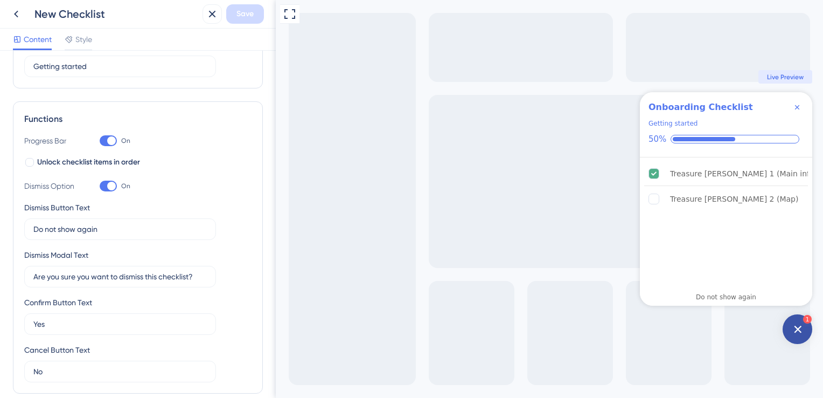
click at [108, 142] on div at bounding box center [111, 140] width 9 height 9
checkbox input "false"
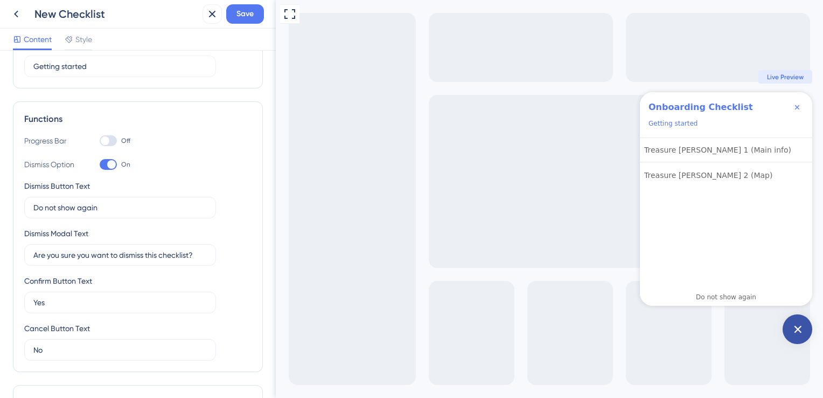
click at [109, 164] on div at bounding box center [111, 164] width 9 height 9
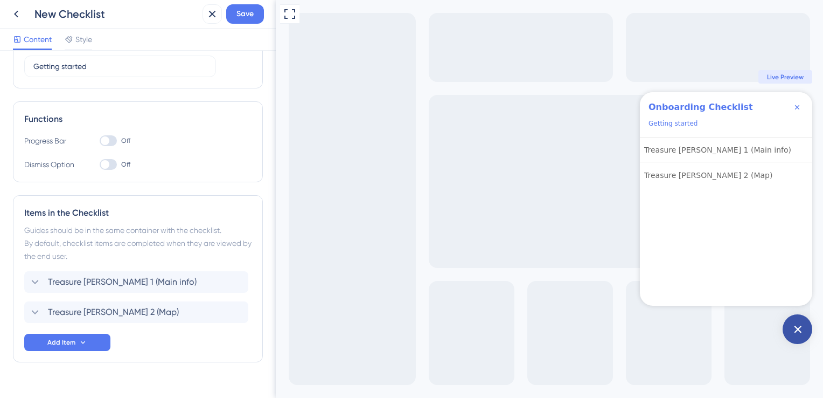
click at [109, 164] on div at bounding box center [108, 164] width 17 height 11
click at [100, 164] on input "Off" at bounding box center [99, 164] width 1 height 1
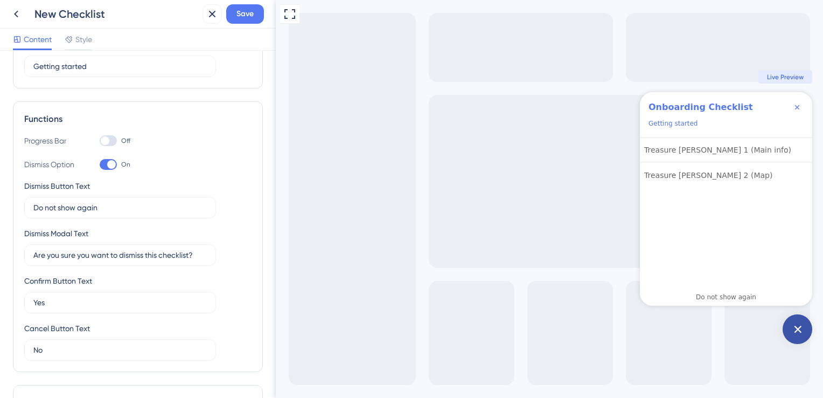
click at [109, 164] on div at bounding box center [111, 164] width 9 height 9
click at [100, 164] on input "On" at bounding box center [99, 164] width 1 height 1
checkbox input "false"
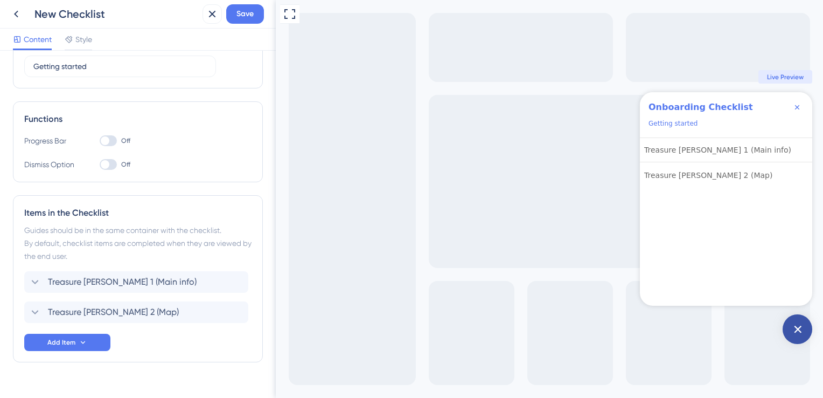
scroll to position [127, 0]
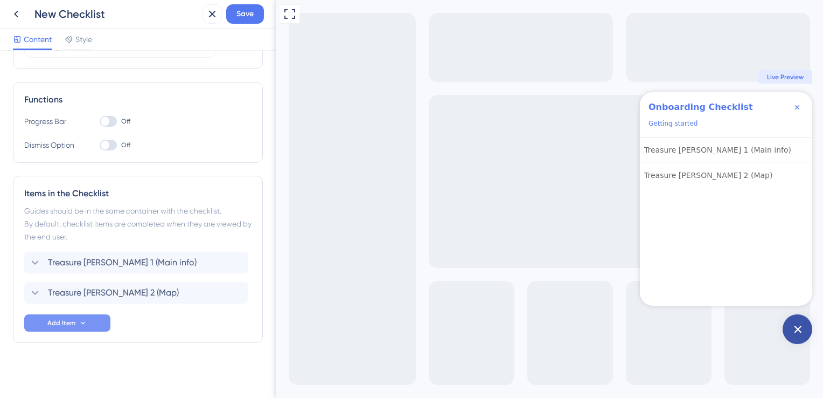
click at [81, 327] on button "Add Item" at bounding box center [67, 322] width 86 height 17
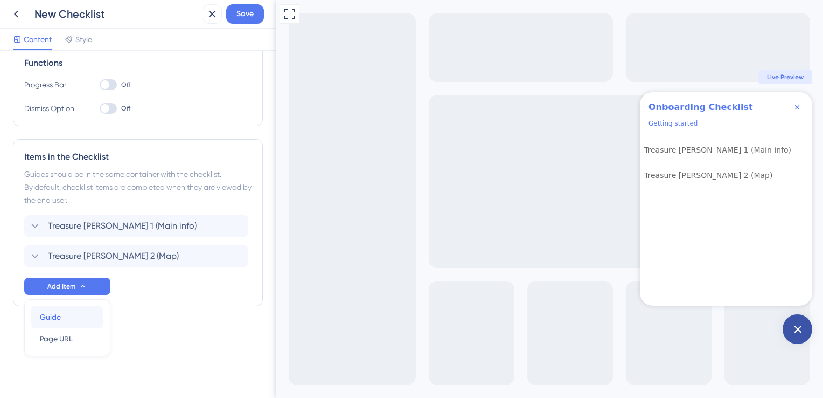
click at [55, 314] on span "Guide" at bounding box center [50, 316] width 21 height 13
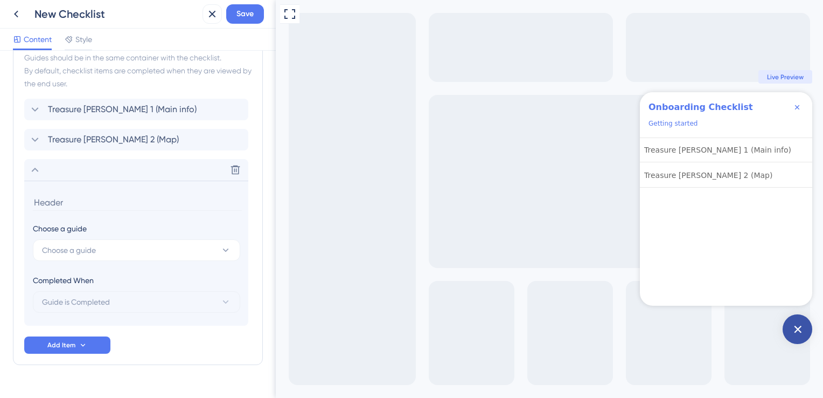
scroll to position [302, 0]
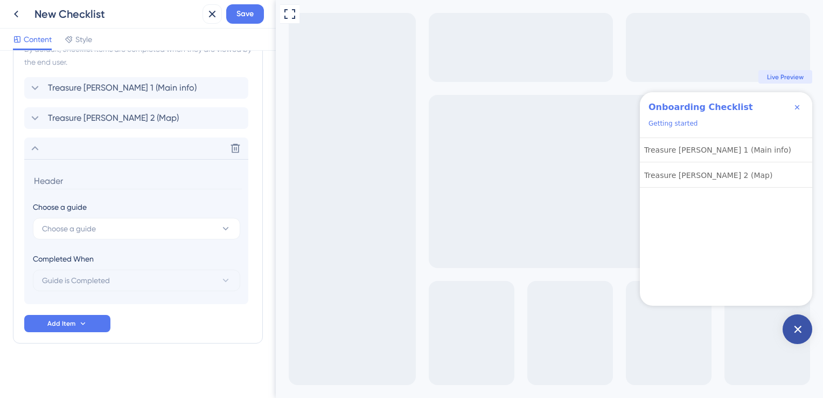
click at [89, 181] on input at bounding box center [137, 180] width 209 height 17
click at [92, 223] on span "Choose a guide" at bounding box center [69, 228] width 54 height 13
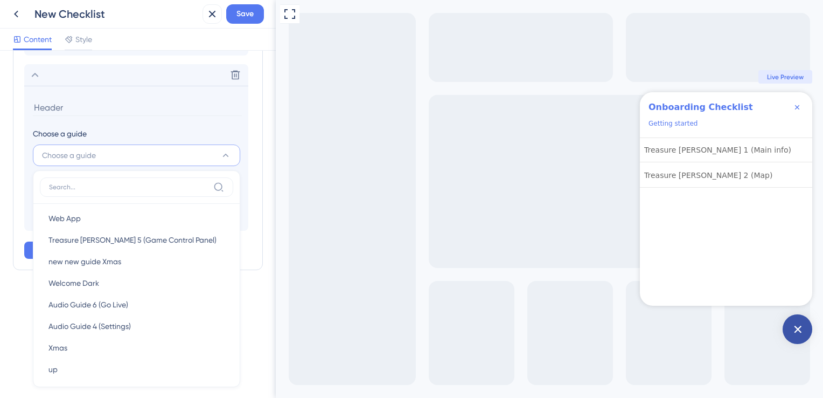
scroll to position [310, 0]
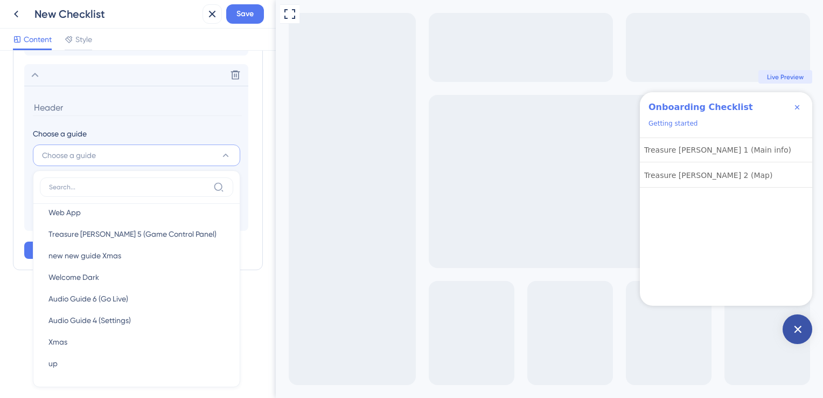
click at [127, 163] on button "Choose a guide" at bounding box center [136, 155] width 207 height 22
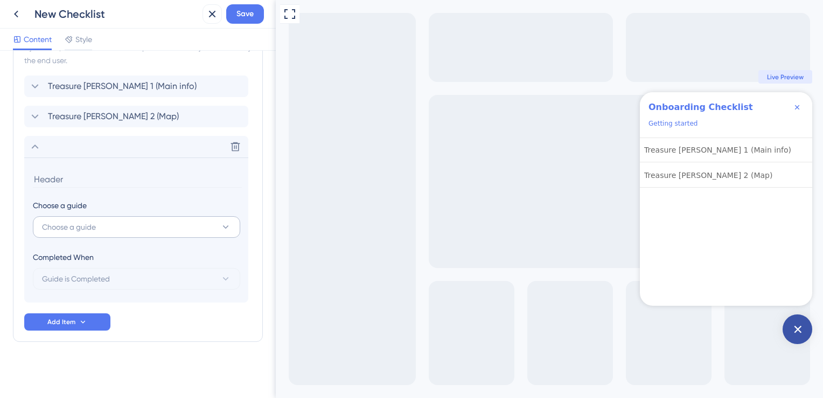
scroll to position [302, 0]
click at [110, 236] on button "Choose a guide" at bounding box center [136, 229] width 207 height 22
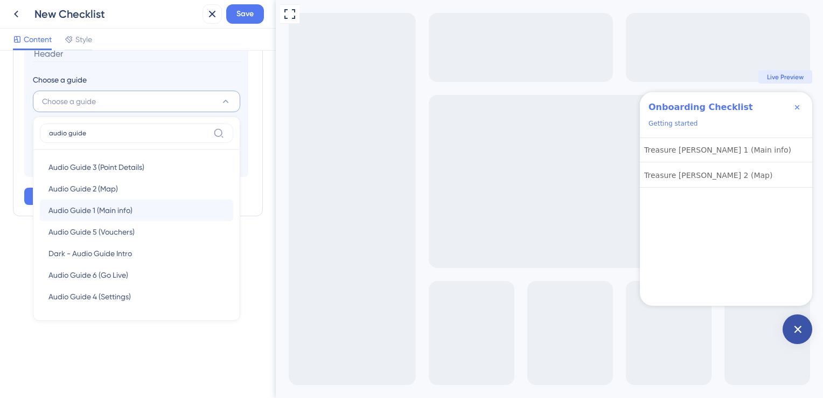
type input "audio guide"
click at [123, 206] on span "Audio Guide 1 (Main info)" at bounding box center [90, 210] width 84 height 13
type input "Audio Guide 1 (Main info)"
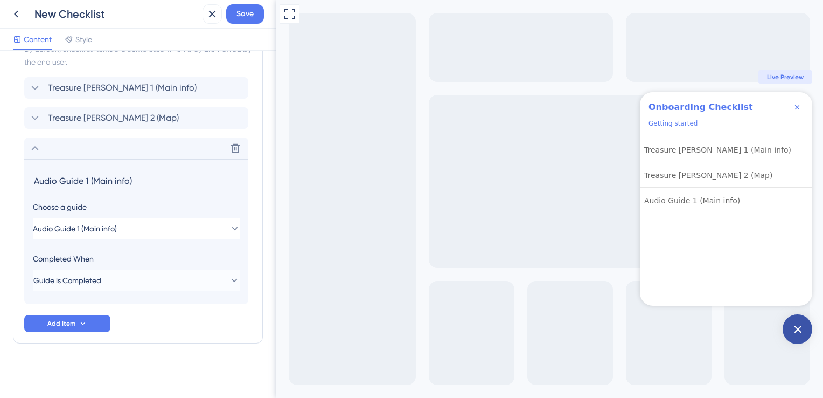
click at [101, 274] on span "Guide is Completed" at bounding box center [67, 280] width 68 height 13
click at [109, 274] on span "Guide is Completed" at bounding box center [76, 280] width 68 height 13
click at [101, 274] on span "Guide is Completed" at bounding box center [67, 280] width 68 height 13
click at [109, 274] on span "Guide is Completed" at bounding box center [76, 280] width 68 height 13
click at [233, 115] on icon at bounding box center [235, 118] width 11 height 11
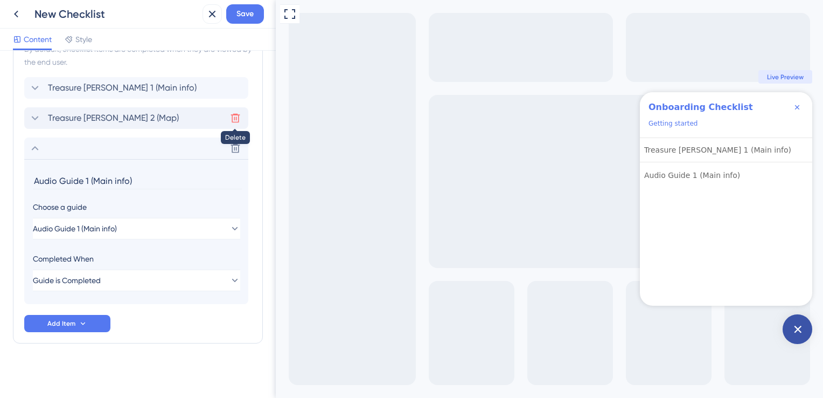
scroll to position [272, 0]
click at [233, 111] on button at bounding box center [235, 117] width 17 height 17
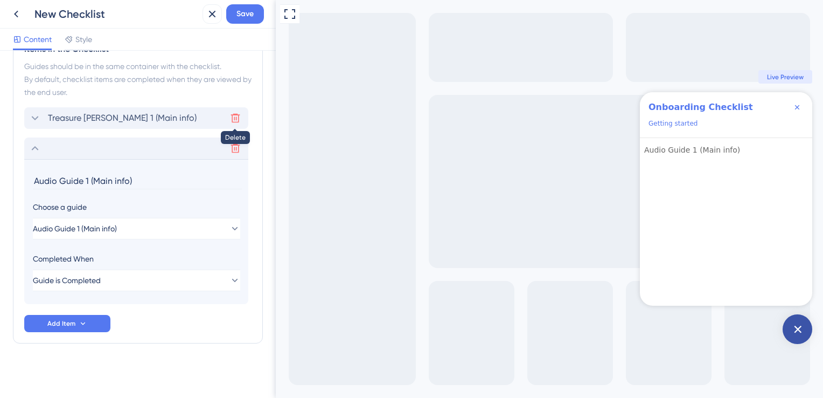
scroll to position [241, 0]
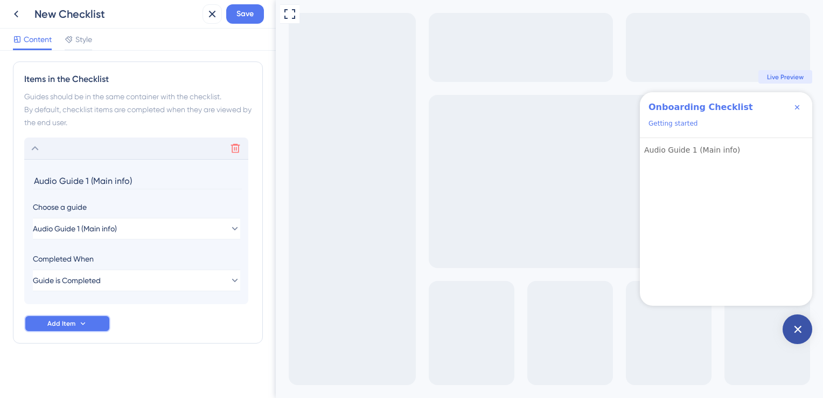
click at [62, 319] on span "Add Item" at bounding box center [61, 323] width 28 height 9
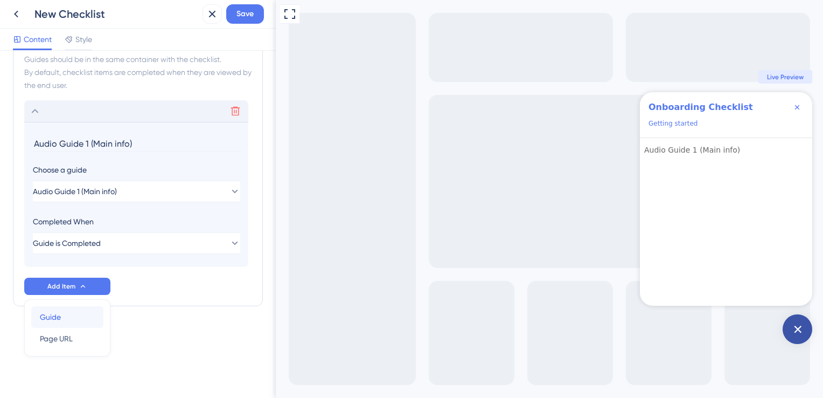
click at [67, 320] on div "Guide Guide" at bounding box center [67, 317] width 55 height 22
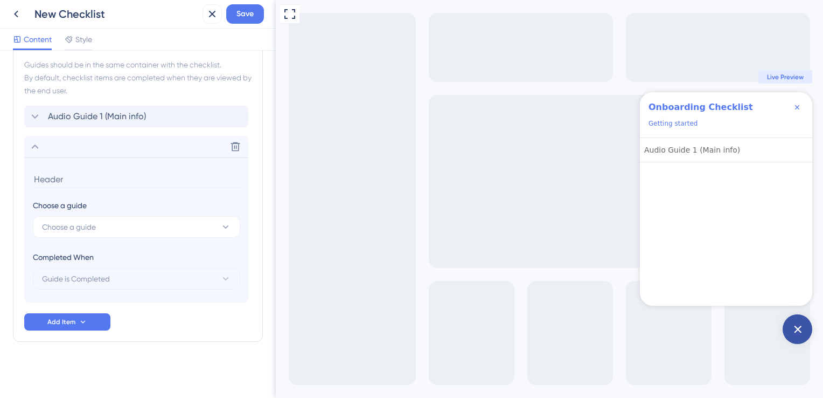
scroll to position [272, 0]
click at [106, 225] on button "Choose a guide" at bounding box center [136, 229] width 207 height 22
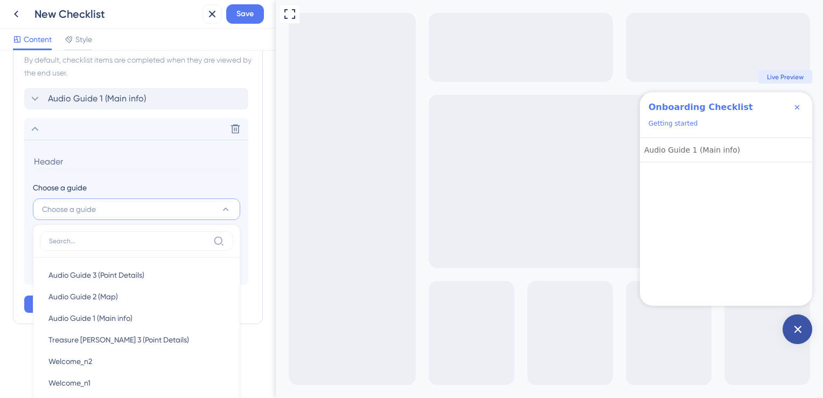
scroll to position [183, 0]
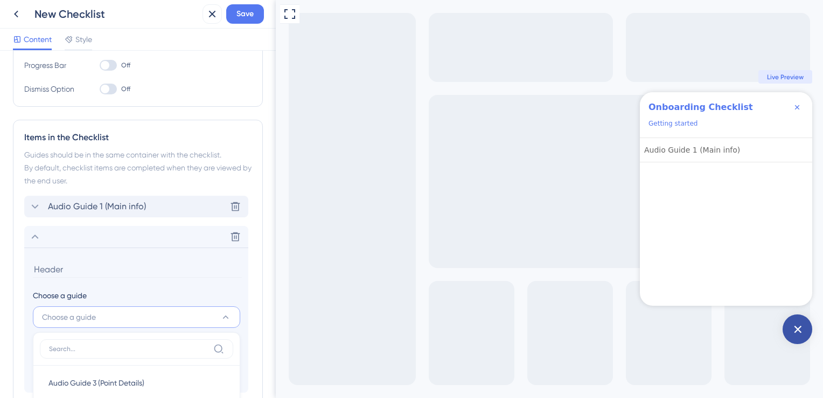
click at [108, 204] on span "Audio Guide 1 (Main info)" at bounding box center [97, 206] width 98 height 13
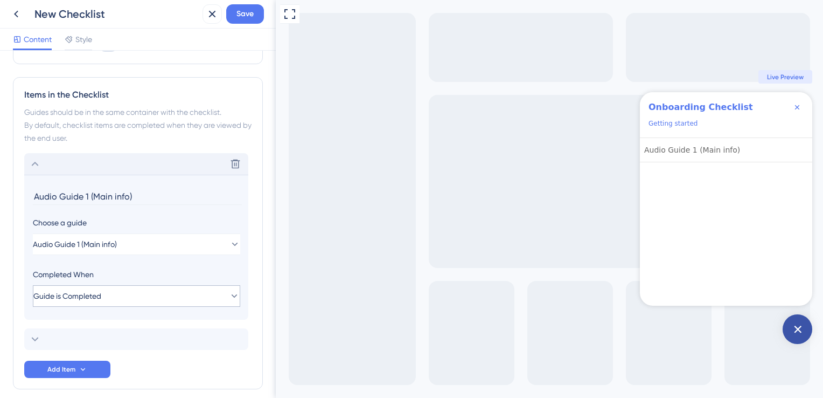
scroll to position [272, 0]
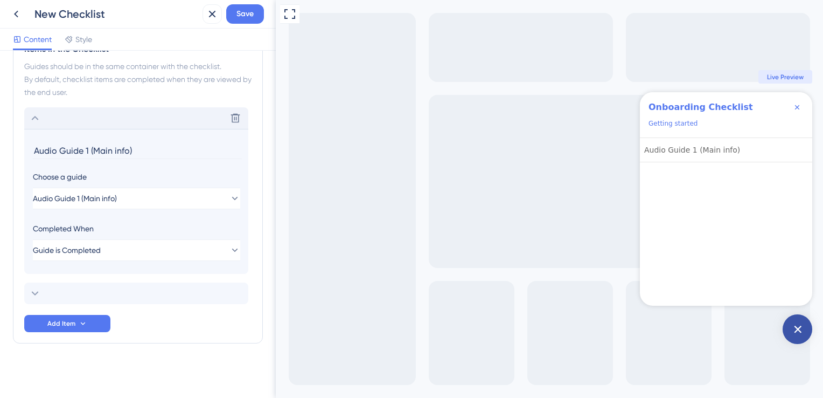
click at [42, 117] on div "Delete" at bounding box center [136, 118] width 224 height 22
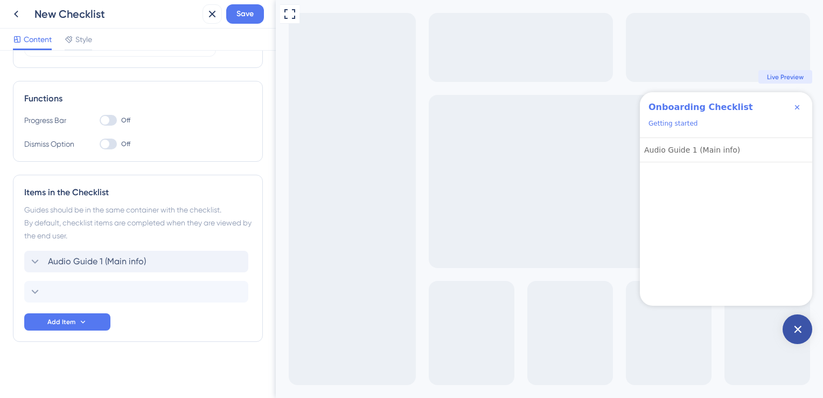
scroll to position [127, 0]
click at [87, 279] on div "Audio Guide 1 (Main info)" at bounding box center [137, 278] width 227 height 52
click at [85, 288] on div "Delete" at bounding box center [136, 293] width 224 height 22
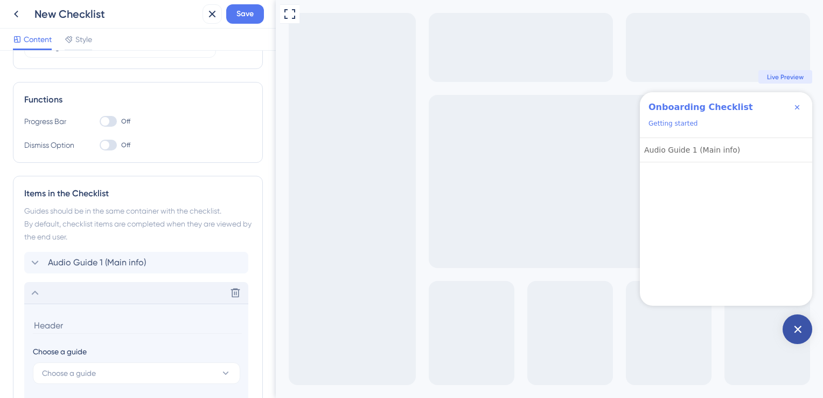
scroll to position [272, 0]
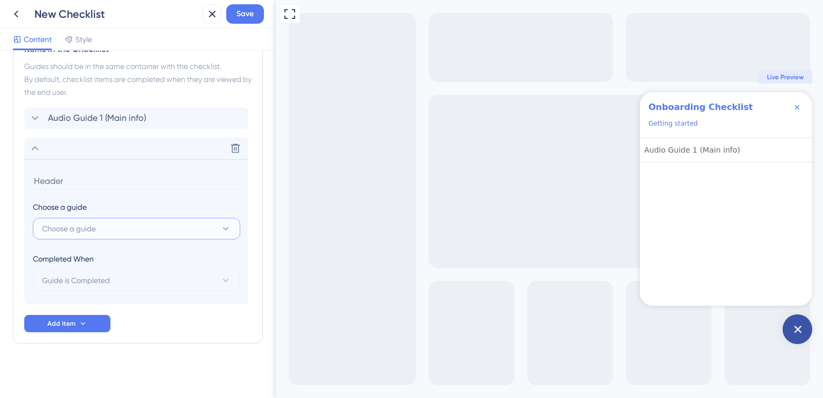
click at [78, 227] on span "Choose a guide" at bounding box center [69, 228] width 54 height 13
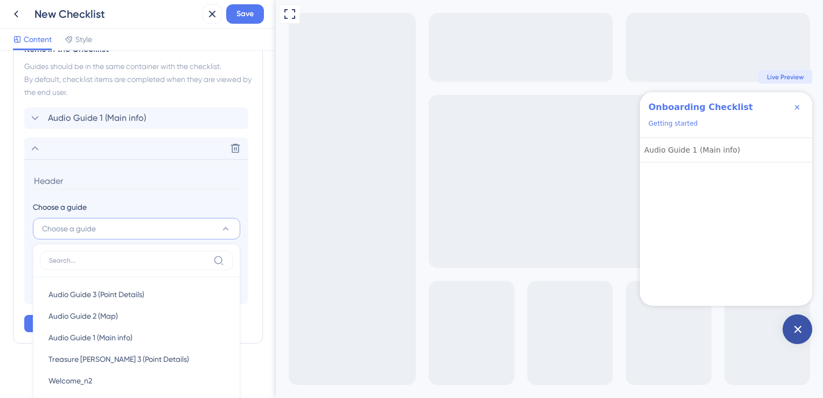
scroll to position [399, 0]
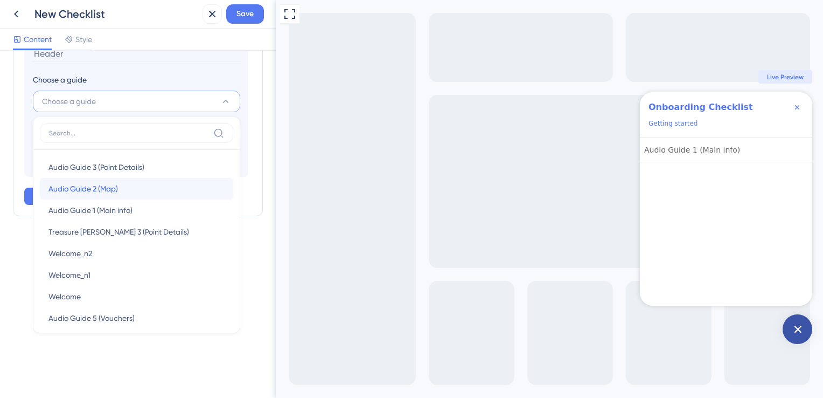
click at [97, 193] on span "Audio Guide 2 (Map)" at bounding box center [83, 188] width 70 height 13
type input "Audio Guide 2 (Map)"
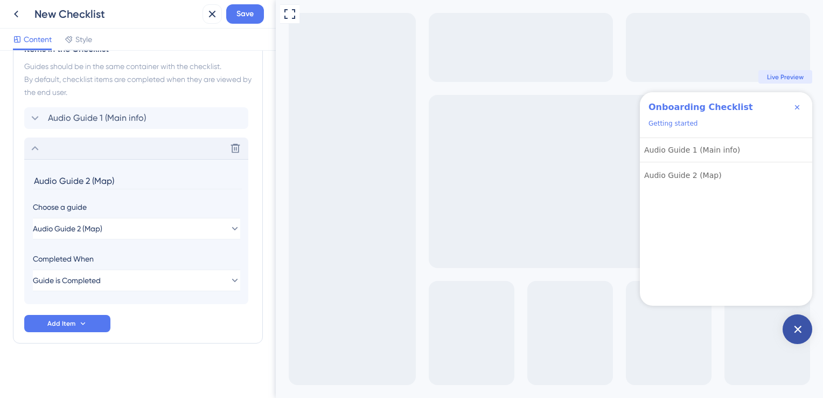
click at [105, 147] on div "Delete" at bounding box center [136, 148] width 224 height 22
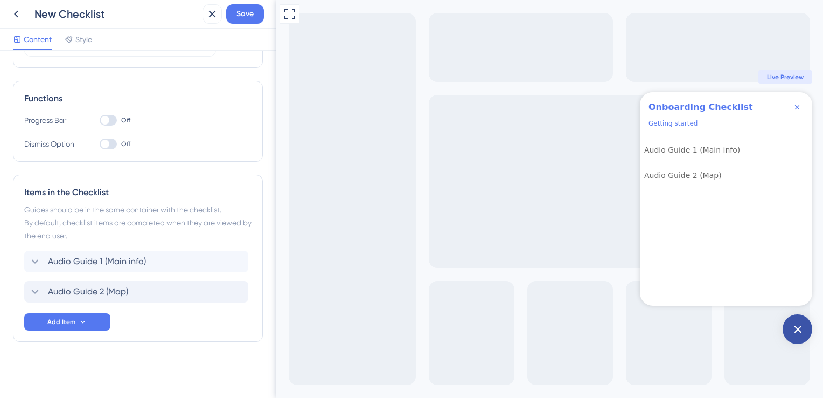
scroll to position [127, 0]
click at [91, 283] on div "Audio Guide 2 (Map) Delete" at bounding box center [136, 293] width 224 height 22
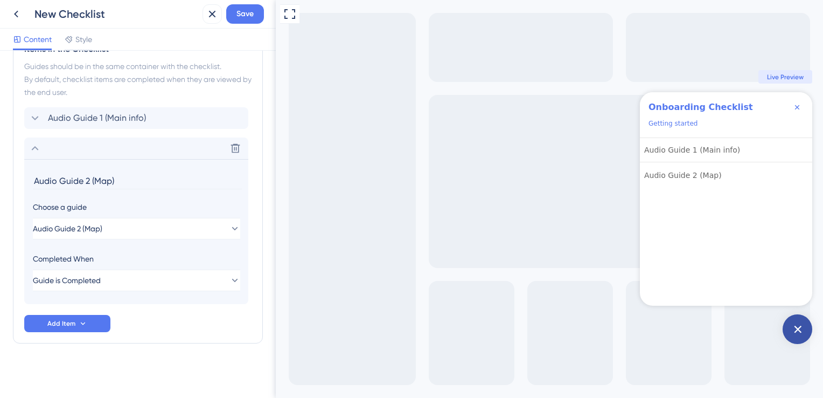
drag, startPoint x: 120, startPoint y: 178, endPoint x: 30, endPoint y: 178, distance: 89.4
click at [30, 178] on section "Audio Guide 2 (Map) Choose a guide Audio Guide 2 (Map) Completed When Guide is …" at bounding box center [136, 231] width 224 height 145
type input "Map"
click at [103, 113] on span "Audio Guide 1 (Main info)" at bounding box center [97, 118] width 98 height 13
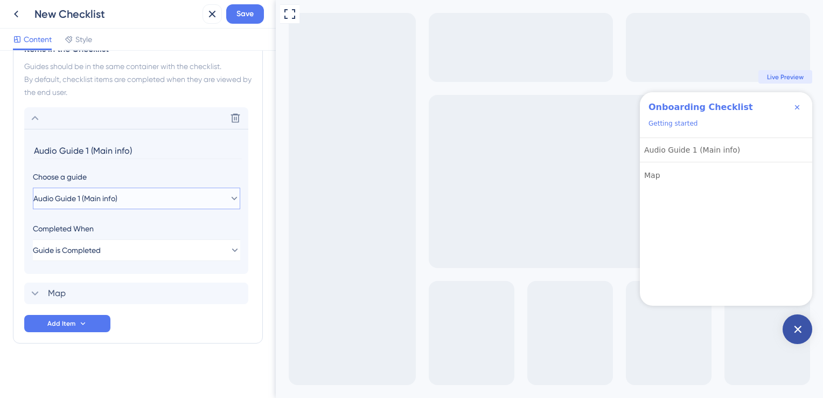
drag, startPoint x: 130, startPoint y: 198, endPoint x: 27, endPoint y: 194, distance: 103.5
click at [27, 194] on section "Audio Guide 1 (Main info) Choose a guide Audio Guide 1 (Main info) Completed Wh…" at bounding box center [136, 201] width 224 height 145
click at [117, 194] on span "Audio Guide 1 (Main info)" at bounding box center [75, 198] width 84 height 13
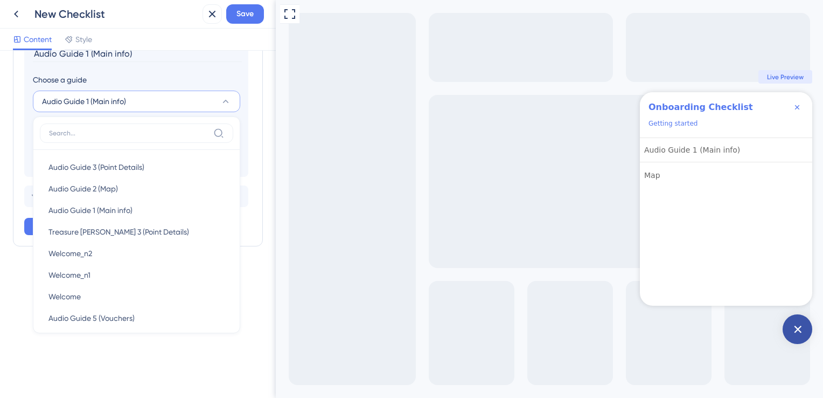
scroll to position [261, 0]
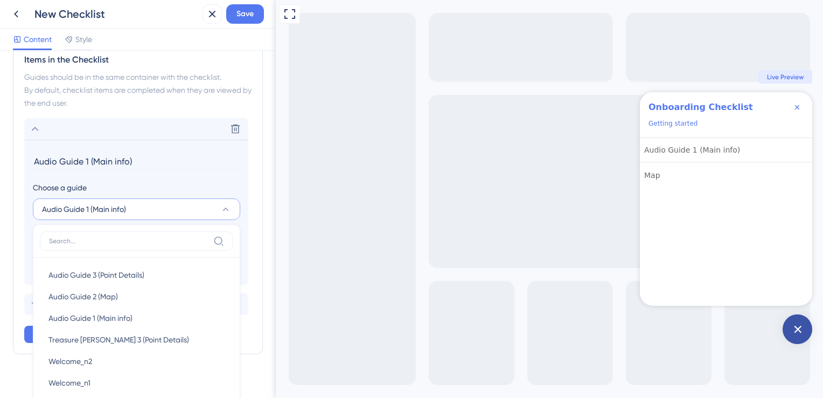
click at [131, 203] on button "Audio Guide 1 (Main info)" at bounding box center [136, 209] width 207 height 22
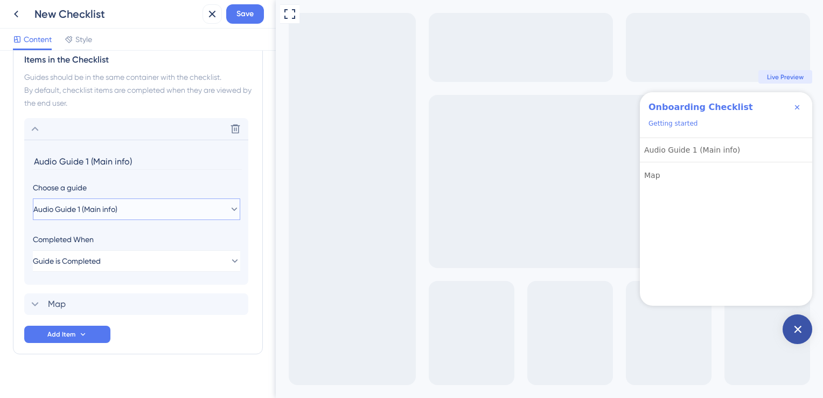
click at [131, 206] on button "Audio Guide 1 (Main info)" at bounding box center [136, 209] width 207 height 22
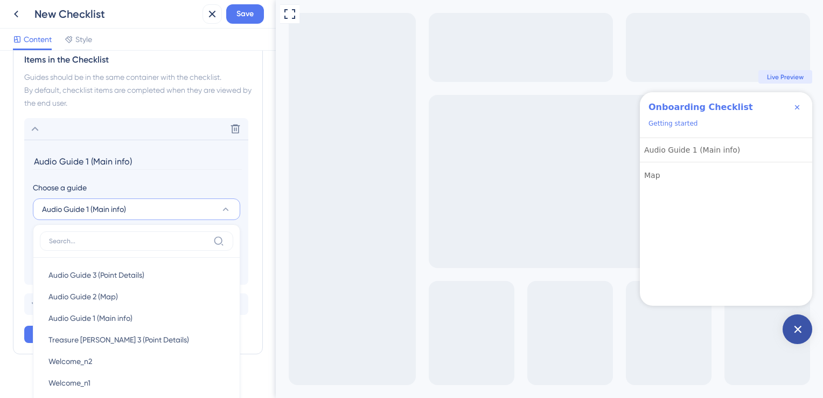
scroll to position [368, 0]
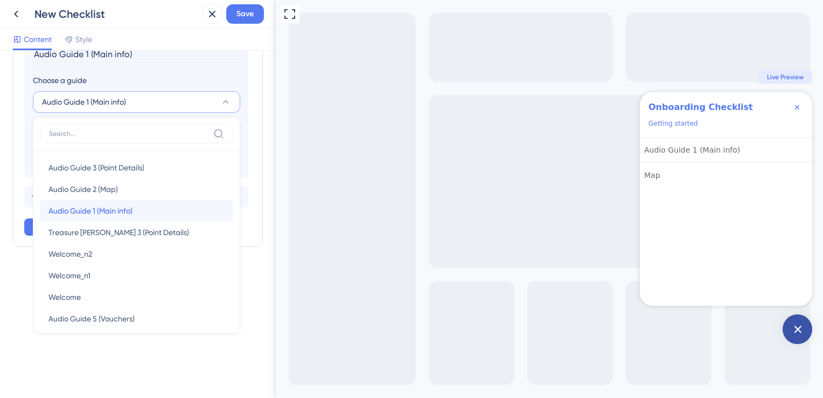
click at [114, 206] on span "Audio Guide 1 (Main info)" at bounding box center [90, 210] width 84 height 13
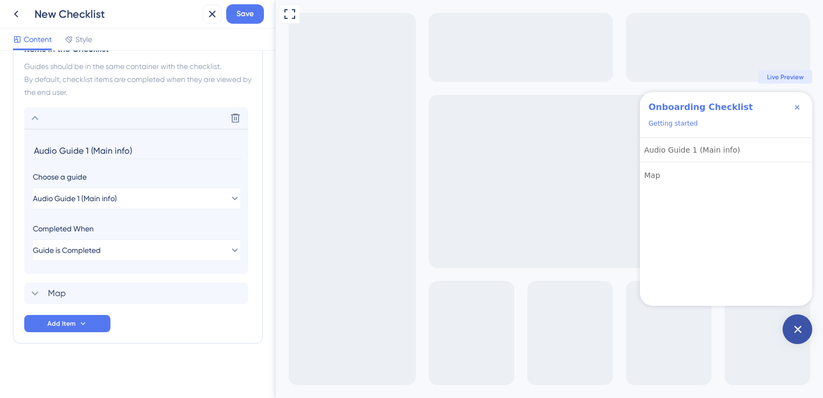
click at [122, 152] on input "Audio Guide 1 (Main info)" at bounding box center [137, 150] width 209 height 17
drag, startPoint x: 143, startPoint y: 150, endPoint x: 6, endPoint y: 148, distance: 136.9
click at [6, 148] on div "Checklist Header Title Onboarding Checklist Subtitle Getting started Functions …" at bounding box center [138, 224] width 276 height 347
type input "Main Info Page"
click at [68, 292] on div "Map Delete" at bounding box center [136, 293] width 224 height 22
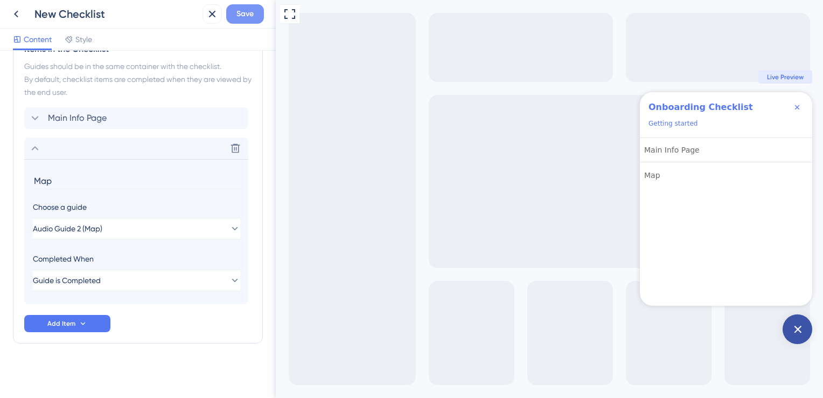
click at [255, 9] on button "Save" at bounding box center [245, 13] width 38 height 19
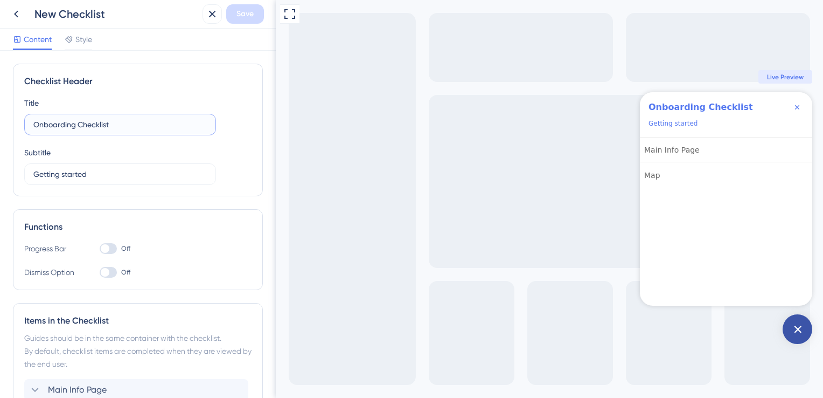
drag, startPoint x: 134, startPoint y: 122, endPoint x: 29, endPoint y: 124, distance: 105.1
click at [29, 124] on label "Onboarding Checklist" at bounding box center [120, 125] width 192 height 22
type input "Audio Guide"
click at [73, 173] on input "Getting started" at bounding box center [119, 174] width 173 height 12
drag, startPoint x: 108, startPoint y: 174, endPoint x: 0, endPoint y: 176, distance: 107.8
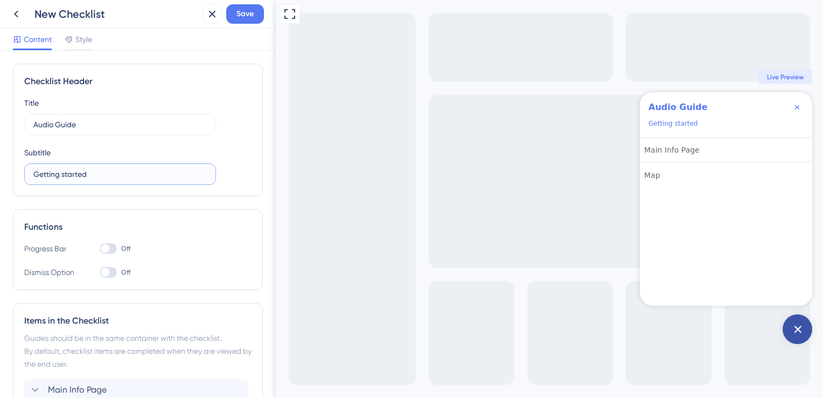
click at [0, 0] on html "New Checklist Save Content Style Checklist Header Title Audio Guide Subtitle Ge…" at bounding box center [411, 0] width 823 height 0
click at [248, 20] on span "Save" at bounding box center [245, 14] width 17 height 13
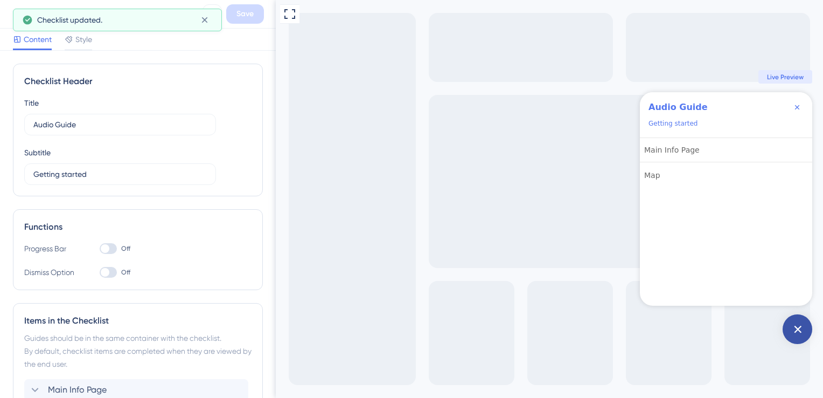
click at [112, 248] on div at bounding box center [108, 248] width 17 height 11
click at [100, 248] on input "Off" at bounding box center [99, 248] width 1 height 1
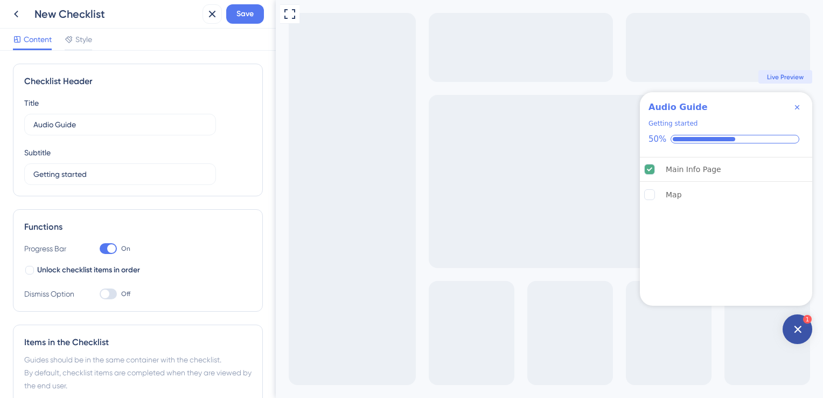
click at [112, 248] on div at bounding box center [111, 248] width 9 height 9
click at [100, 248] on input "On" at bounding box center [99, 248] width 1 height 1
checkbox input "false"
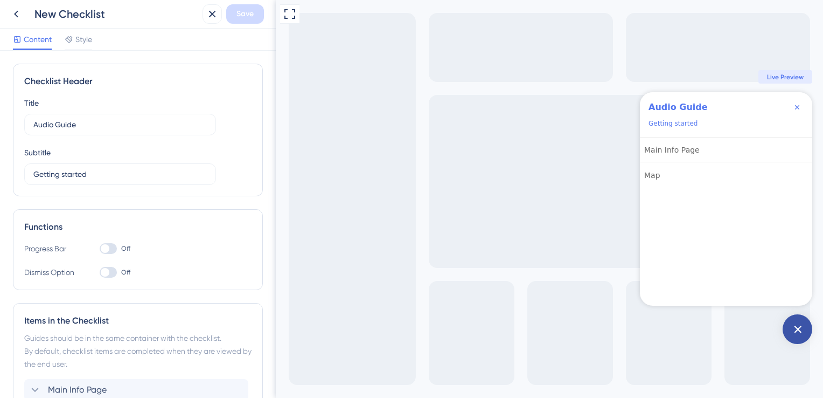
click at [96, 37] on div "Content Style" at bounding box center [138, 40] width 276 height 22
click at [89, 39] on span "Style" at bounding box center [83, 39] width 17 height 13
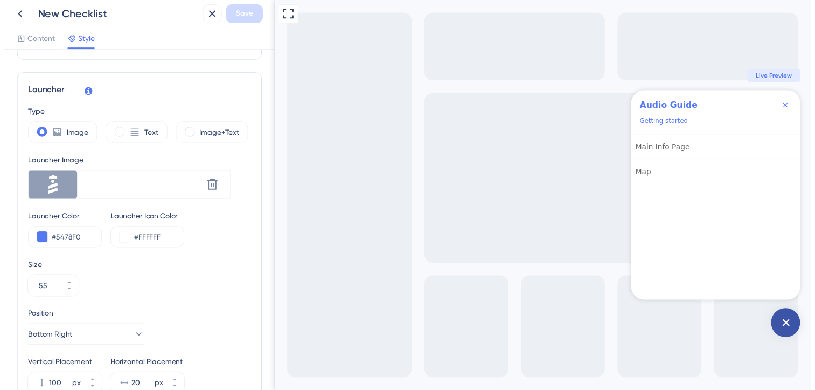
scroll to position [334, 0]
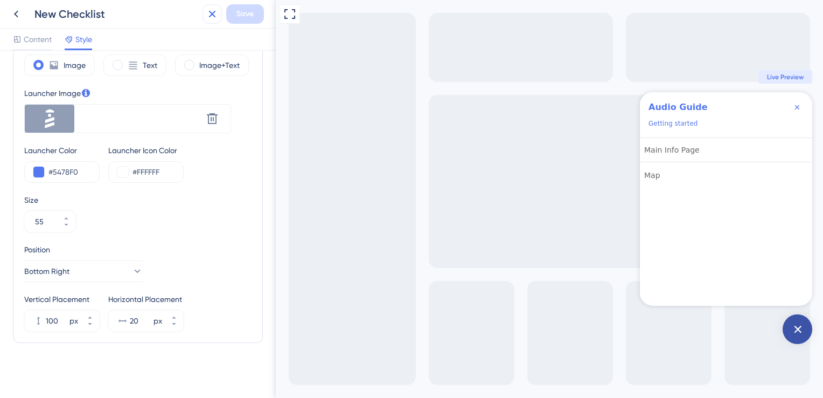
click at [211, 20] on button at bounding box center [212, 13] width 19 height 19
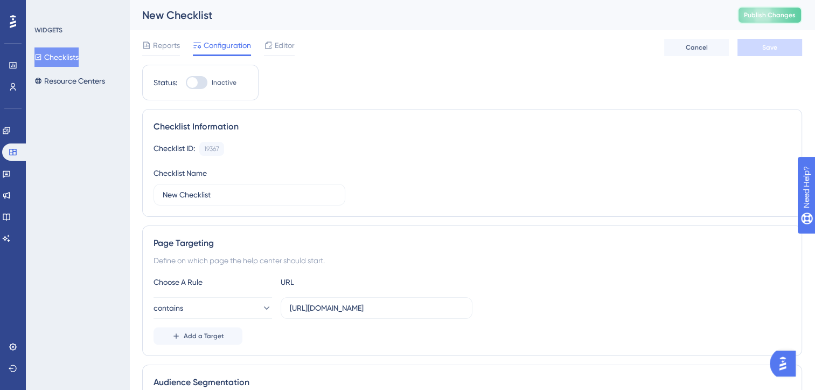
click at [769, 15] on span "Publish Changes" at bounding box center [770, 15] width 52 height 9
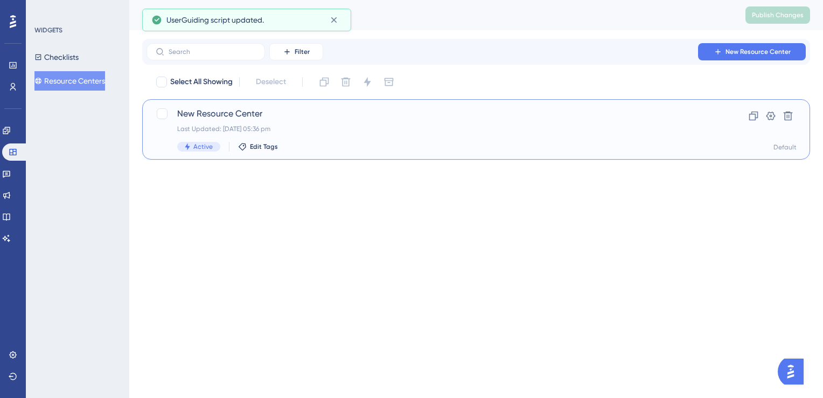
click at [266, 115] on span "New Resource Center" at bounding box center [433, 113] width 512 height 13
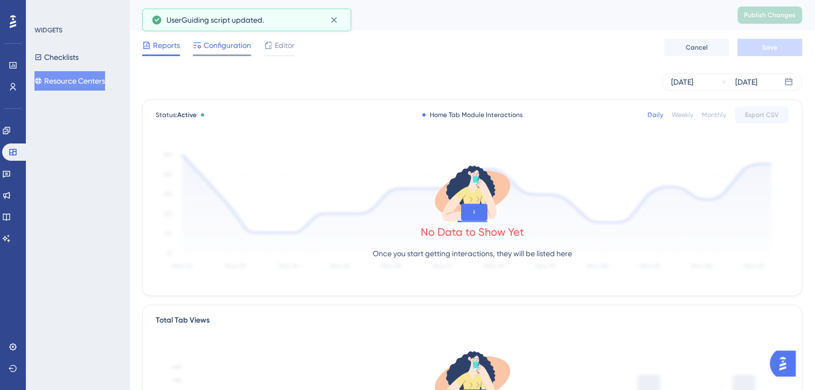
click at [227, 47] on span "Configuration" at bounding box center [227, 45] width 47 height 13
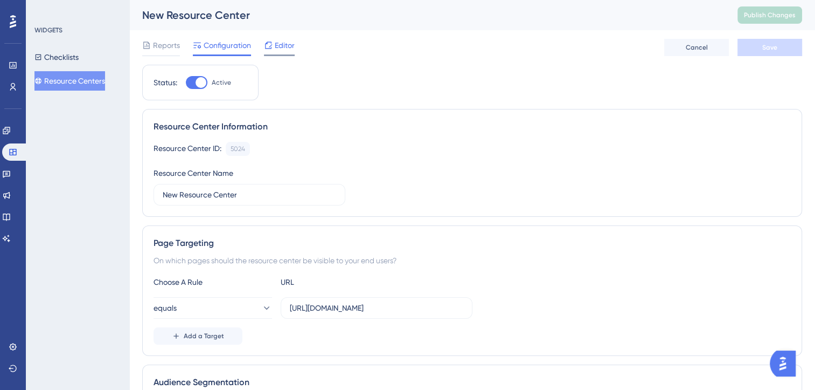
click at [272, 50] on div at bounding box center [268, 45] width 9 height 13
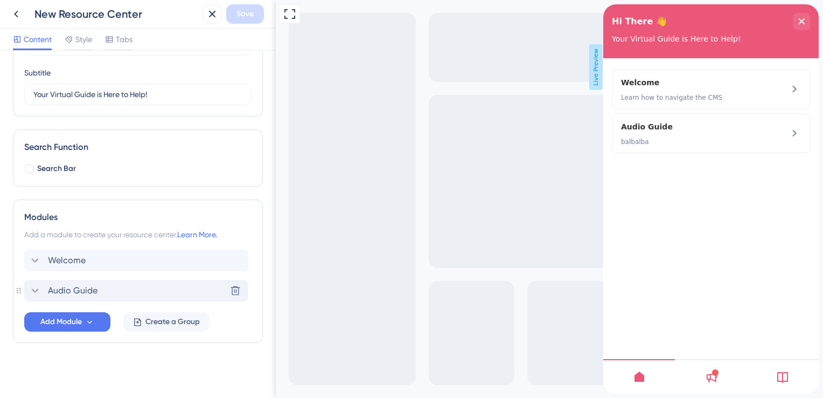
click at [85, 283] on div "Audio Guide Delete" at bounding box center [136, 291] width 224 height 22
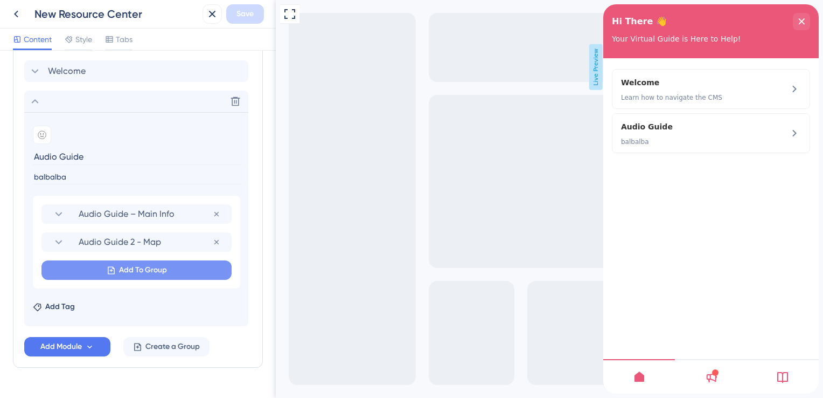
scroll to position [293, 0]
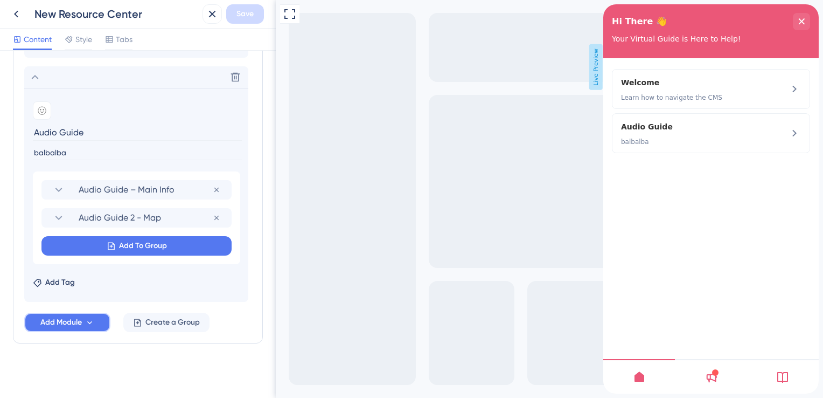
click at [86, 313] on button "Add Module" at bounding box center [67, 322] width 86 height 19
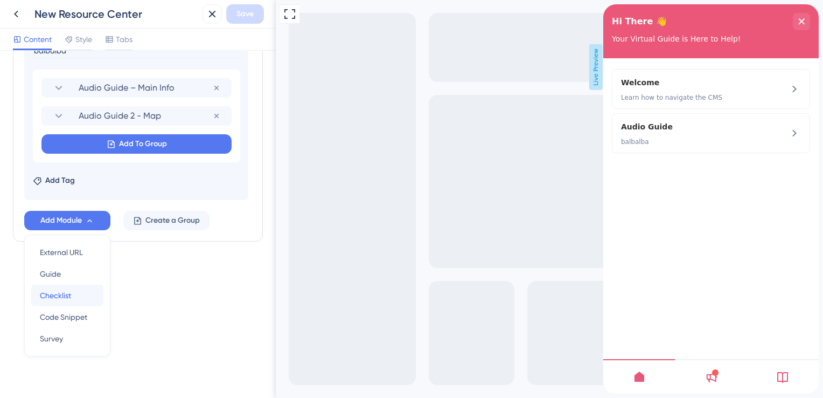
click at [70, 297] on span "Checklist" at bounding box center [55, 295] width 31 height 13
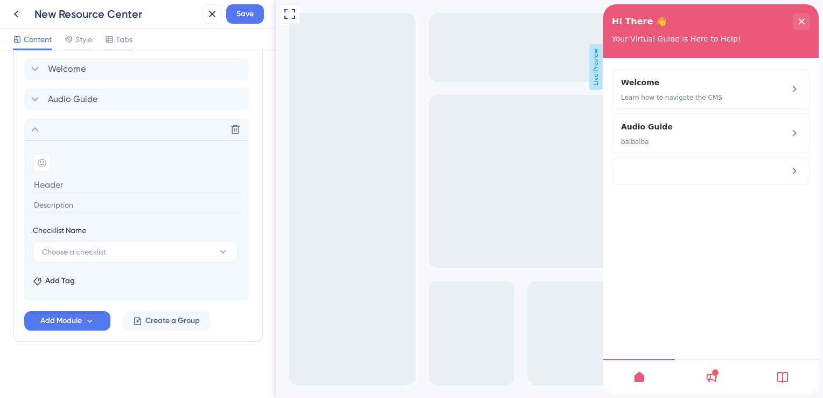
scroll to position [269, 0]
click at [79, 239] on div "Checklist Name" at bounding box center [135, 233] width 205 height 17
click at [82, 249] on span "Choose a checklist" at bounding box center [74, 253] width 64 height 13
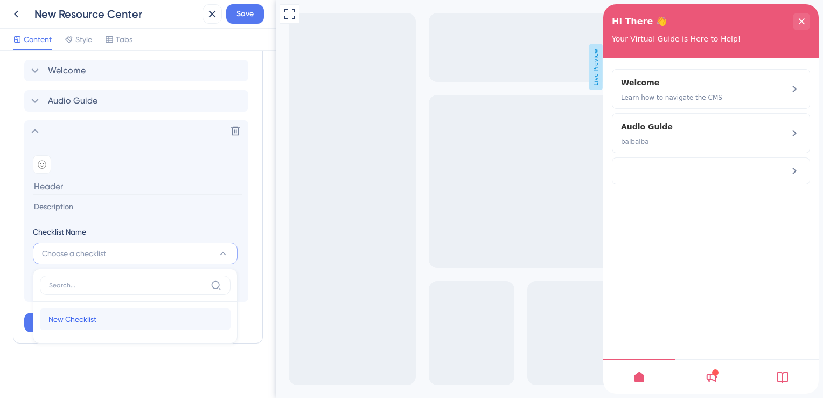
click at [86, 314] on span "New Checklist" at bounding box center [72, 319] width 48 height 13
type input "New Checklist"
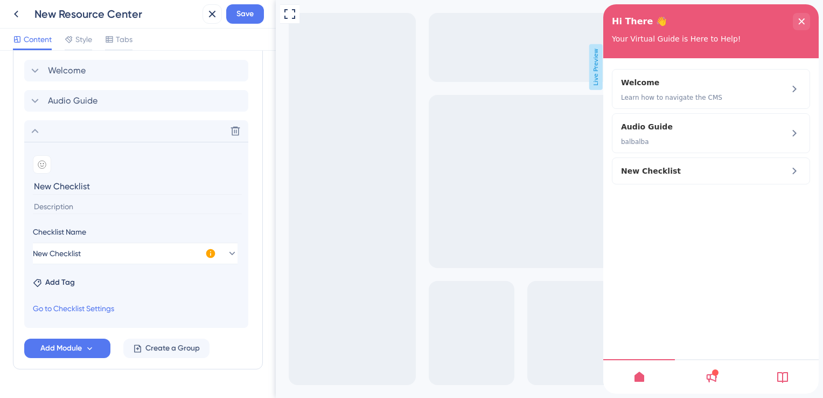
click at [89, 205] on input at bounding box center [137, 206] width 209 height 15
type input "Testing it"
click at [151, 251] on button "New Checklist" at bounding box center [135, 253] width 205 height 22
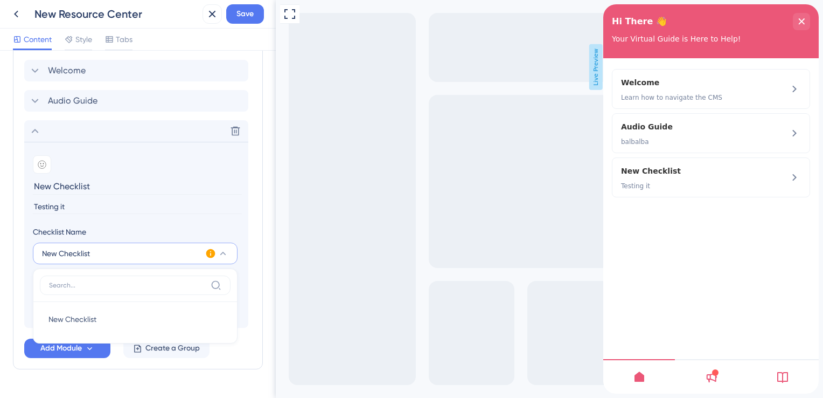
scroll to position [295, 0]
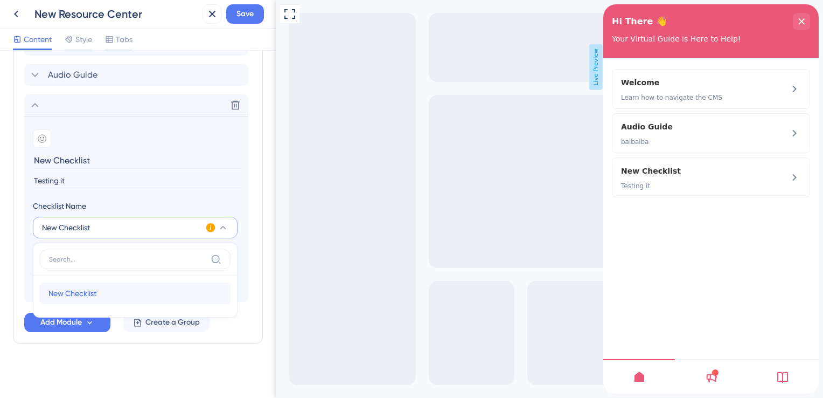
click at [99, 286] on div "New Checklist New Checklist" at bounding box center [134, 293] width 173 height 22
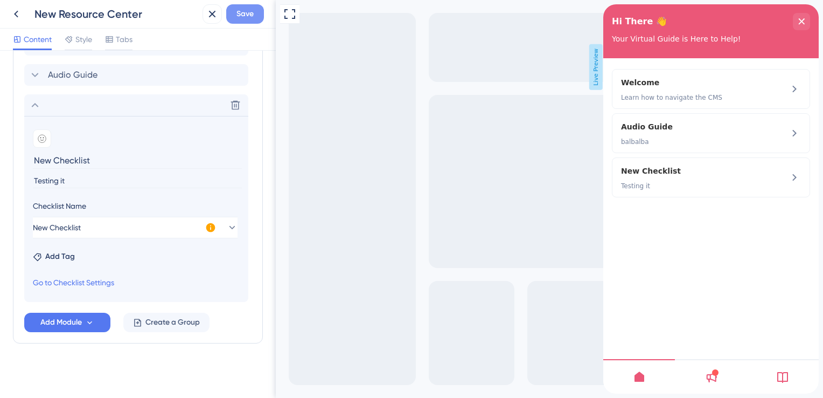
click at [239, 22] on button "Save" at bounding box center [245, 13] width 38 height 19
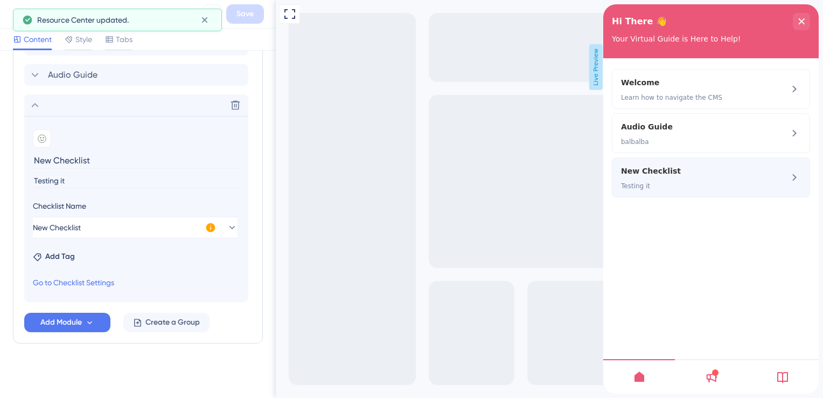
click at [786, 178] on div "New Checklist Testing it" at bounding box center [711, 177] width 198 height 40
click at [794, 178] on icon at bounding box center [795, 177] width 4 height 7
click at [626, 173] on span "New Checklist" at bounding box center [693, 170] width 144 height 13
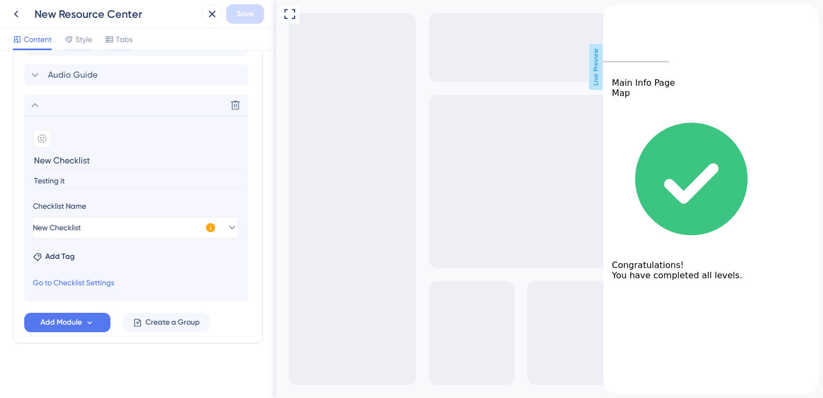
click at [624, 15] on div "back to header" at bounding box center [711, 9] width 216 height 11
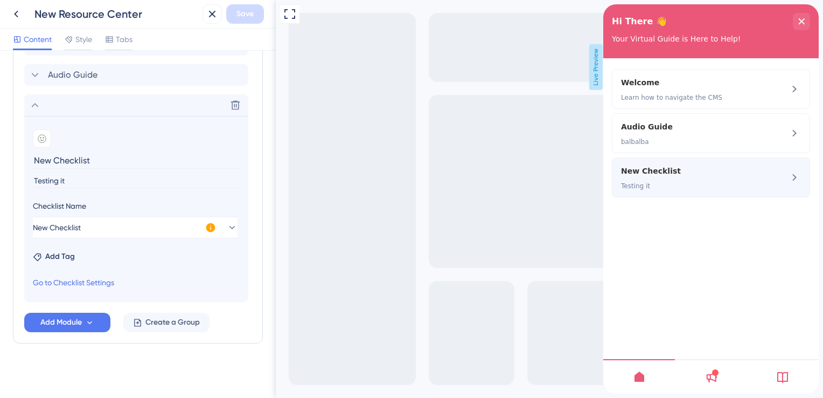
click at [662, 173] on span "New Checklist" at bounding box center [693, 170] width 144 height 13
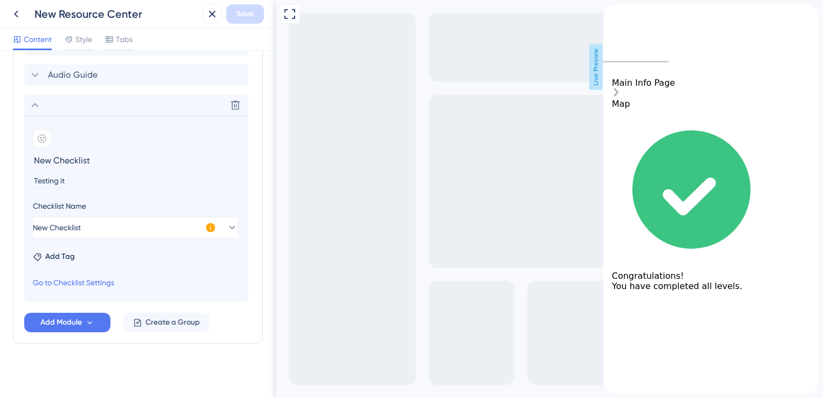
click at [647, 88] on div "Main Info Page" at bounding box center [711, 83] width 198 height 10
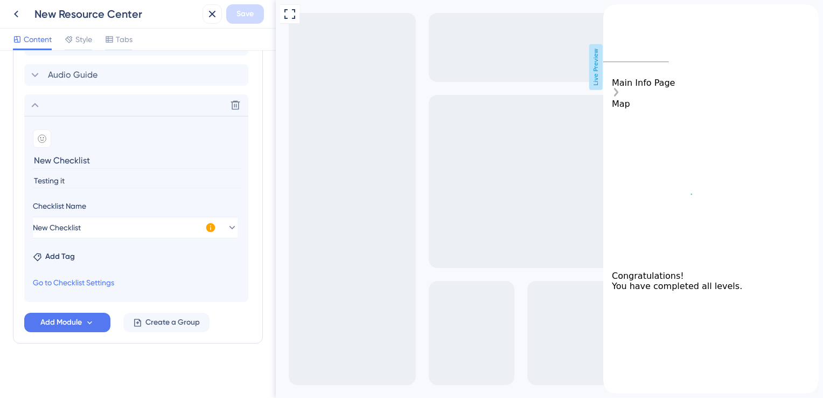
click at [619, 96] on icon "Checklist items" at bounding box center [616, 92] width 4 height 9
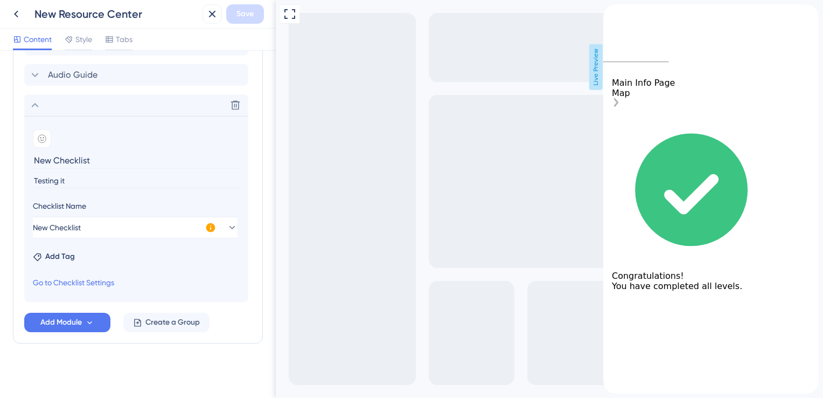
click at [792, 109] on div "Map" at bounding box center [711, 98] width 198 height 21
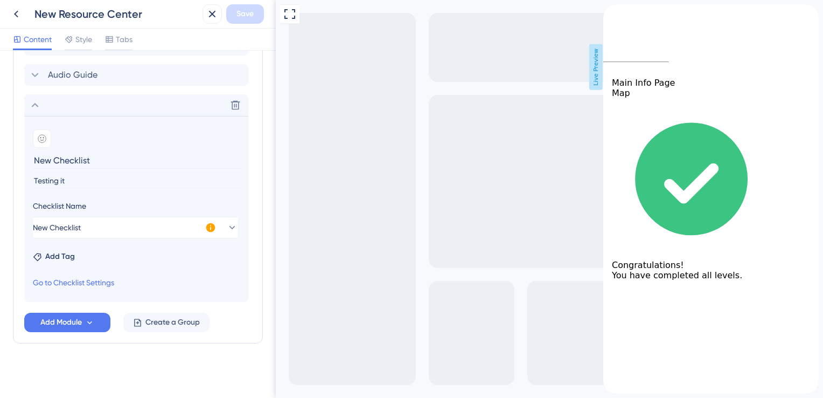
click at [612, 13] on icon "back to header" at bounding box center [607, 8] width 9 height 9
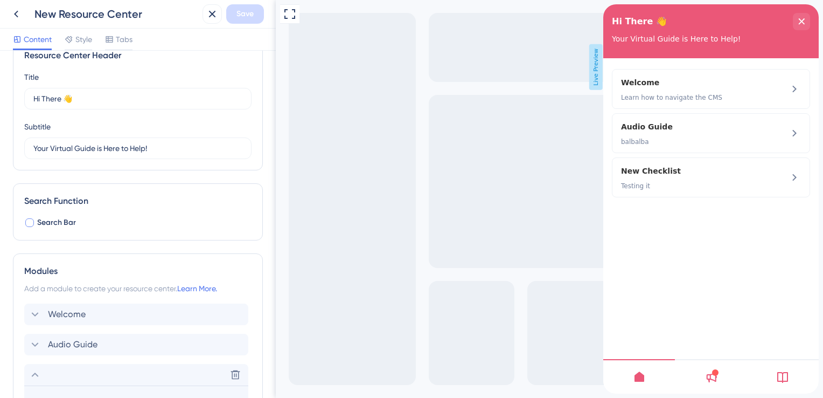
scroll to position [0, 0]
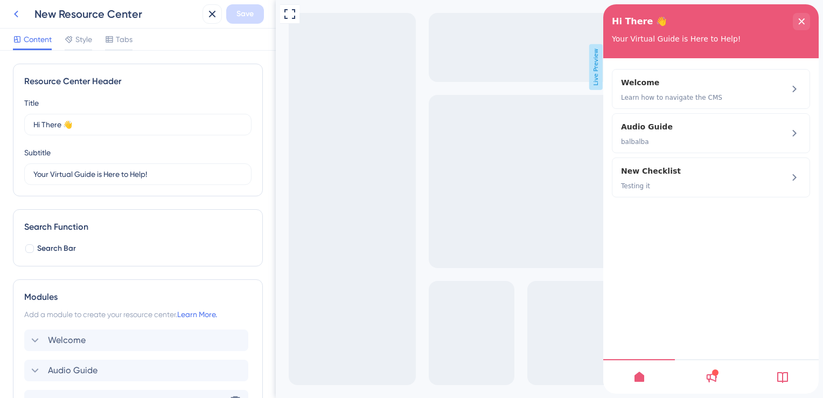
click at [15, 10] on icon at bounding box center [16, 14] width 13 height 13
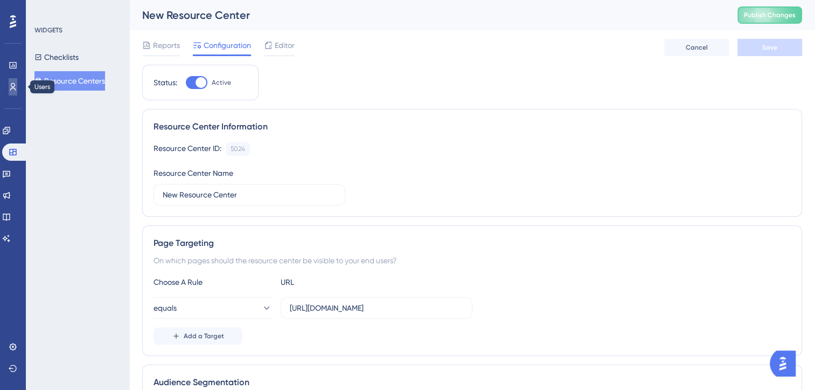
click at [9, 83] on icon at bounding box center [13, 86] width 9 height 9
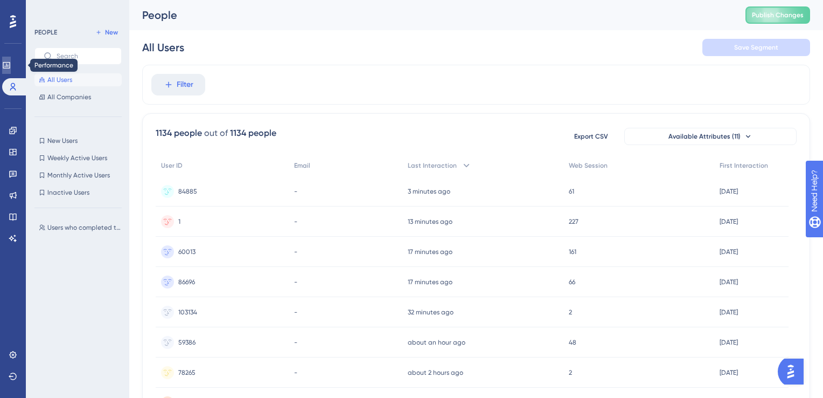
click at [10, 68] on icon at bounding box center [6, 65] width 9 height 9
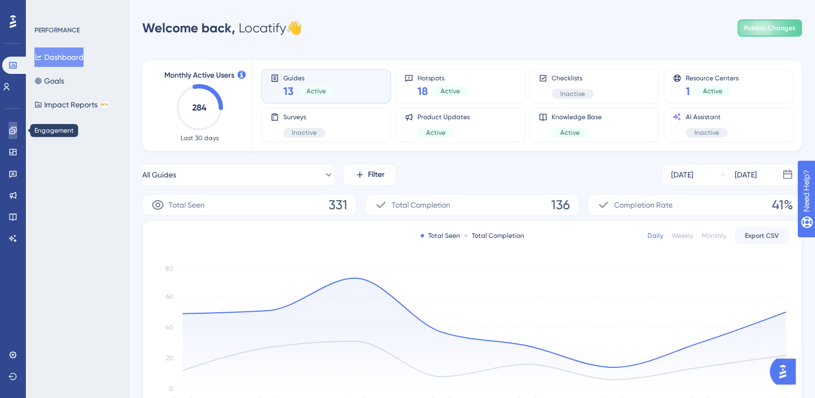
click at [15, 122] on link at bounding box center [13, 130] width 9 height 17
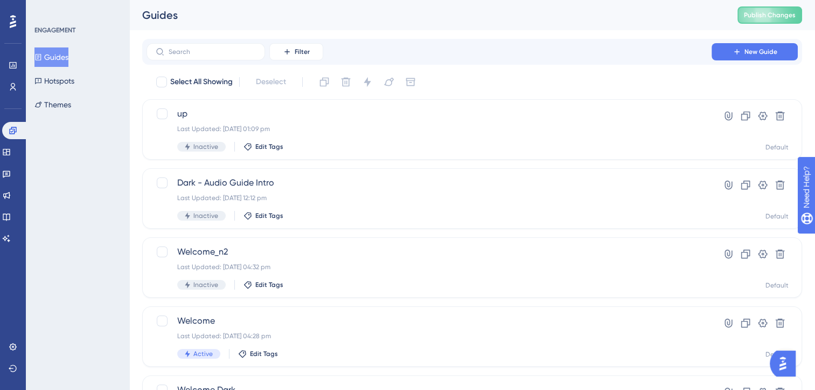
click at [68, 57] on button "Guides" at bounding box center [51, 56] width 34 height 19
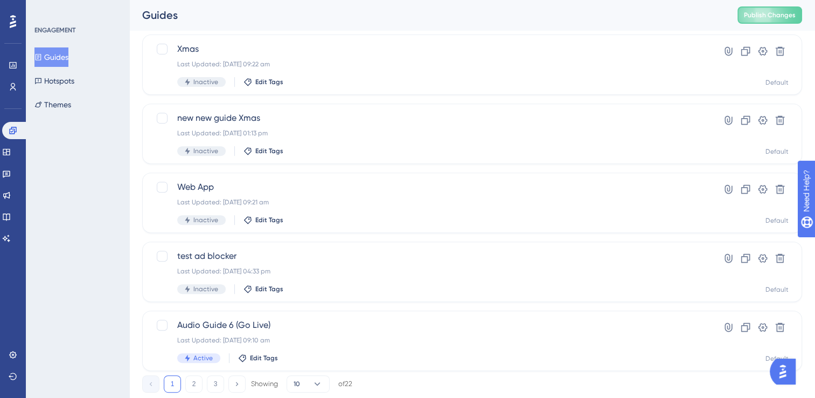
scroll to position [438, 0]
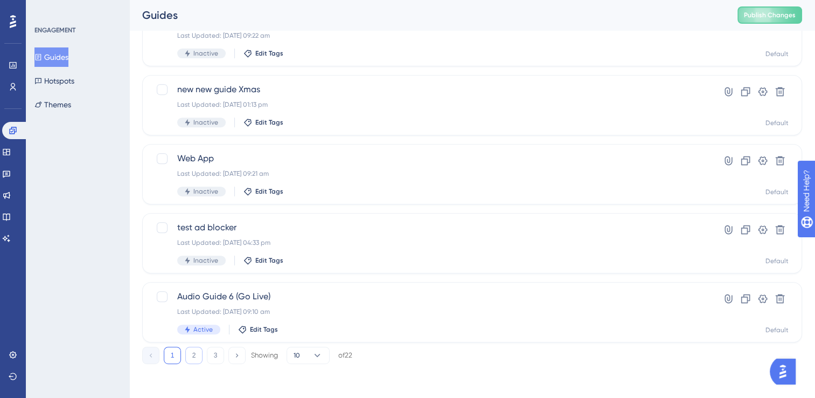
click at [194, 359] on button "2" at bounding box center [193, 354] width 17 height 17
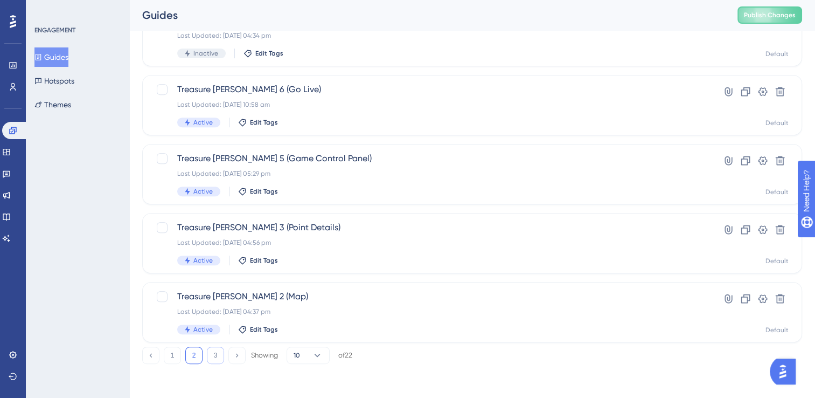
click at [216, 356] on button "3" at bounding box center [215, 354] width 17 height 17
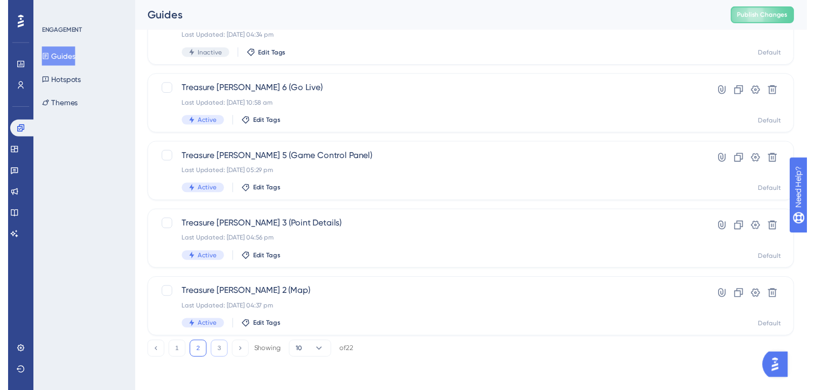
scroll to position [0, 0]
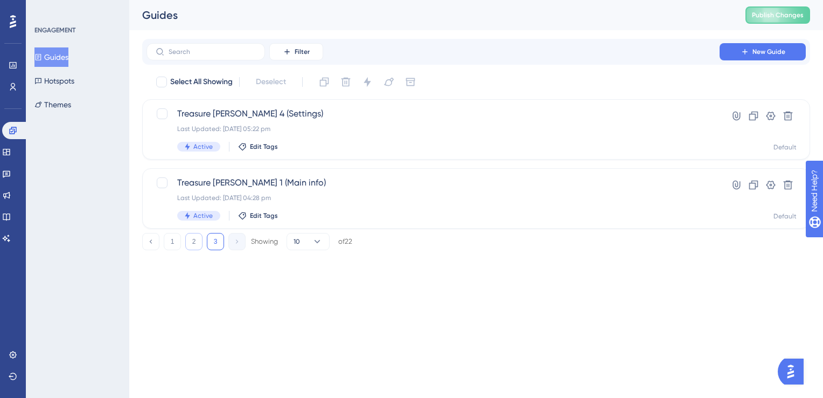
click at [201, 241] on button "2" at bounding box center [193, 241] width 17 height 17
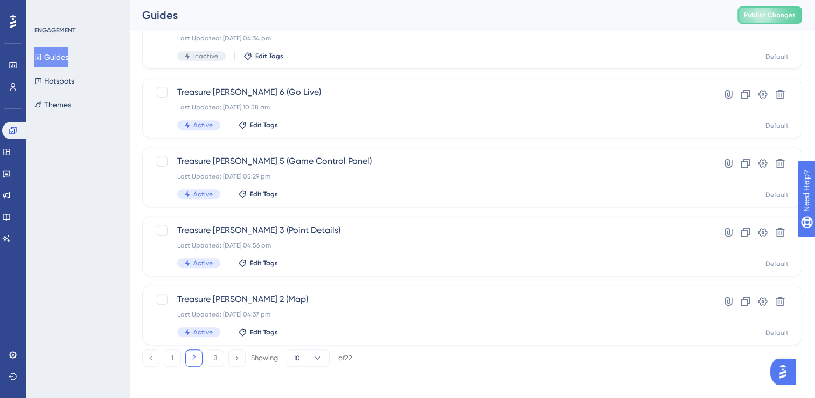
scroll to position [438, 0]
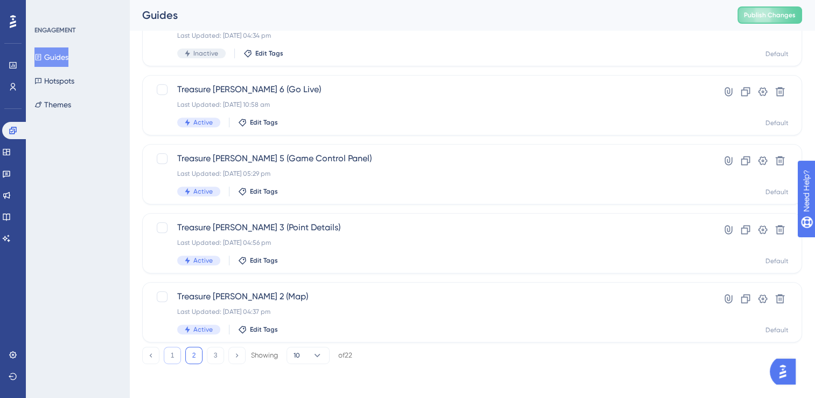
click at [178, 354] on button "1" at bounding box center [172, 354] width 17 height 17
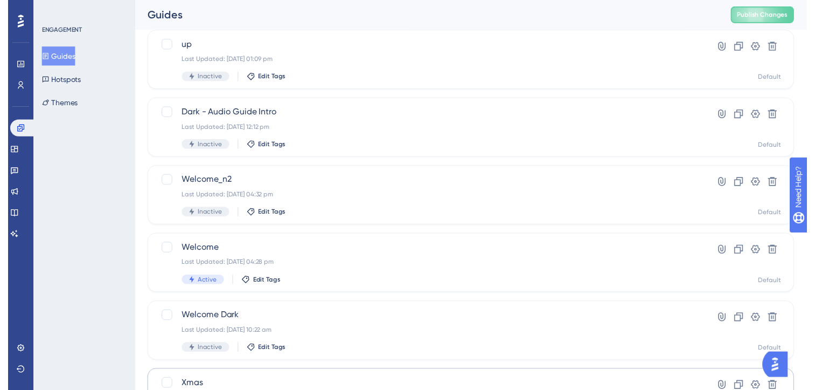
scroll to position [7, 0]
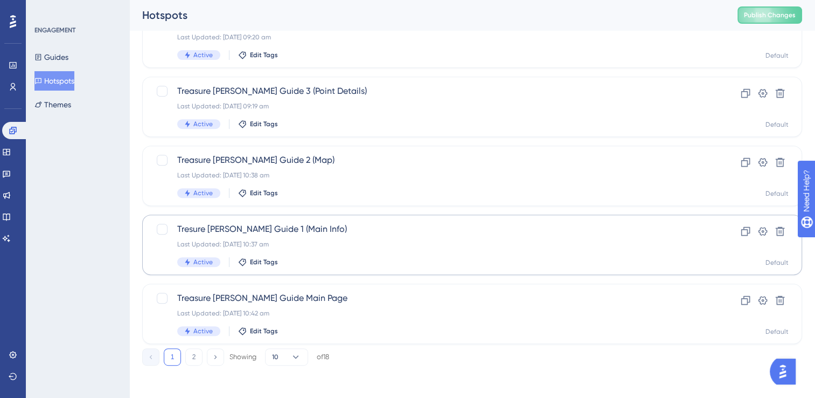
scroll to position [438, 0]
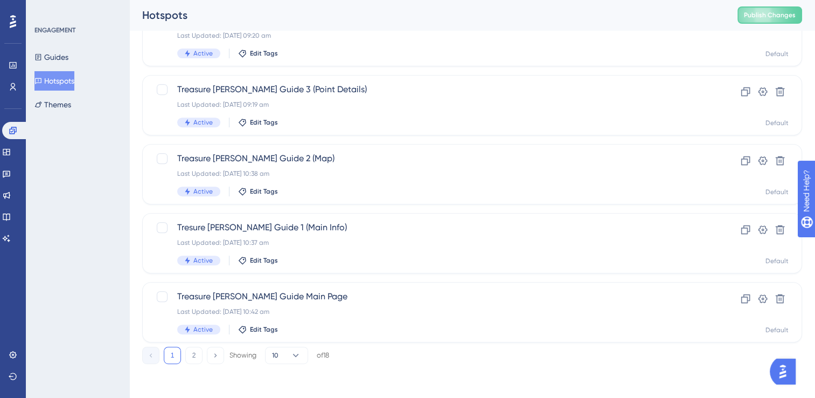
click at [789, 373] on img "Open AI Assistant Launcher" at bounding box center [782, 371] width 19 height 19
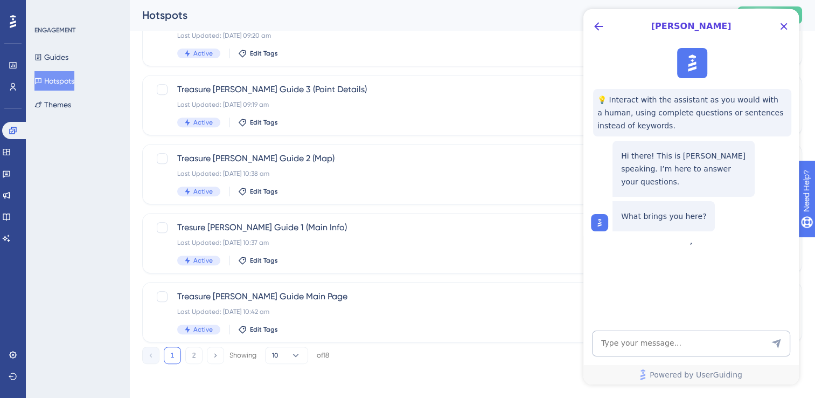
scroll to position [0, 0]
click at [705, 342] on textarea "AI Assistant Text Input" at bounding box center [691, 343] width 198 height 26
type textarea "c"
click at [784, 23] on icon "Close Button" at bounding box center [784, 26] width 13 height 13
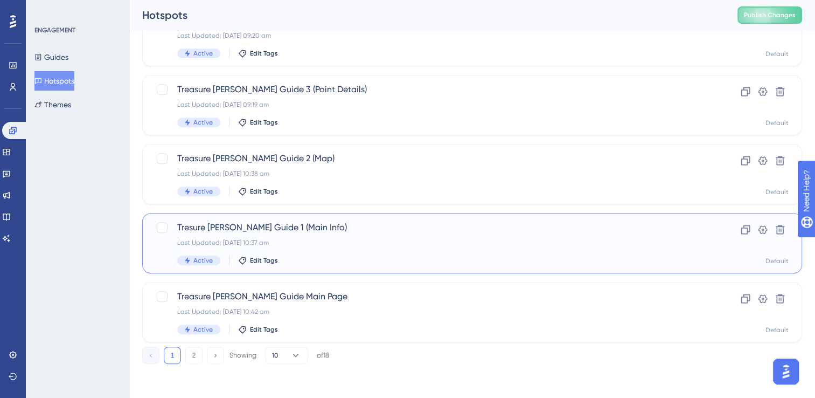
click at [303, 254] on div "Tresure [PERSON_NAME] Guide 1 (Main Info) Last Updated: [DATE] 10:37 am Active …" at bounding box center [429, 243] width 504 height 44
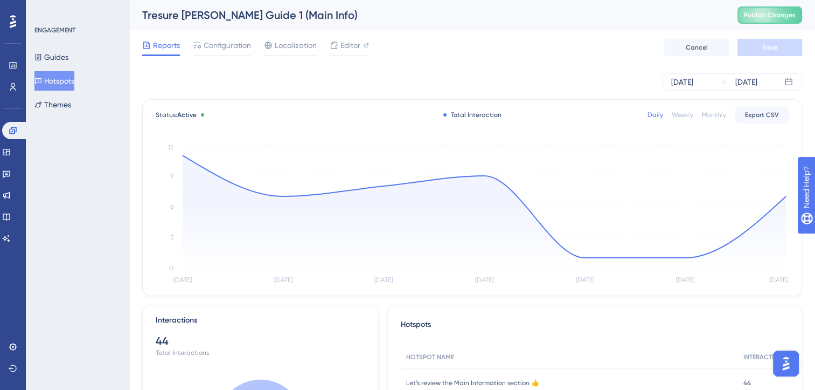
click at [74, 78] on button "Hotspots" at bounding box center [54, 80] width 40 height 19
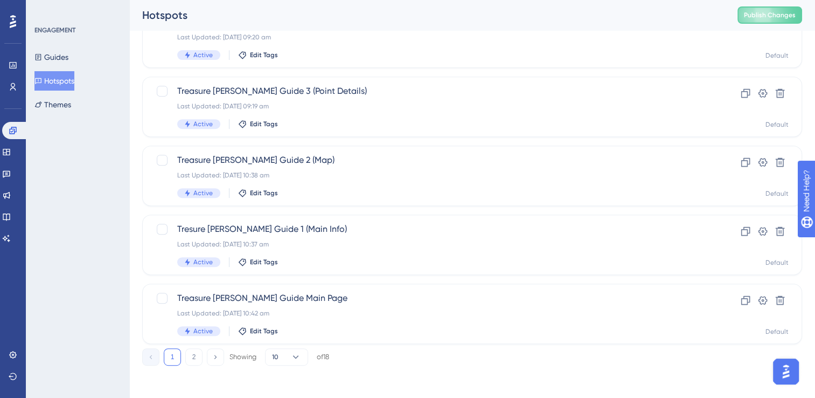
scroll to position [438, 0]
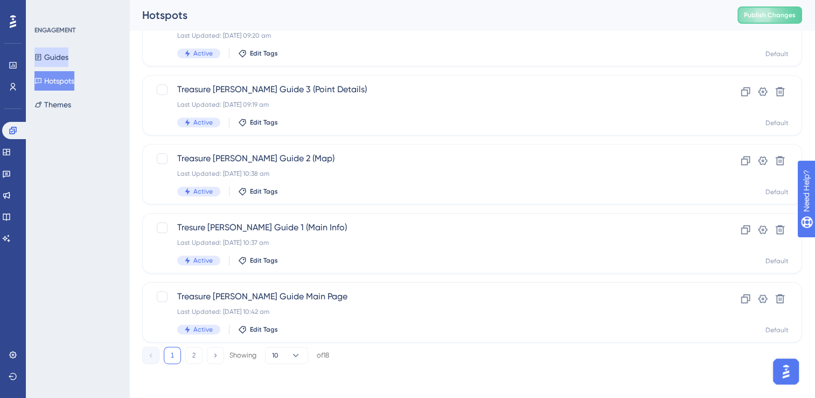
click at [68, 64] on button "Guides" at bounding box center [51, 56] width 34 height 19
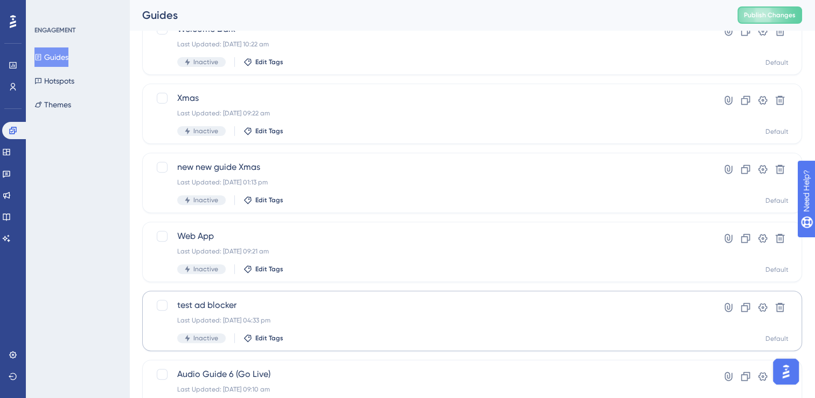
scroll to position [438, 0]
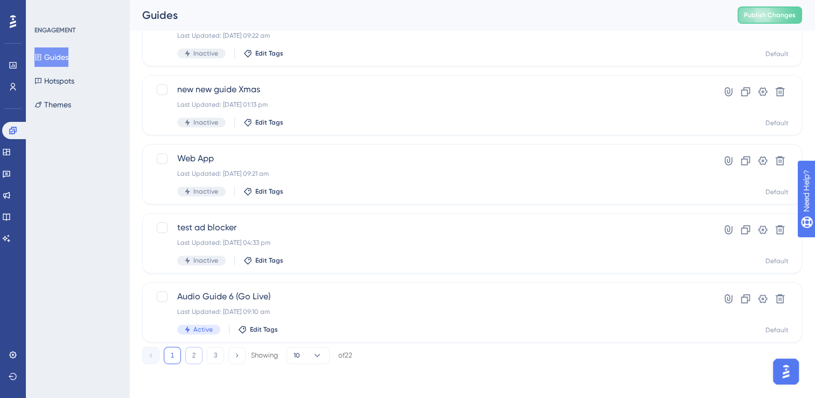
click at [188, 361] on button "2" at bounding box center [193, 354] width 17 height 17
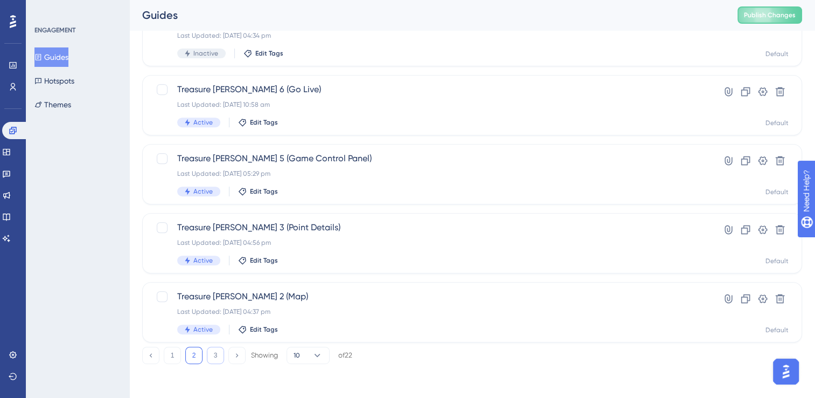
click at [219, 358] on button "3" at bounding box center [215, 354] width 17 height 17
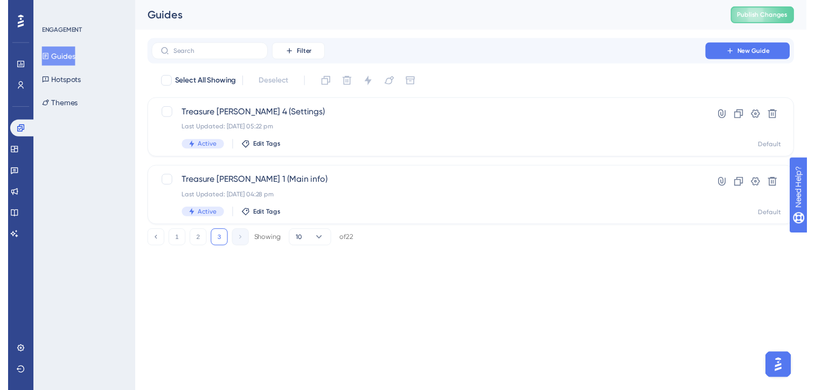
scroll to position [0, 0]
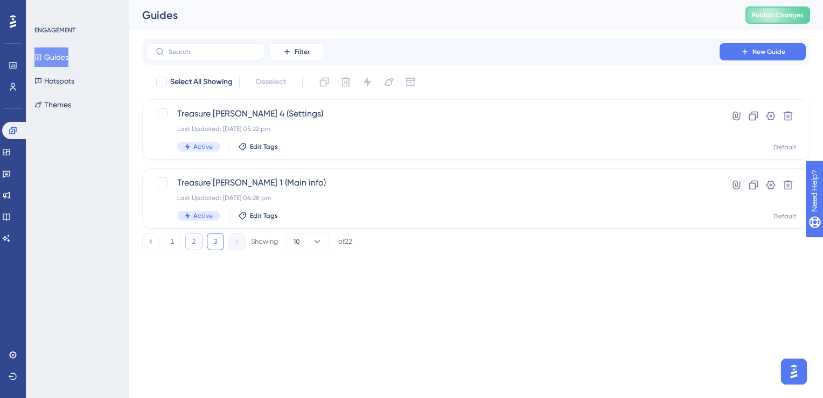
click at [196, 239] on button "2" at bounding box center [193, 241] width 17 height 17
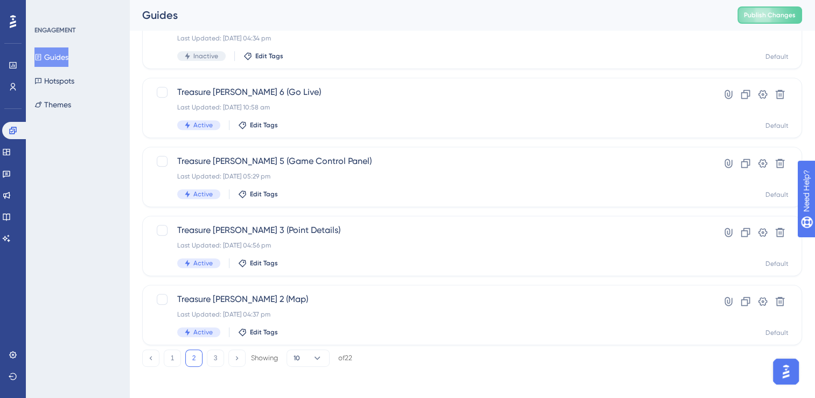
scroll to position [438, 0]
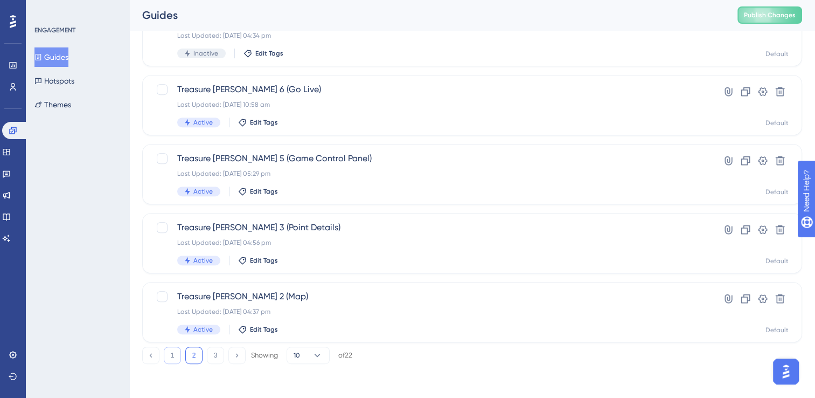
click at [178, 356] on button "1" at bounding box center [172, 354] width 17 height 17
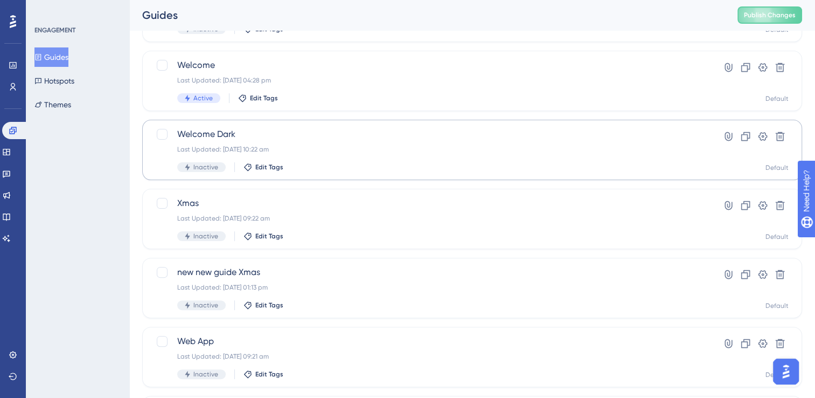
scroll to position [269, 0]
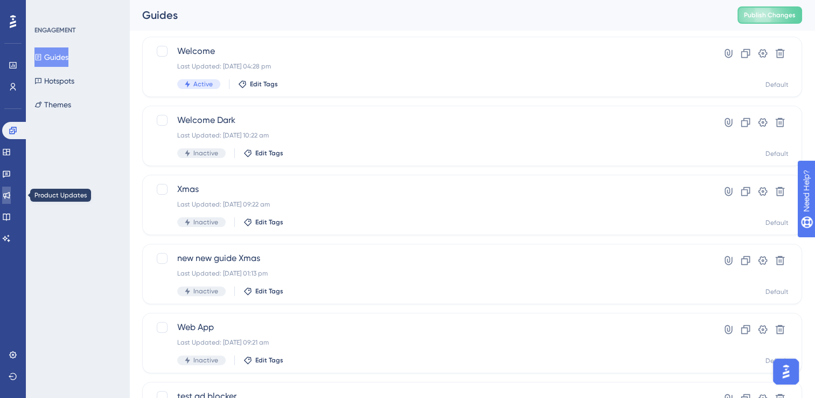
click at [11, 198] on link at bounding box center [6, 194] width 9 height 17
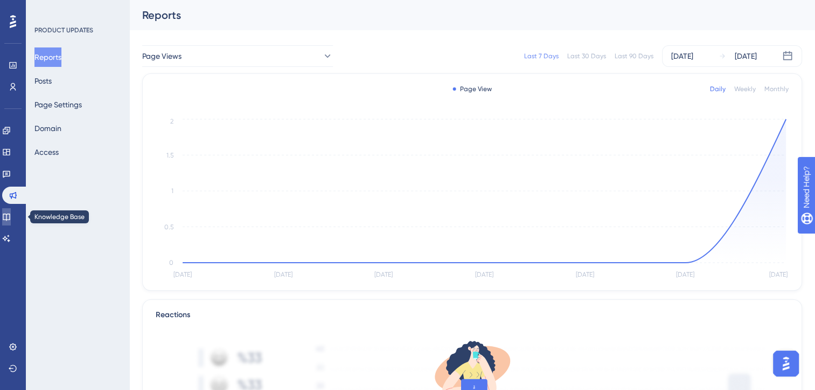
click at [9, 214] on icon at bounding box center [6, 216] width 9 height 9
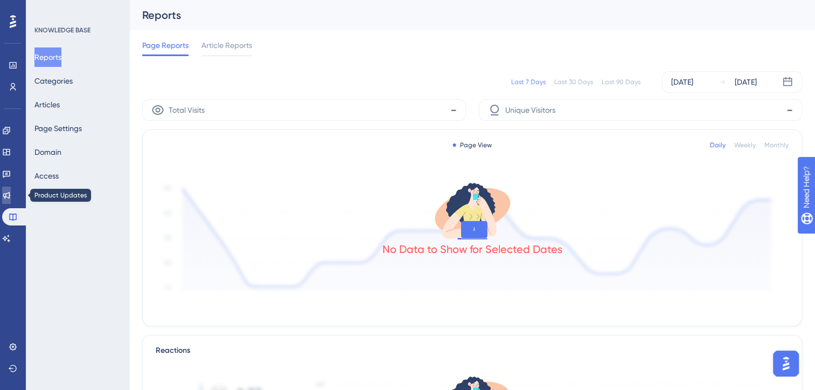
click at [11, 199] on link at bounding box center [6, 194] width 9 height 17
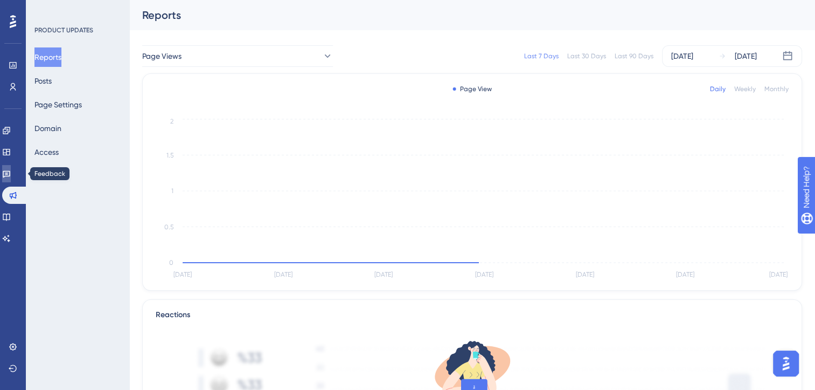
click at [11, 180] on link at bounding box center [6, 173] width 9 height 17
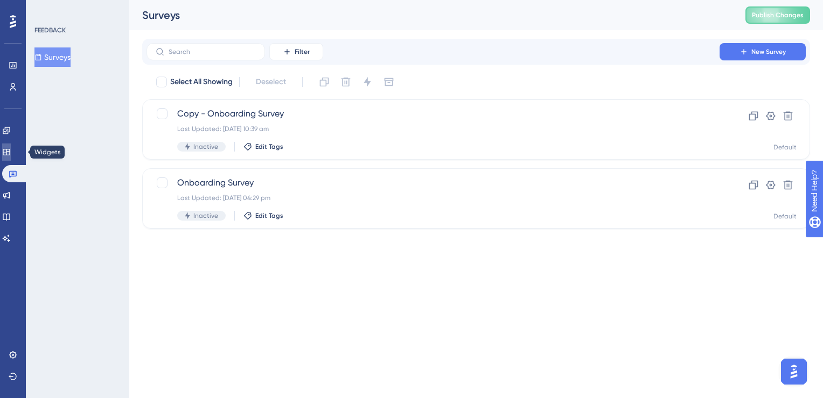
click at [11, 156] on link at bounding box center [6, 151] width 9 height 17
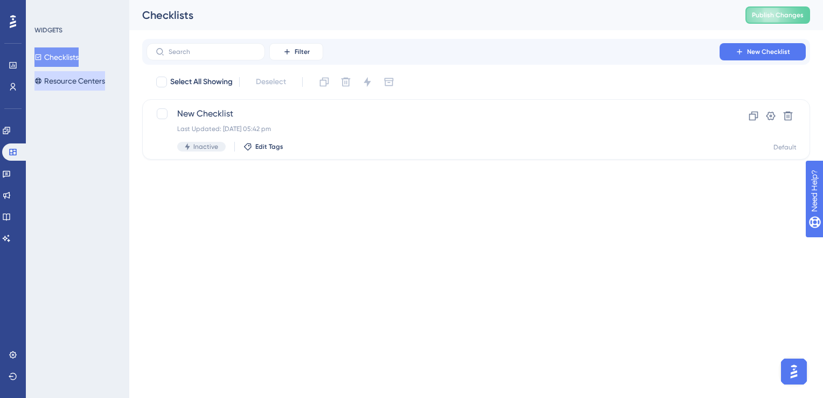
click at [77, 82] on button "Resource Centers" at bounding box center [69, 80] width 71 height 19
click at [88, 75] on button "Resource Centers" at bounding box center [69, 80] width 71 height 19
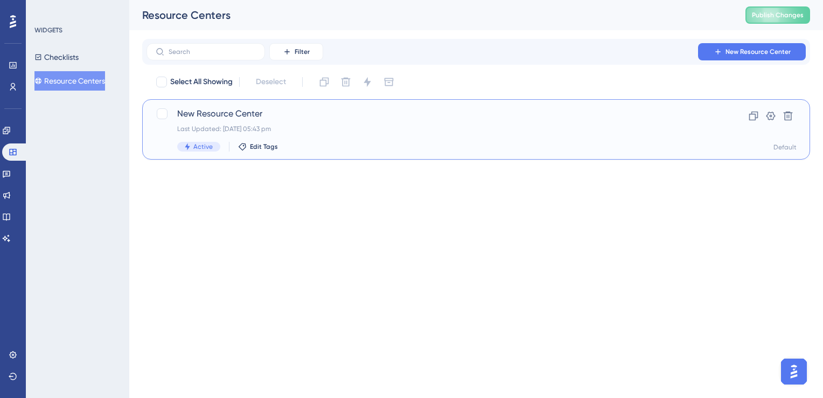
click at [300, 122] on div "New Resource Center Last Updated: [DATE] 05:43 pm Active Edit Tags" at bounding box center [433, 129] width 512 height 44
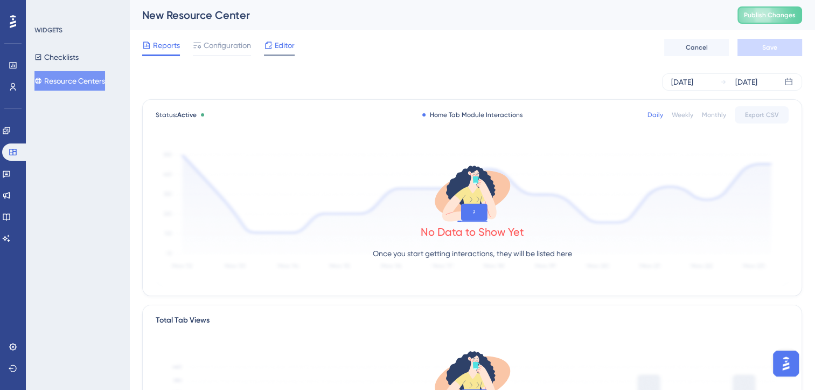
click at [290, 46] on span "Editor" at bounding box center [285, 45] width 20 height 13
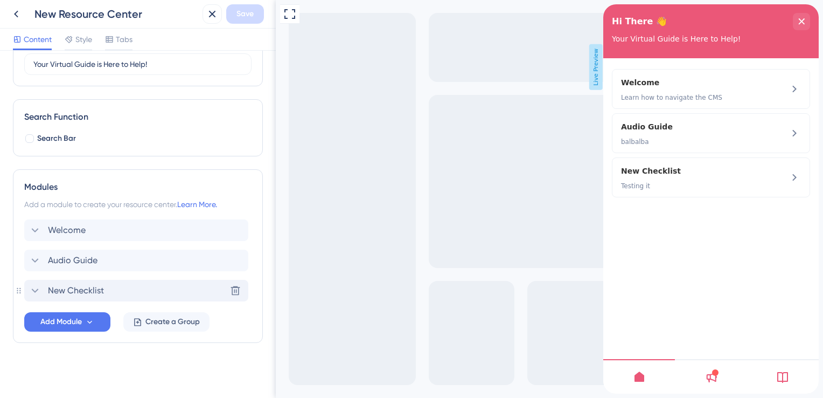
click at [103, 296] on span "New Checklist" at bounding box center [76, 290] width 56 height 13
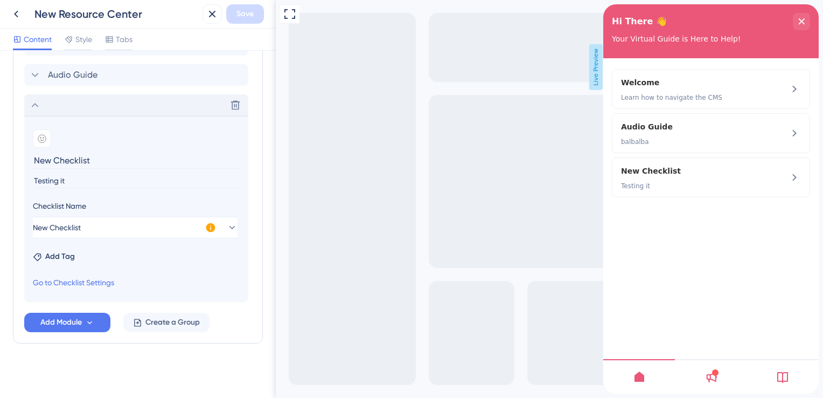
click at [31, 111] on div "Delete" at bounding box center [136, 105] width 224 height 22
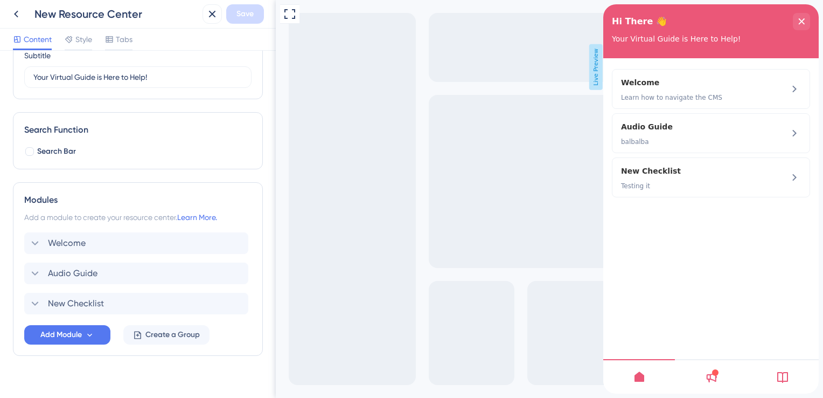
scroll to position [110, 0]
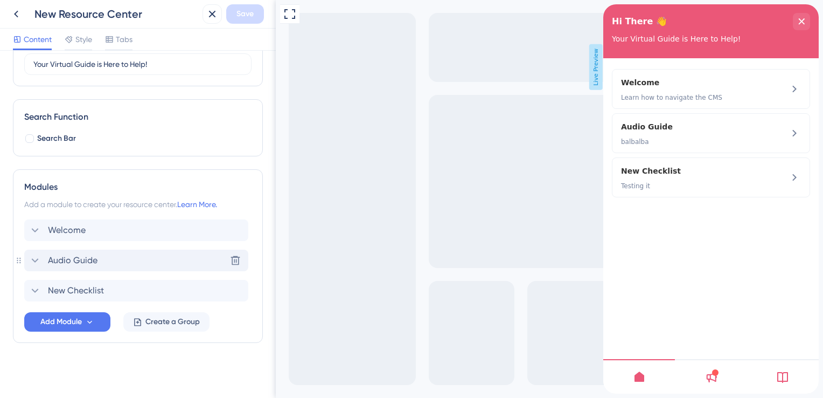
click at [102, 262] on div "Audio Guide Delete" at bounding box center [136, 260] width 224 height 22
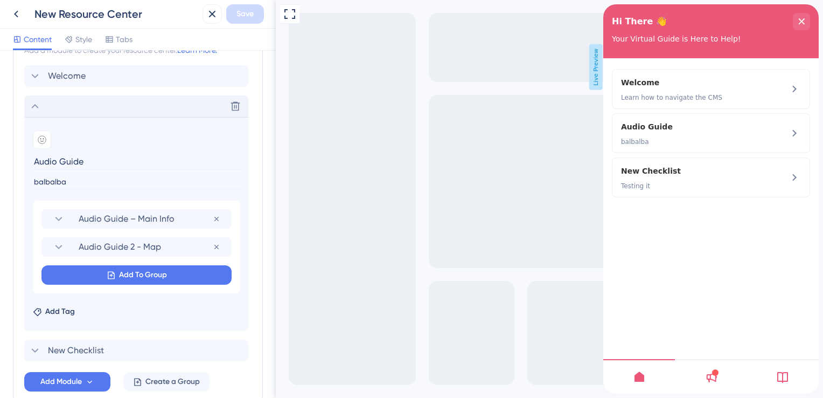
scroll to position [272, 0]
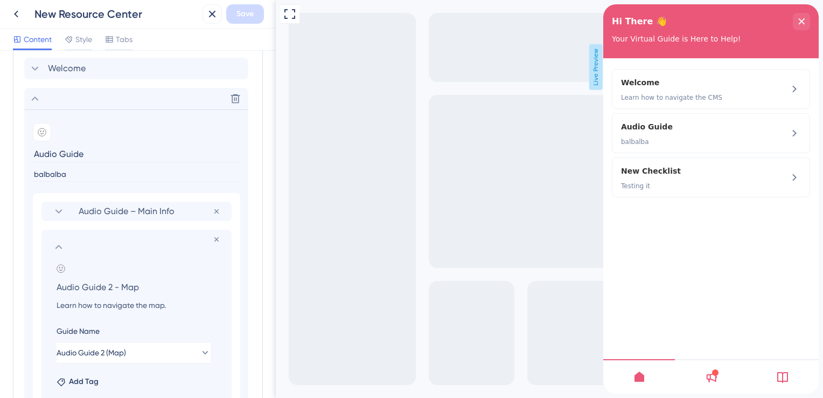
click at [58, 245] on icon at bounding box center [58, 247] width 7 height 4
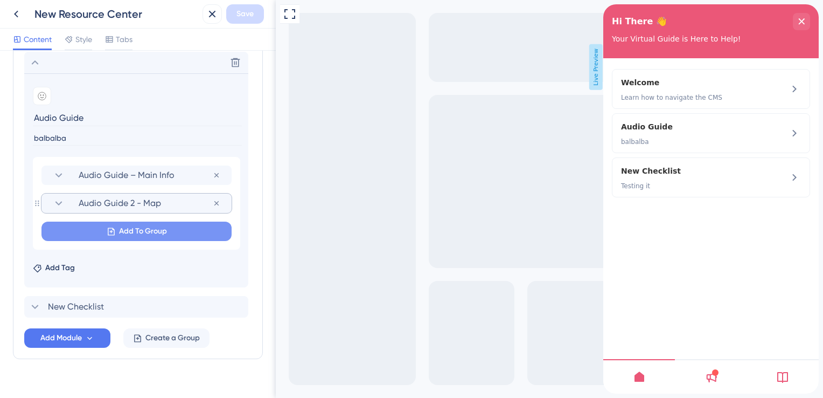
scroll to position [323, 0]
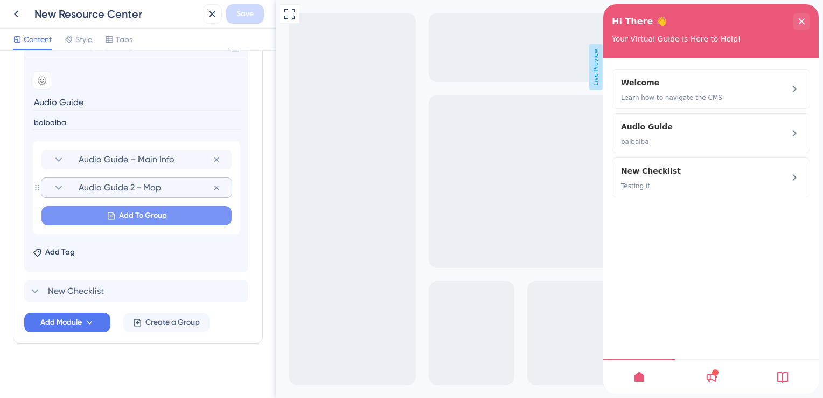
click at [124, 218] on span "Add To Group" at bounding box center [143, 215] width 48 height 13
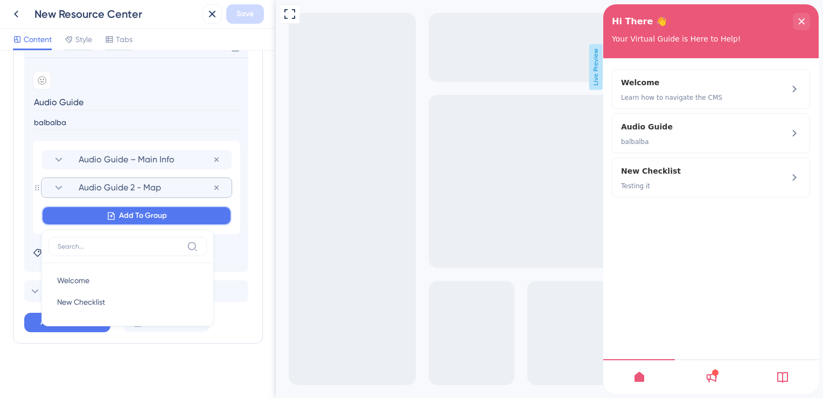
click at [119, 220] on span "Add To Group" at bounding box center [143, 215] width 48 height 13
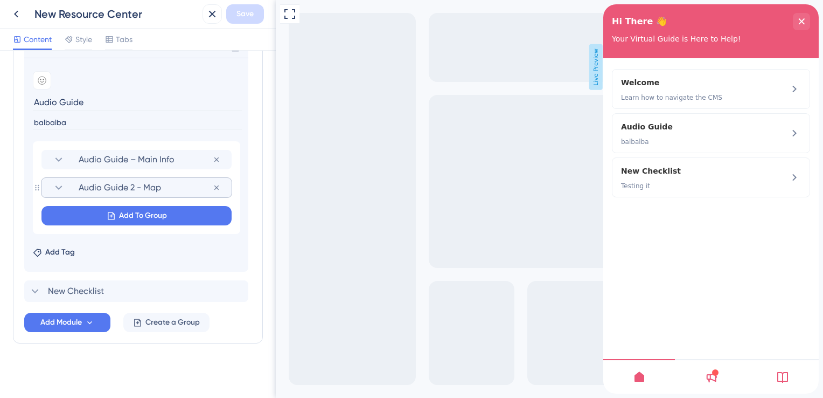
click at [26, 213] on section "Add emoji Audio Guide balbalba Audio Guide – Main Info Remove from group Audio …" at bounding box center [136, 165] width 224 height 214
click at [80, 316] on span "Add Module" at bounding box center [60, 322] width 41 height 13
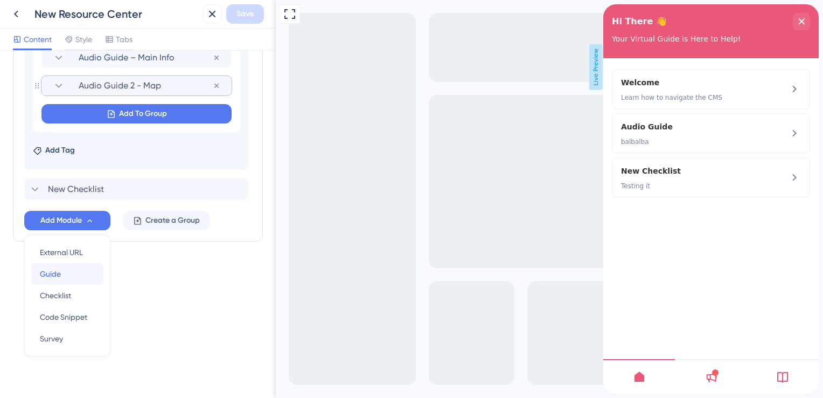
click at [52, 270] on span "Guide" at bounding box center [50, 273] width 21 height 13
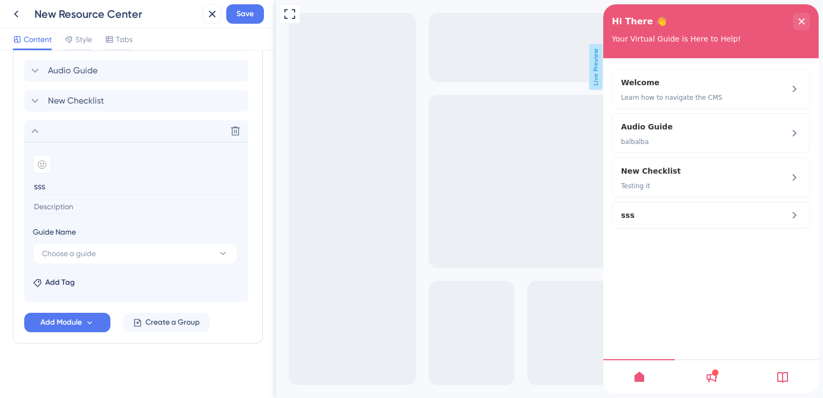
type input "sss"
click at [88, 202] on input at bounding box center [137, 206] width 209 height 15
click at [87, 247] on span "Choose a guide" at bounding box center [69, 253] width 54 height 13
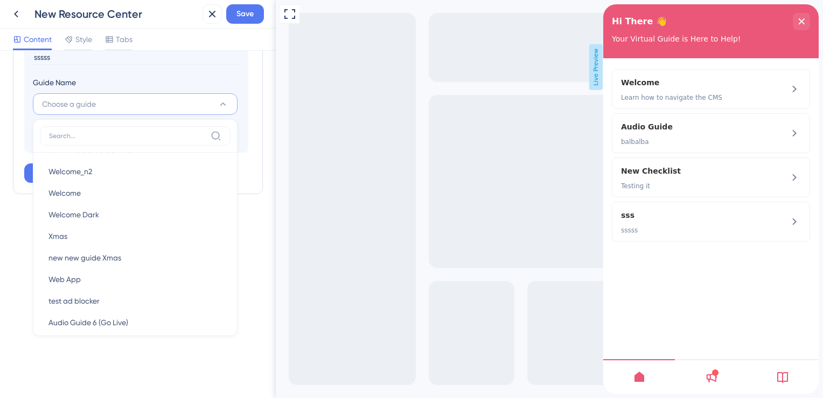
scroll to position [0, 0]
click at [18, 102] on div "Modules Add a module to create your resource center. Learn More. Welcome Audio …" at bounding box center [138, 12] width 250 height 364
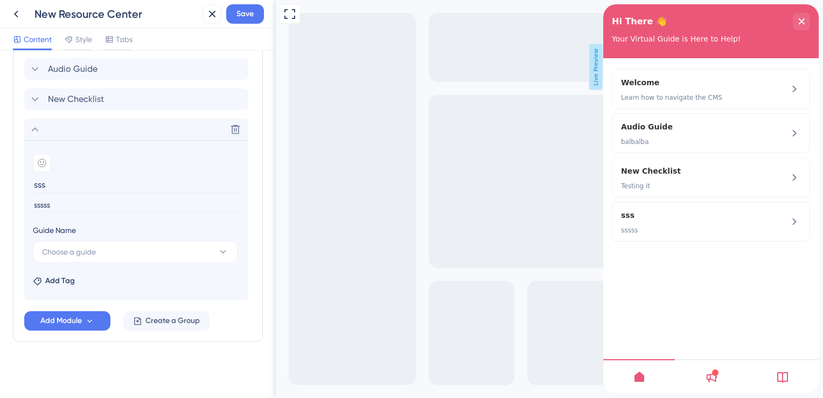
scroll to position [300, 0]
click at [237, 130] on icon at bounding box center [235, 131] width 11 height 11
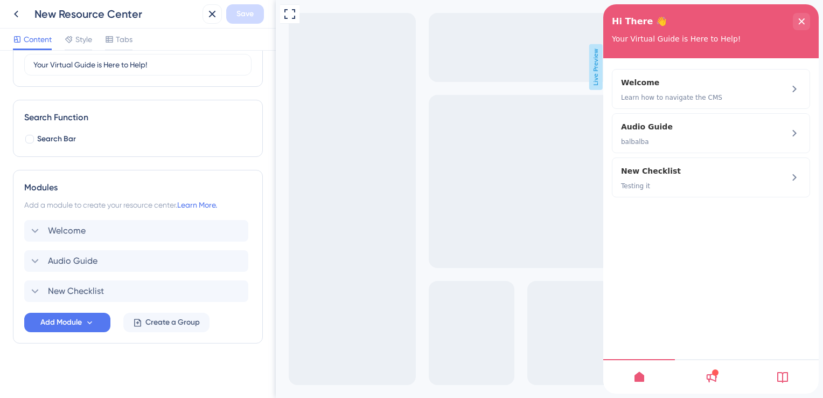
scroll to position [110, 0]
click at [90, 322] on icon at bounding box center [89, 321] width 5 height 3
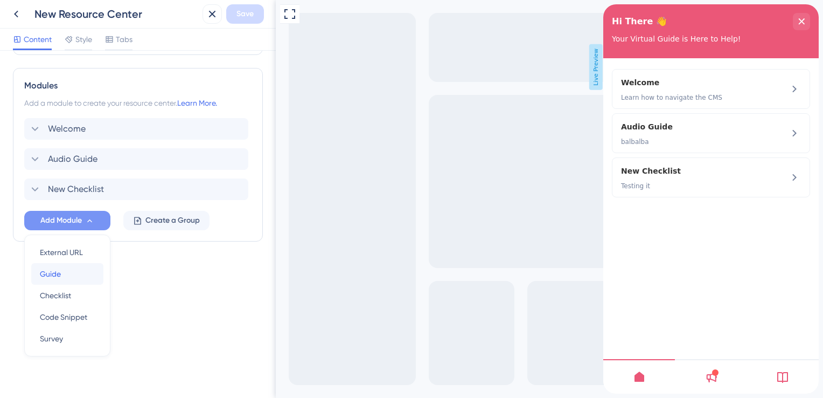
click at [57, 269] on span "Guide" at bounding box center [50, 273] width 21 height 13
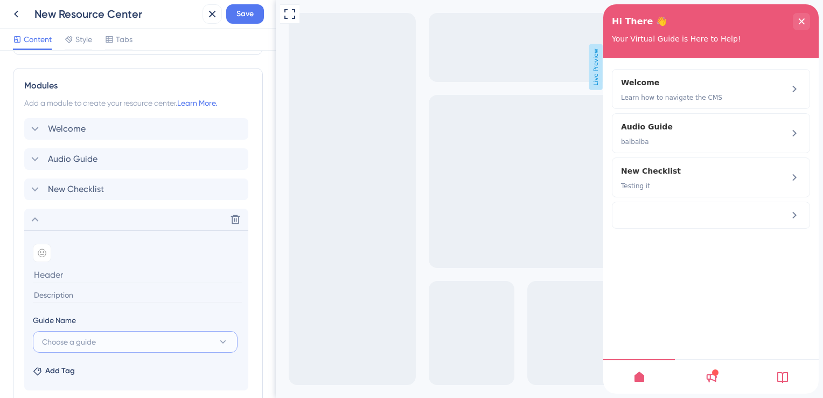
click at [71, 346] on button "Choose a guide" at bounding box center [135, 342] width 205 height 22
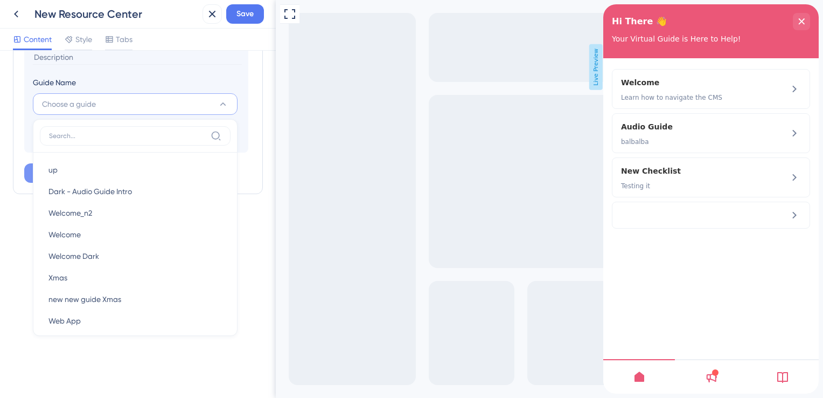
scroll to position [108, 0]
click at [31, 113] on section "Add emoji Guide Name Choose a guide up up Dark - Audio Guide Intro Dark - Audio…" at bounding box center [136, 72] width 224 height 160
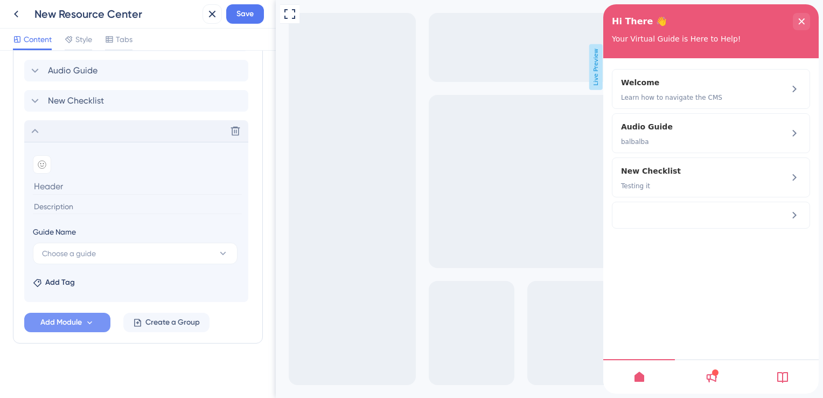
click at [41, 131] on div "Delete" at bounding box center [136, 131] width 224 height 22
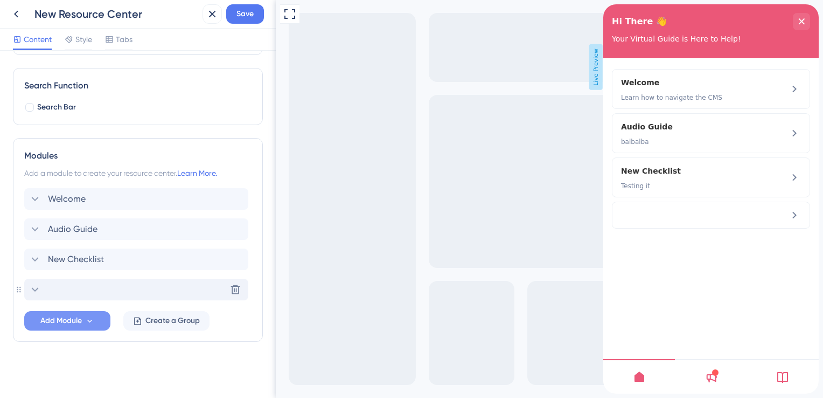
scroll to position [140, 0]
click at [239, 286] on icon at bounding box center [235, 290] width 11 height 11
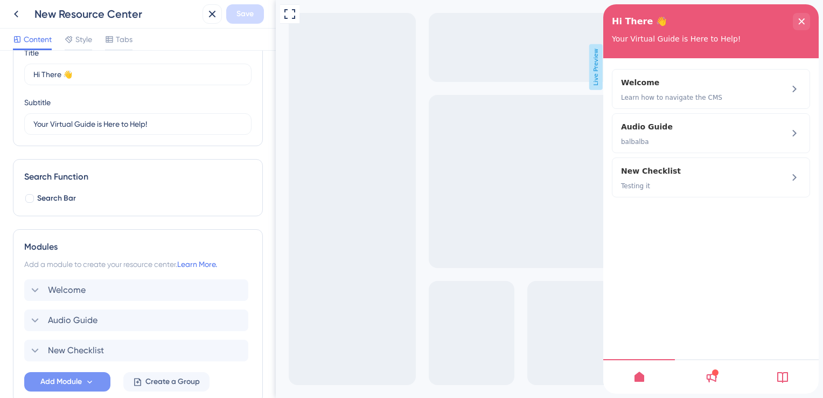
scroll to position [0, 0]
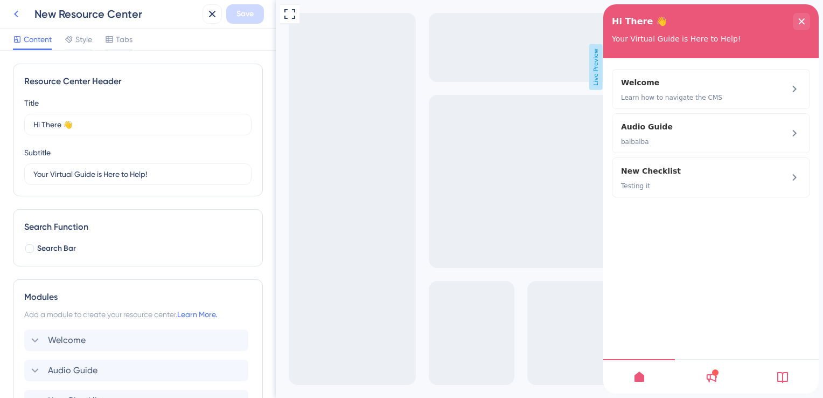
click at [24, 19] on button at bounding box center [15, 13] width 19 height 19
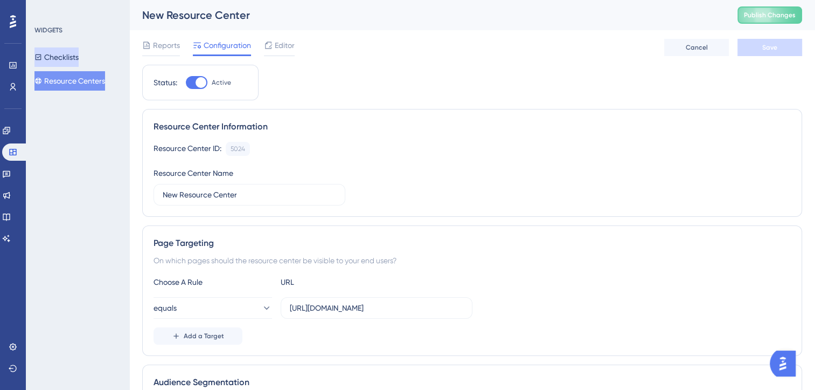
click at [76, 59] on button "Checklists" at bounding box center [56, 56] width 44 height 19
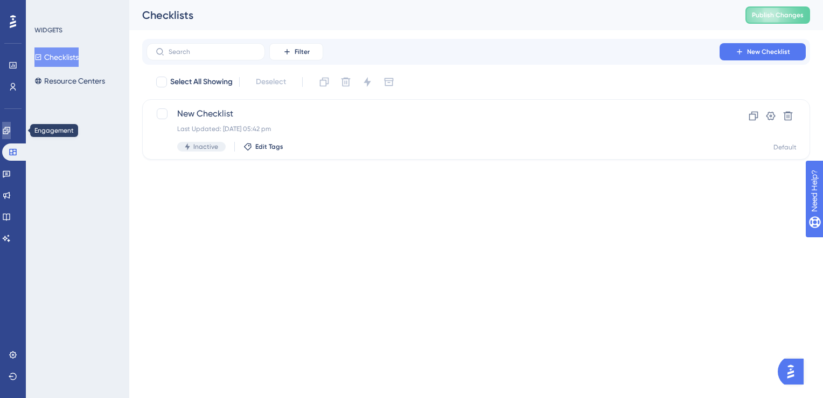
click at [11, 126] on icon at bounding box center [6, 130] width 9 height 9
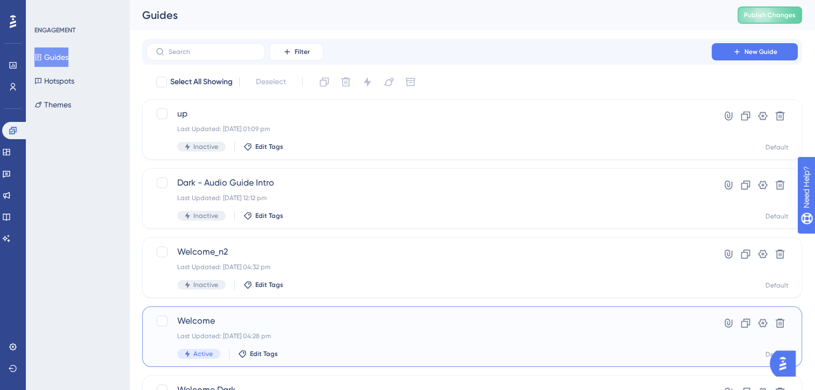
click at [249, 321] on span "Welcome" at bounding box center [429, 320] width 504 height 13
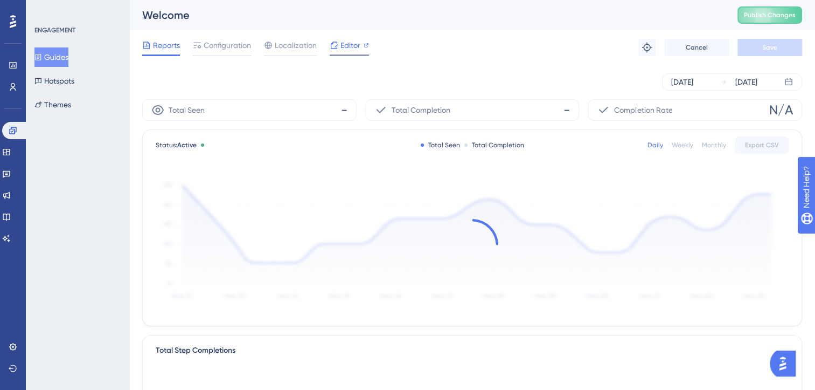
click at [356, 50] on span "Editor" at bounding box center [351, 45] width 20 height 13
